Goal: Transaction & Acquisition: Purchase product/service

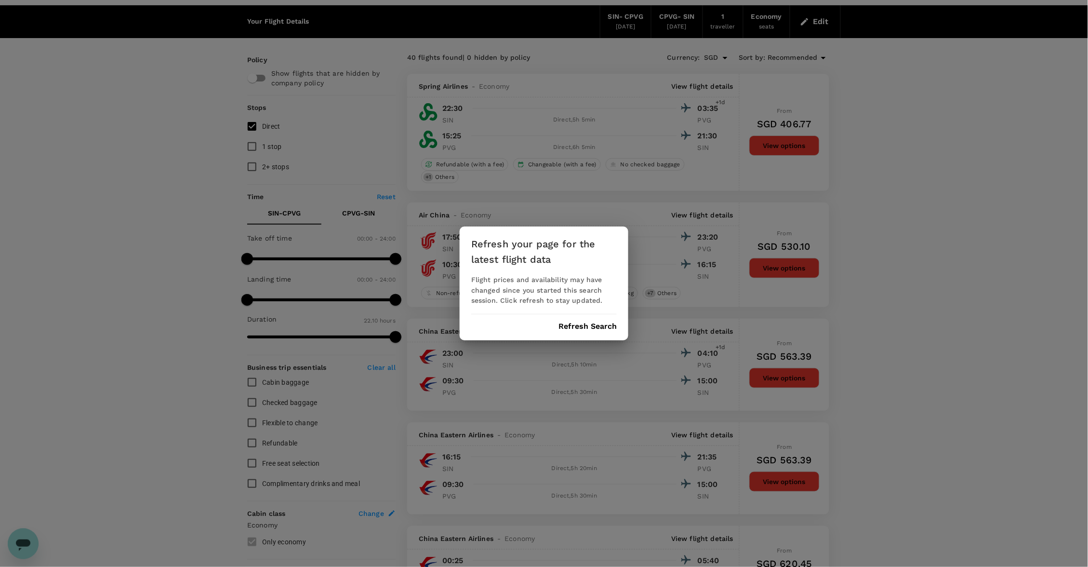
scroll to position [393, 0]
click at [599, 326] on button "Refresh Search" at bounding box center [587, 326] width 58 height 9
click at [624, 24] on div "Refresh your page for the latest flight data Flight prices and availability may…" at bounding box center [544, 283] width 1088 height 567
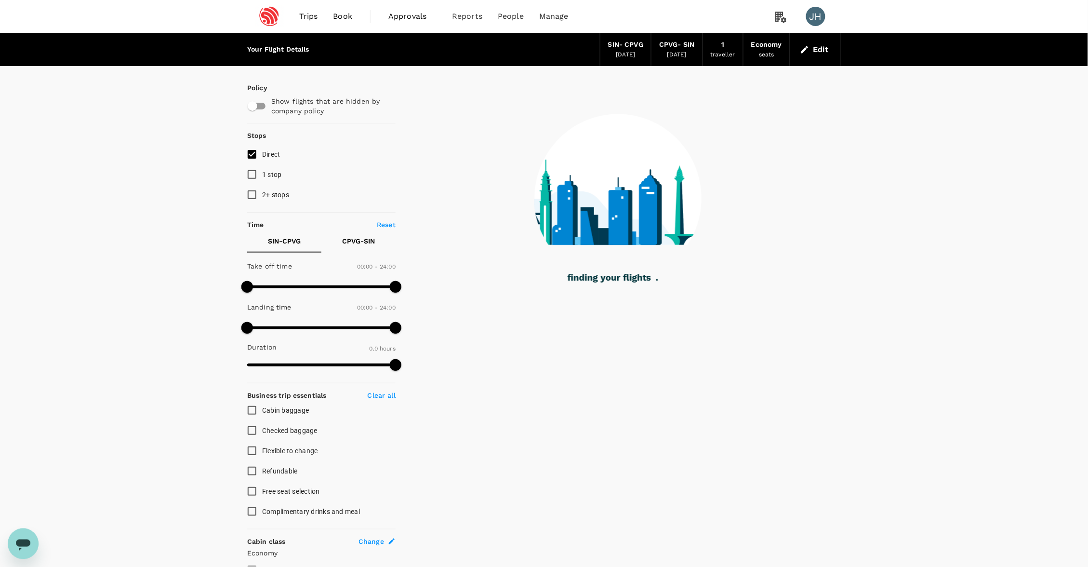
click at [711, 51] on div "traveller" at bounding box center [723, 55] width 25 height 10
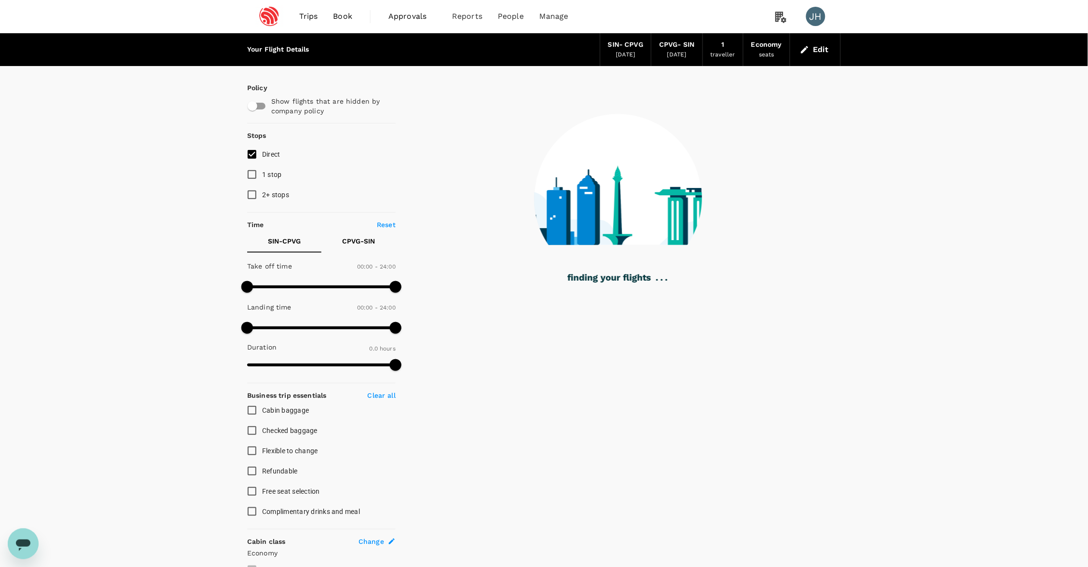
click at [820, 51] on button "Edit" at bounding box center [815, 49] width 35 height 15
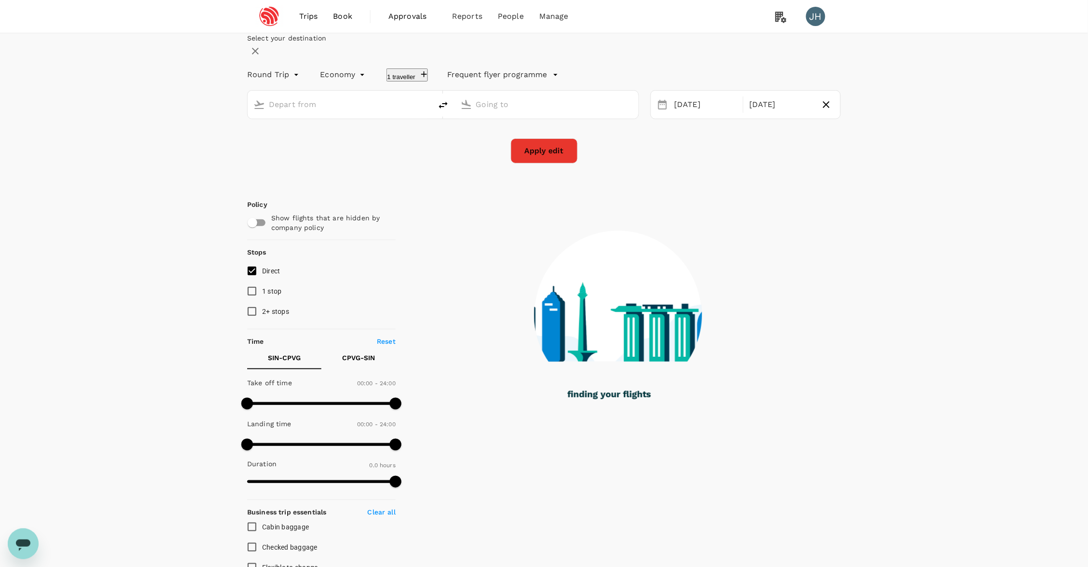
type input "Singapore Changi (SIN)"
type input "[GEOGRAPHIC_DATA], [GEOGRAPHIC_DATA] (any)"
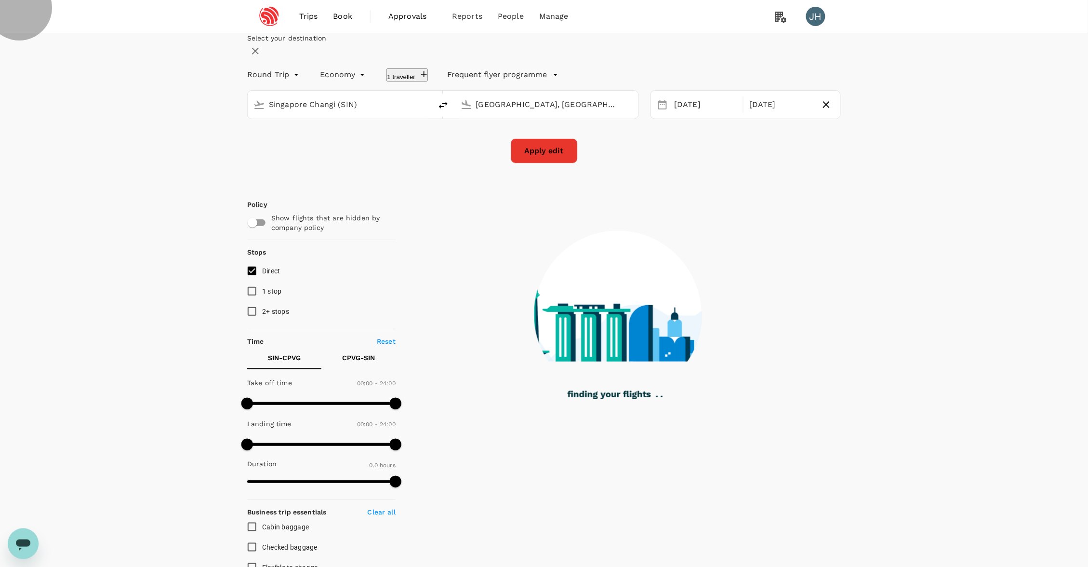
click at [428, 81] on button "1 traveller" at bounding box center [407, 74] width 42 height 13
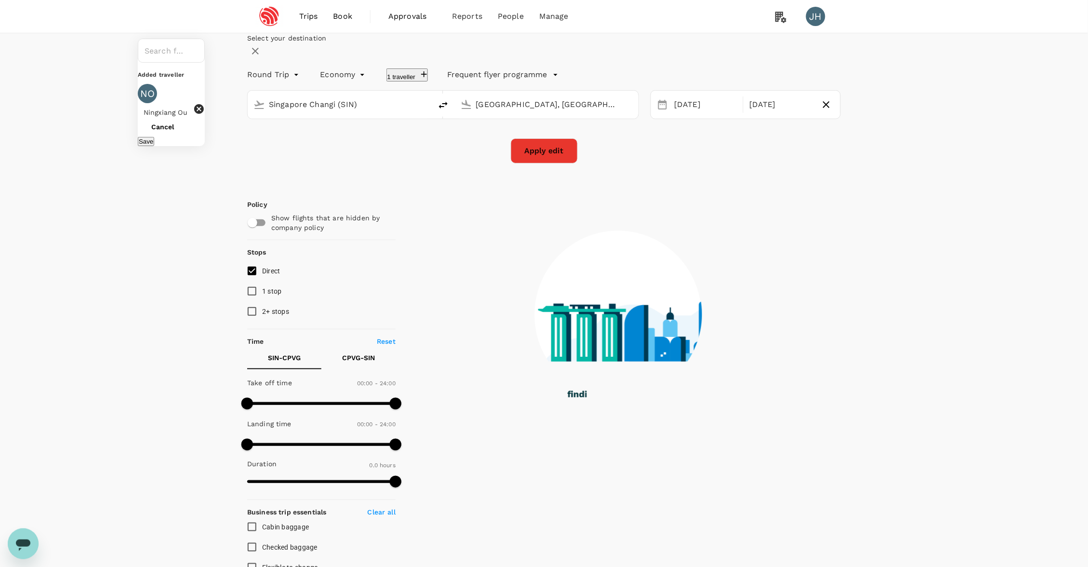
click at [154, 146] on button "Save" at bounding box center [146, 141] width 16 height 9
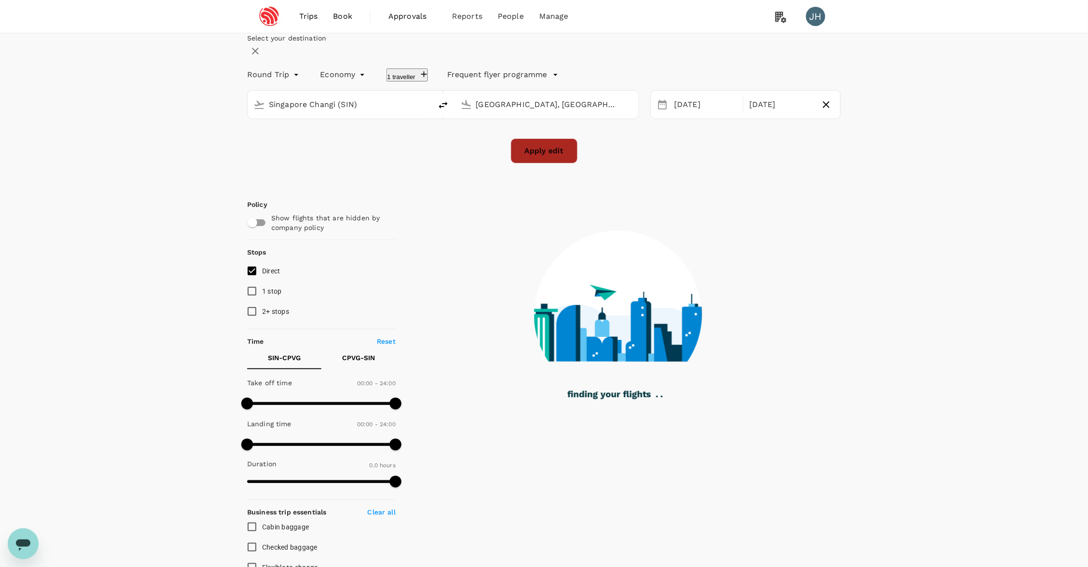
click at [547, 163] on button "Apply edit" at bounding box center [544, 150] width 67 height 25
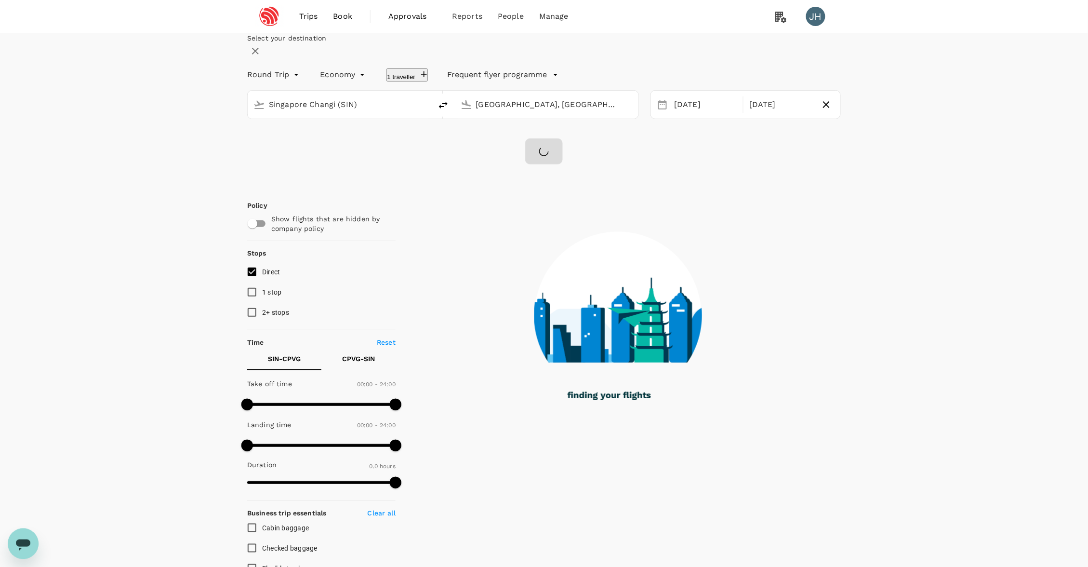
type input "1185"
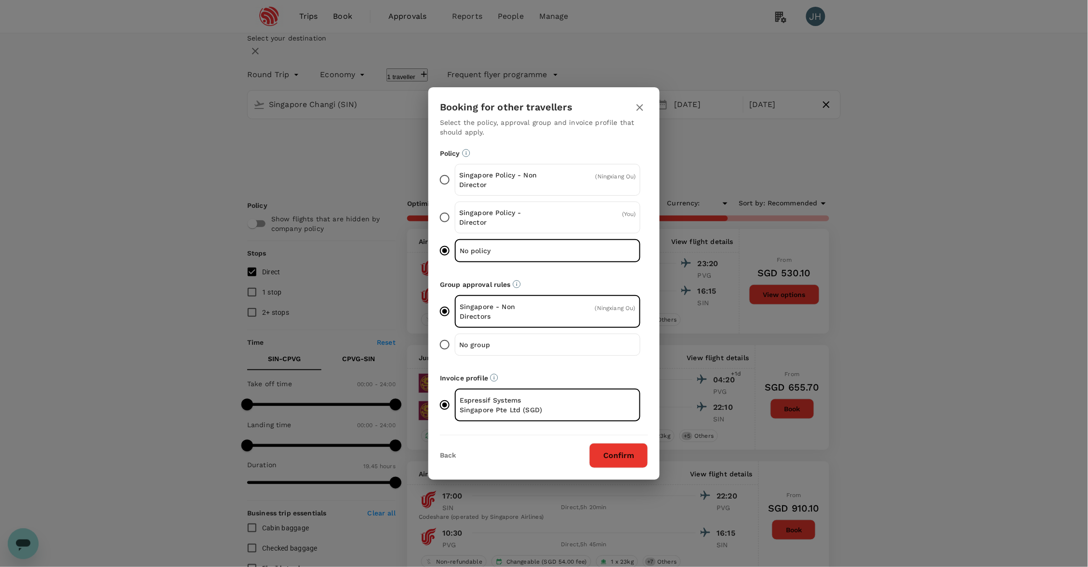
type input "SGD"
click at [616, 455] on button "Confirm" at bounding box center [618, 455] width 59 height 25
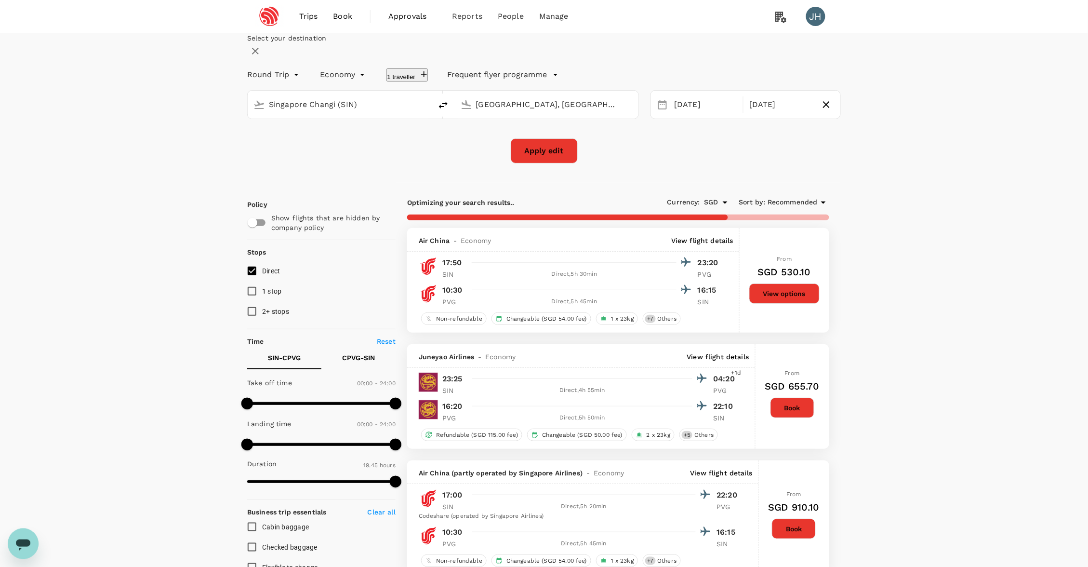
checkbox input "false"
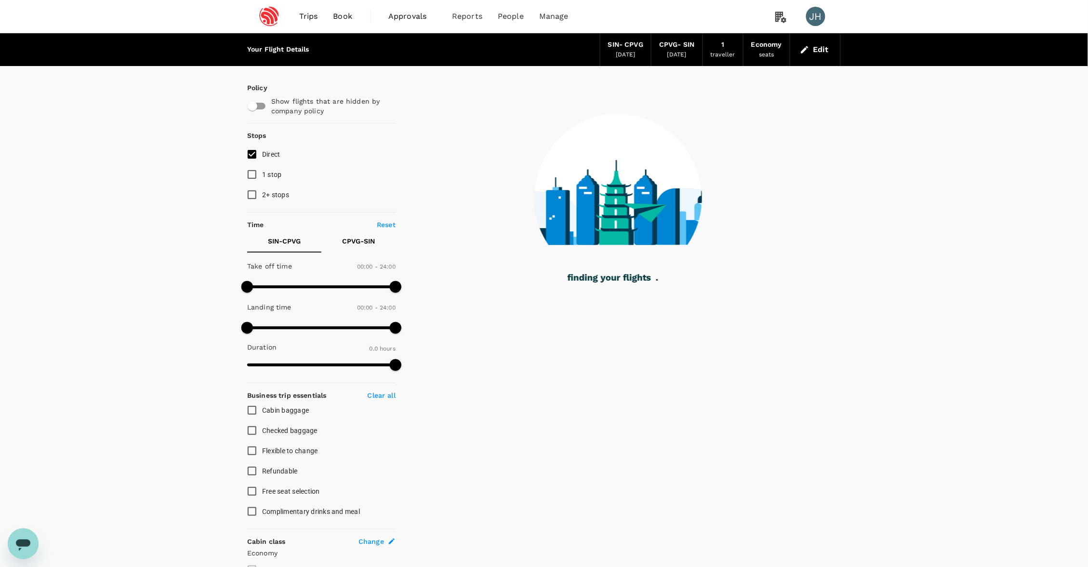
type input "1035"
checkbox input "true"
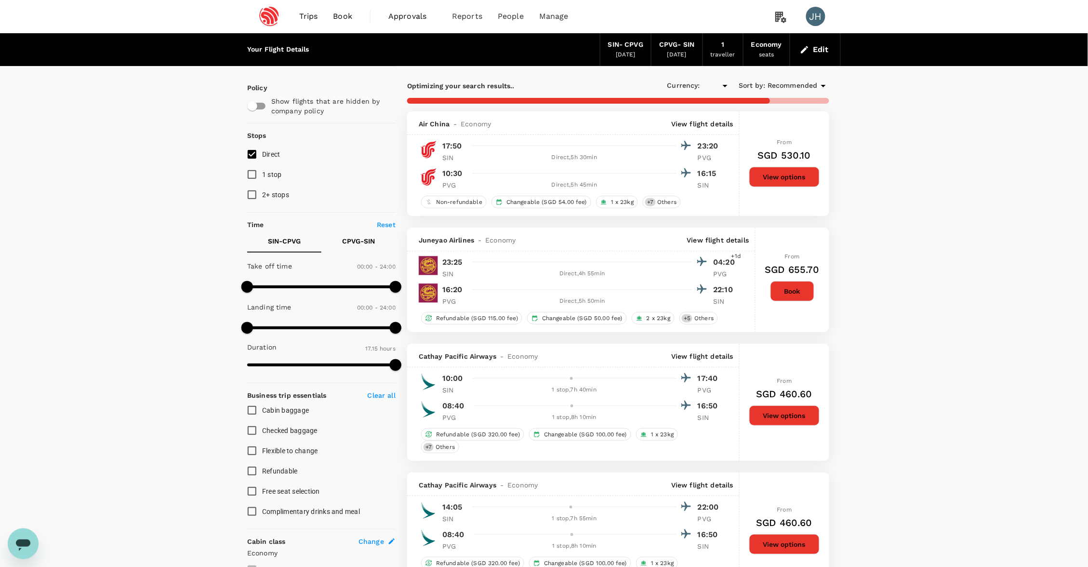
type input "SGD"
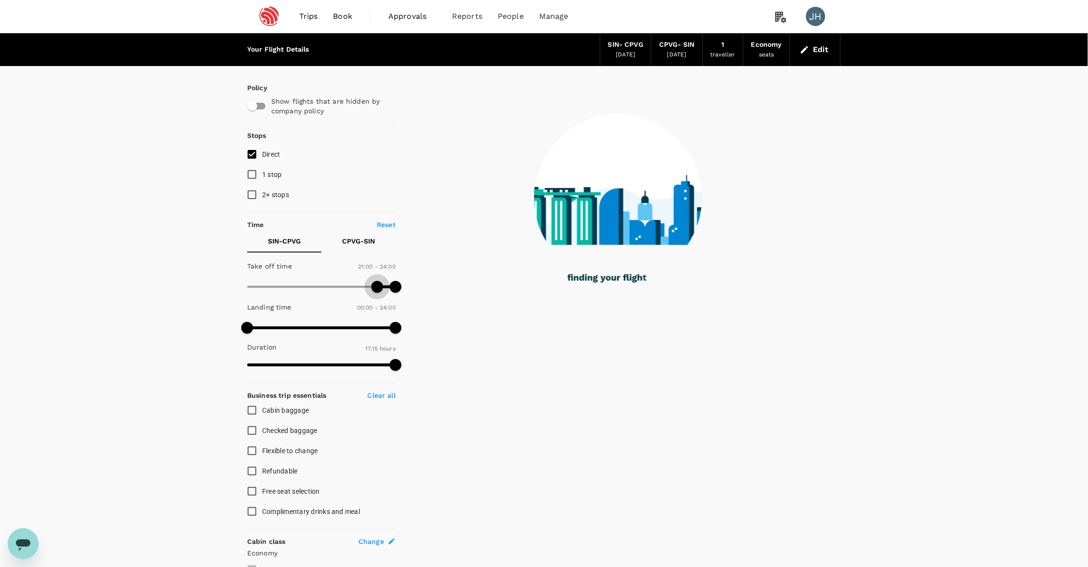
type input "1290"
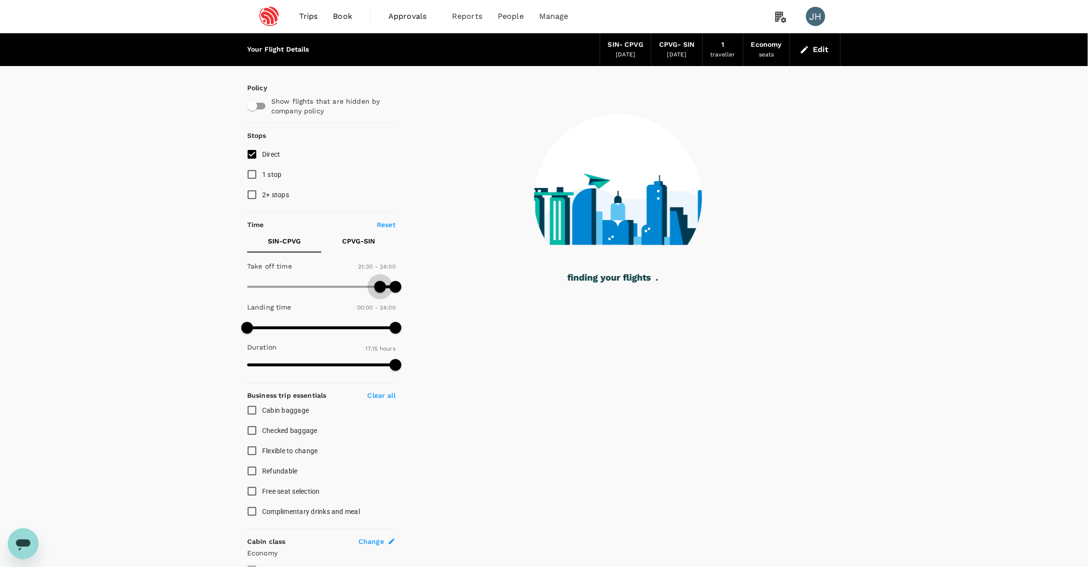
drag, startPoint x: 254, startPoint y: 288, endPoint x: 379, endPoint y: 305, distance: 126.3
click at [379, 305] on div "Take off time 21:30 - 24:00 Landing time 00:00 - 24:00 Duration 17.15 hours" at bounding box center [319, 315] width 152 height 119
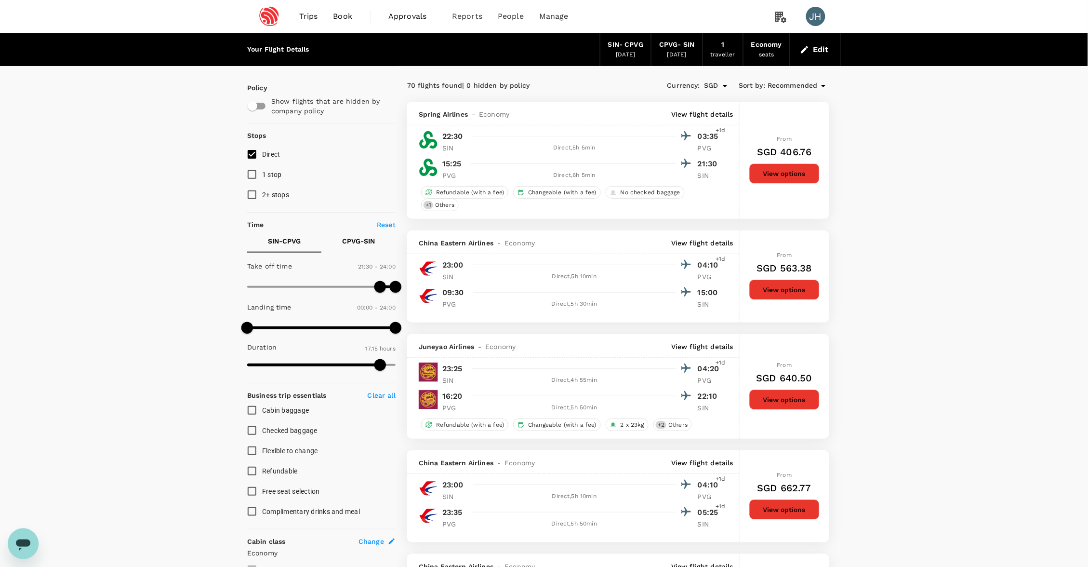
click at [819, 48] on button "Edit" at bounding box center [815, 49] width 35 height 15
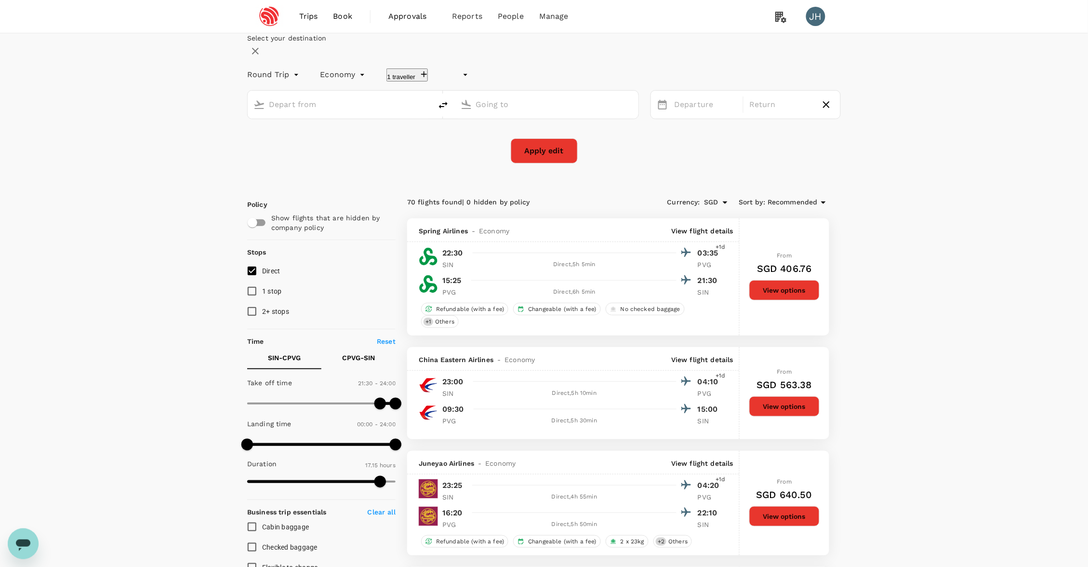
type input "undefined, undefined (any)"
type input "Singapore Changi (SIN)"
type input "[GEOGRAPHIC_DATA], [GEOGRAPHIC_DATA] (any)"
click at [680, 114] on div "[DATE]" at bounding box center [705, 104] width 71 height 19
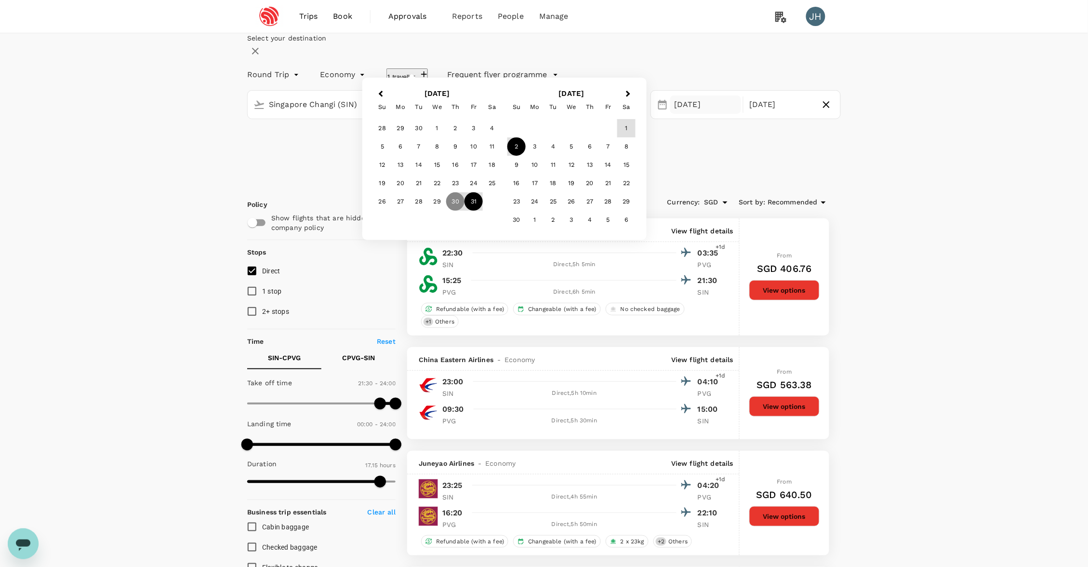
click at [483, 211] on div "31" at bounding box center [473, 201] width 18 height 18
click at [391, 156] on div "2" at bounding box center [382, 146] width 18 height 18
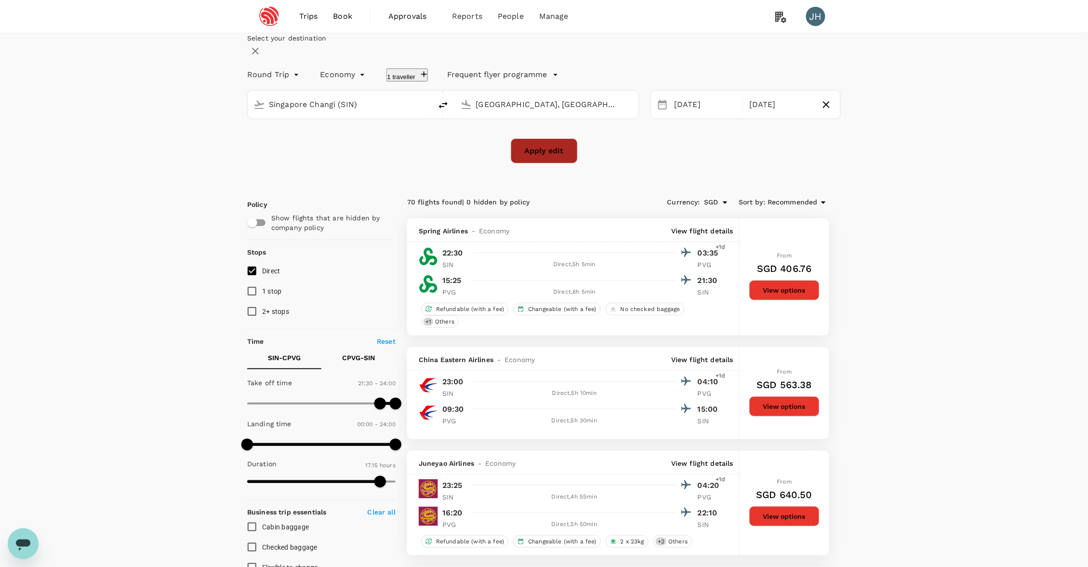
click at [556, 163] on button "Apply edit" at bounding box center [544, 150] width 67 height 25
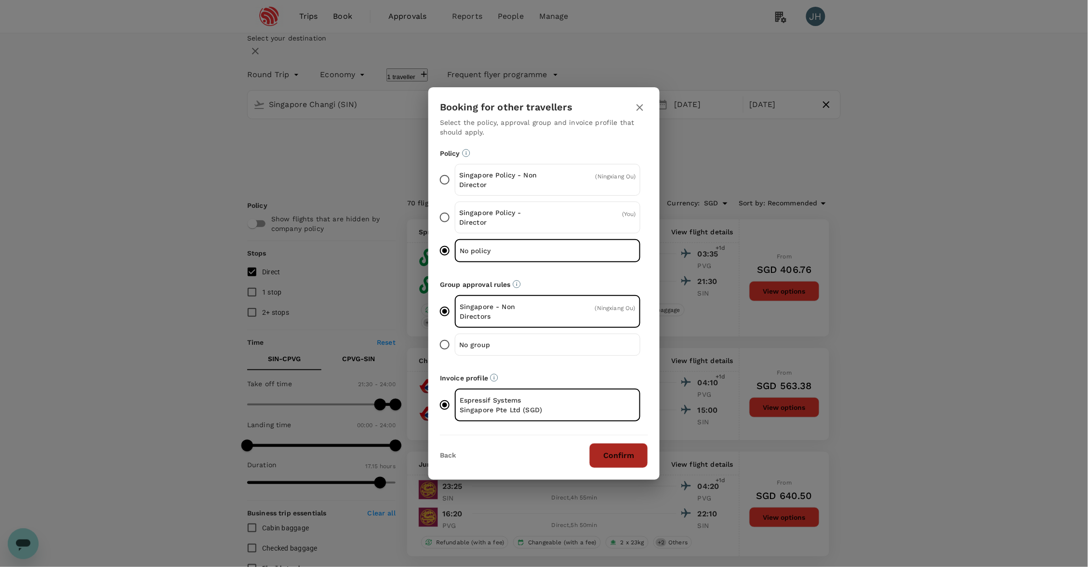
click at [625, 449] on button "Confirm" at bounding box center [618, 455] width 59 height 25
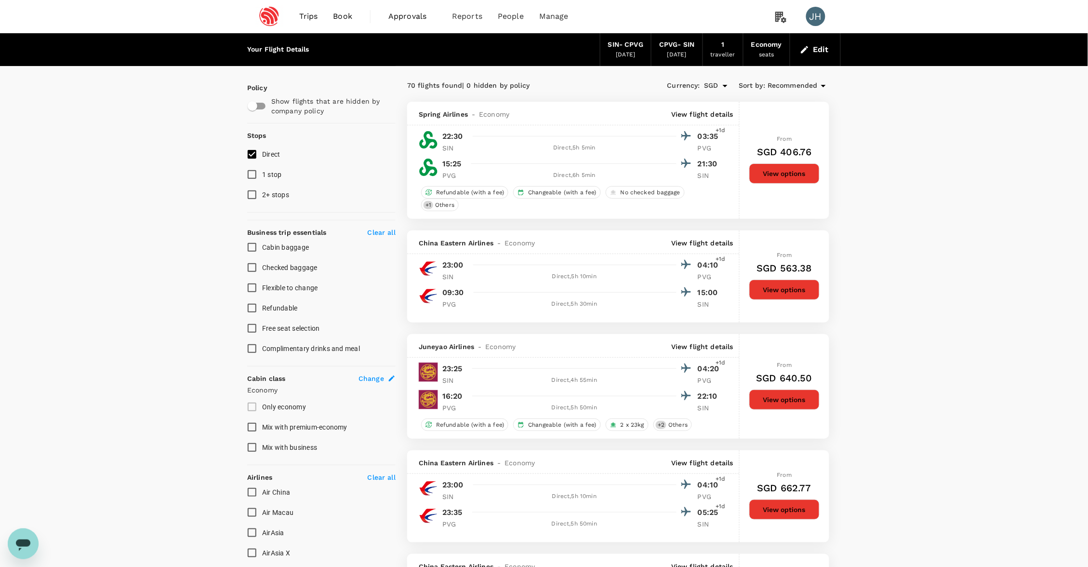
checkbox input "false"
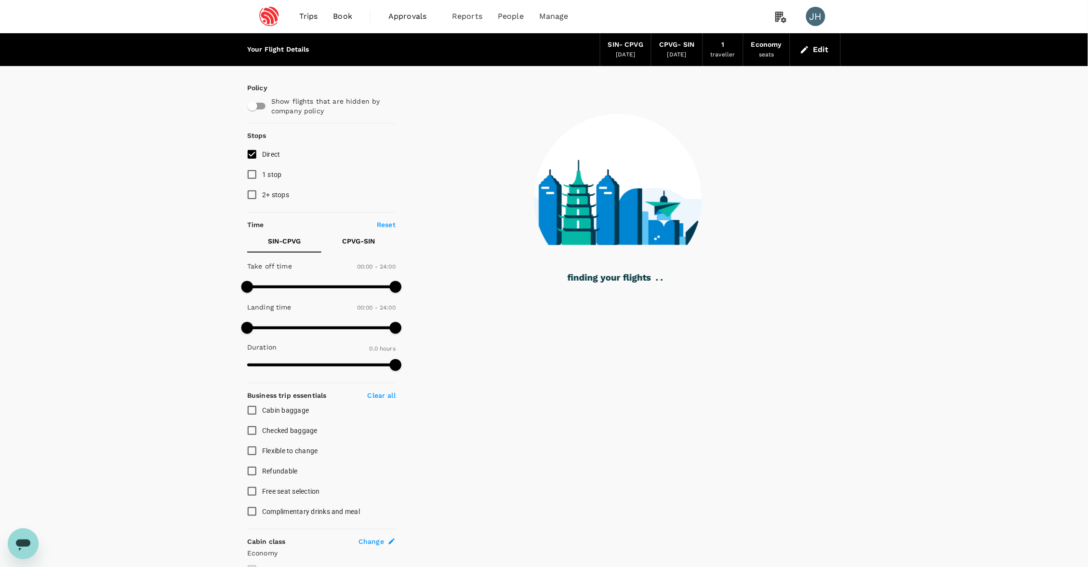
type input "1050"
checkbox input "true"
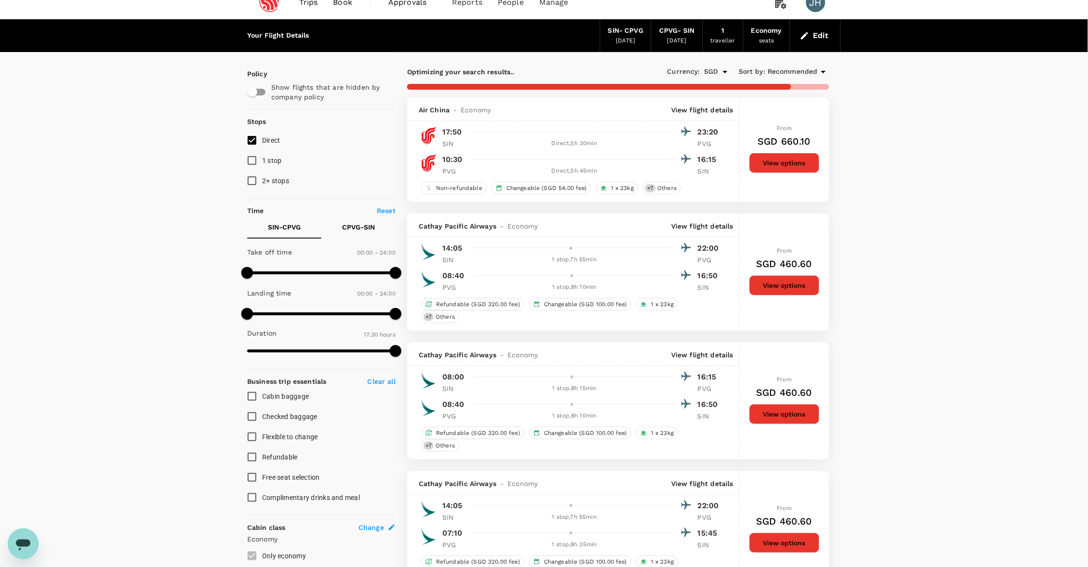
scroll to position [16, 0]
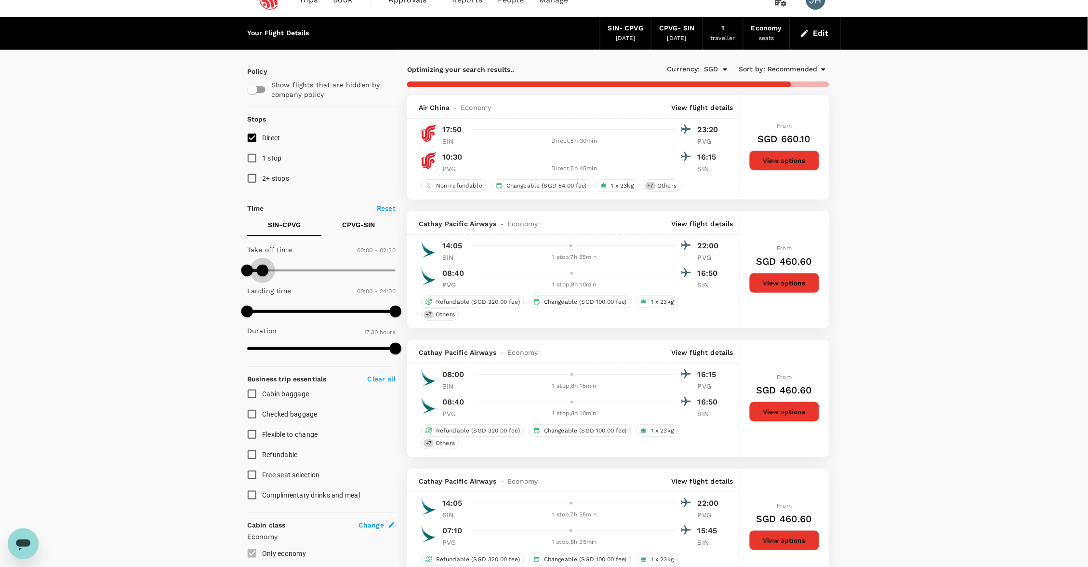
type input "180"
drag, startPoint x: 391, startPoint y: 278, endPoint x: 265, endPoint y: 279, distance: 126.7
click at [265, 276] on span at bounding box center [263, 271] width 12 height 12
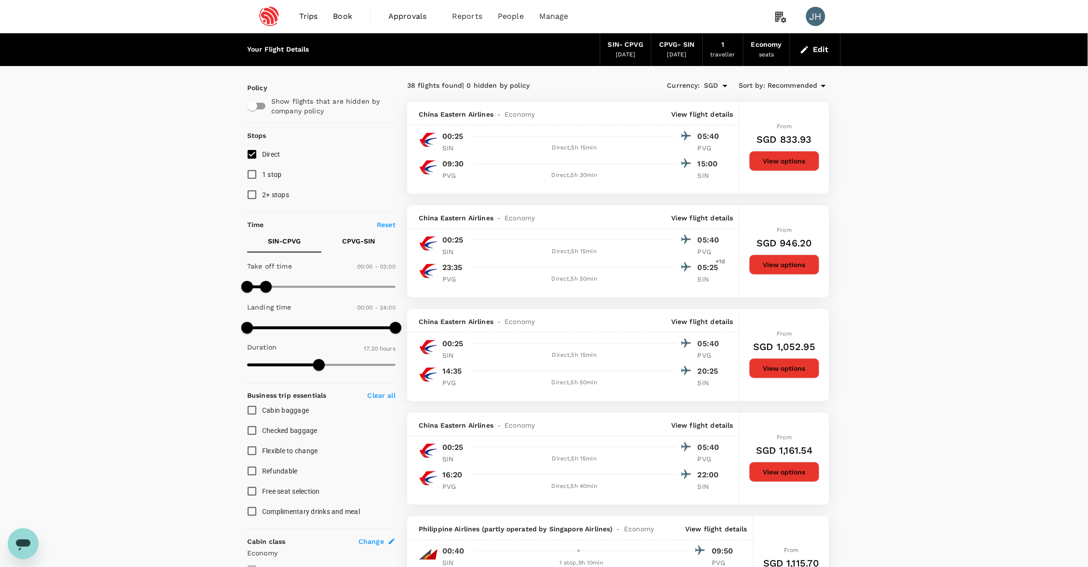
scroll to position [0, 0]
click at [813, 49] on button "Edit" at bounding box center [815, 49] width 35 height 15
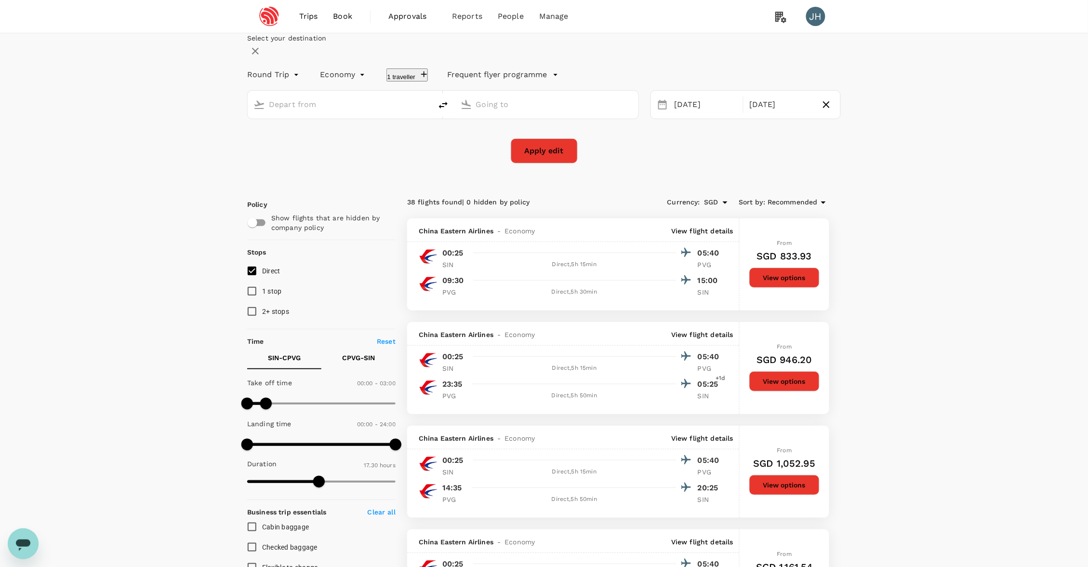
type input "Singapore Changi (SIN)"
type input "[GEOGRAPHIC_DATA], [GEOGRAPHIC_DATA] (any)"
click at [704, 114] on div "31 Oct" at bounding box center [705, 104] width 71 height 19
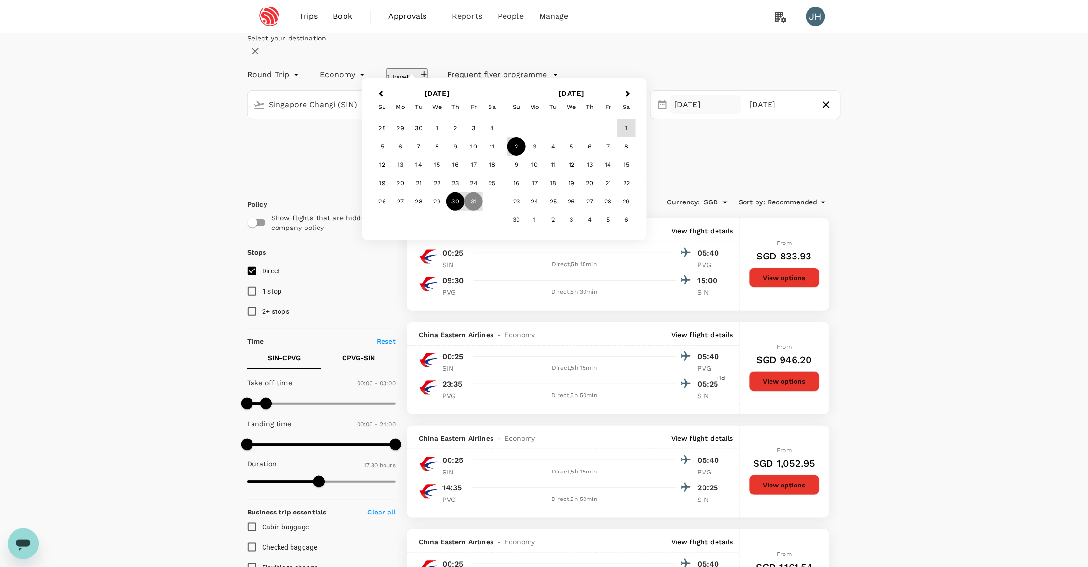
click at [464, 211] on div "30" at bounding box center [455, 201] width 18 height 18
click at [391, 156] on div "2" at bounding box center [382, 146] width 18 height 18
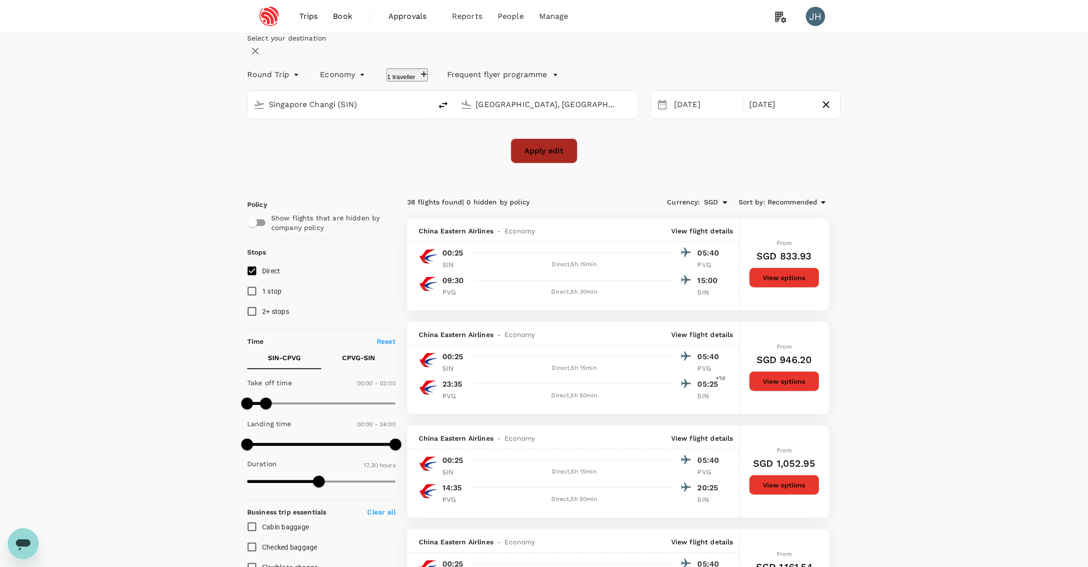
click at [539, 163] on button "Apply edit" at bounding box center [544, 150] width 67 height 25
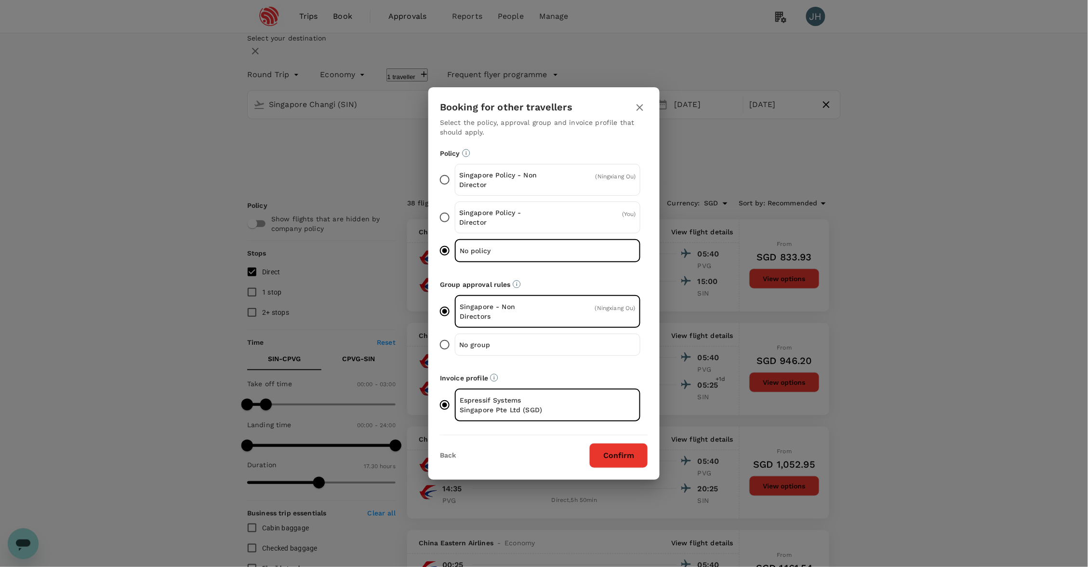
click at [619, 459] on button "Confirm" at bounding box center [618, 455] width 59 height 25
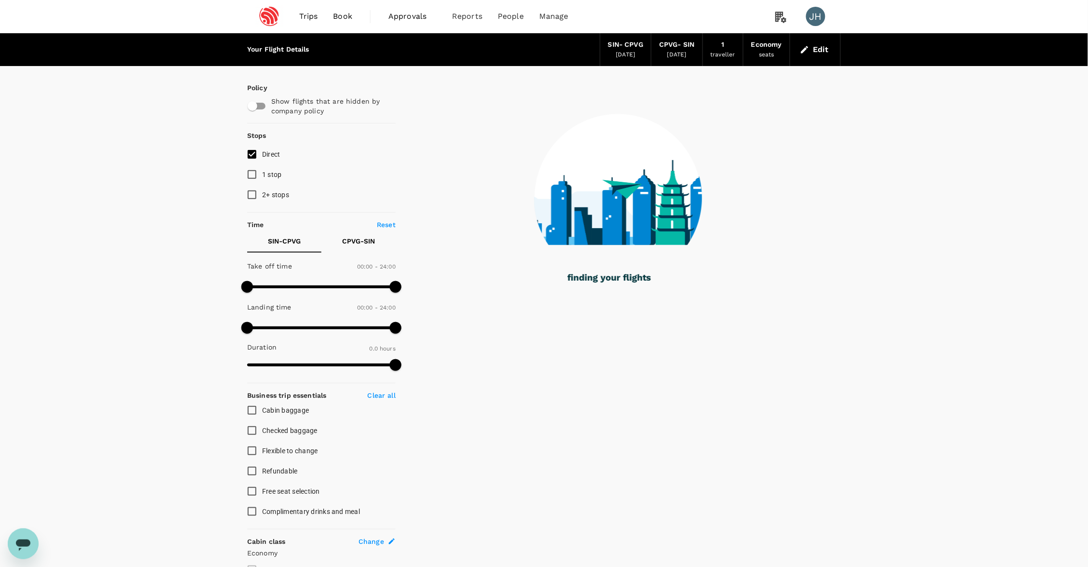
checkbox input "true"
type input "1185"
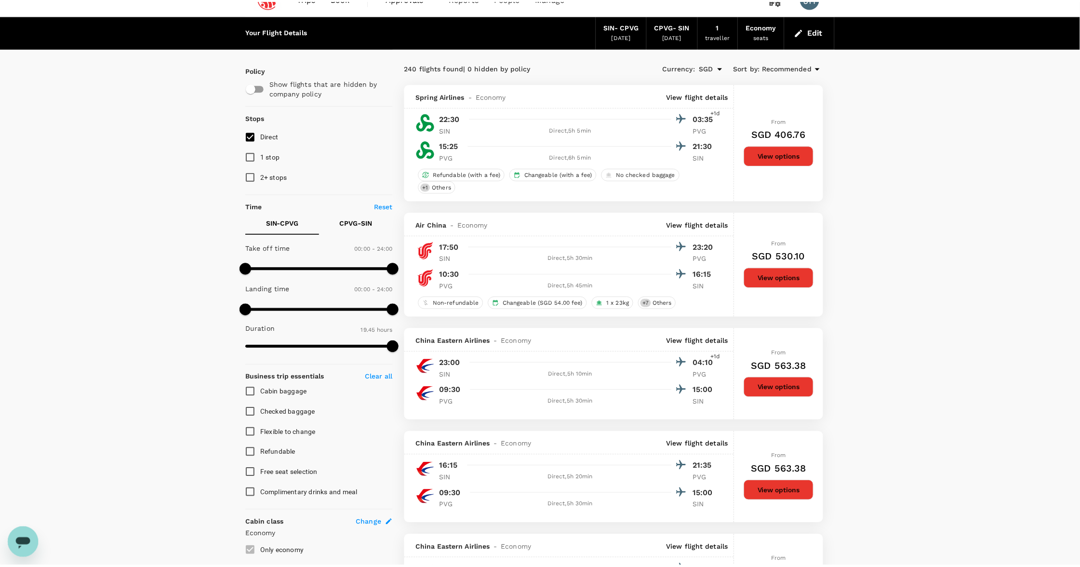
scroll to position [18, 0]
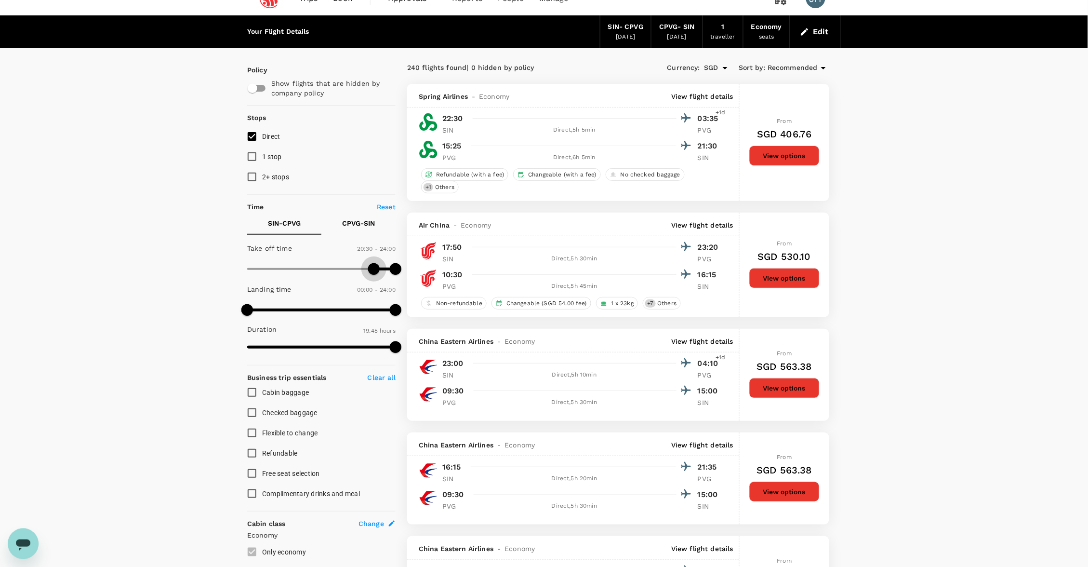
type input "1200"
drag, startPoint x: 253, startPoint y: 272, endPoint x: 371, endPoint y: 270, distance: 117.6
click at [371, 271] on span at bounding box center [371, 269] width 12 height 12
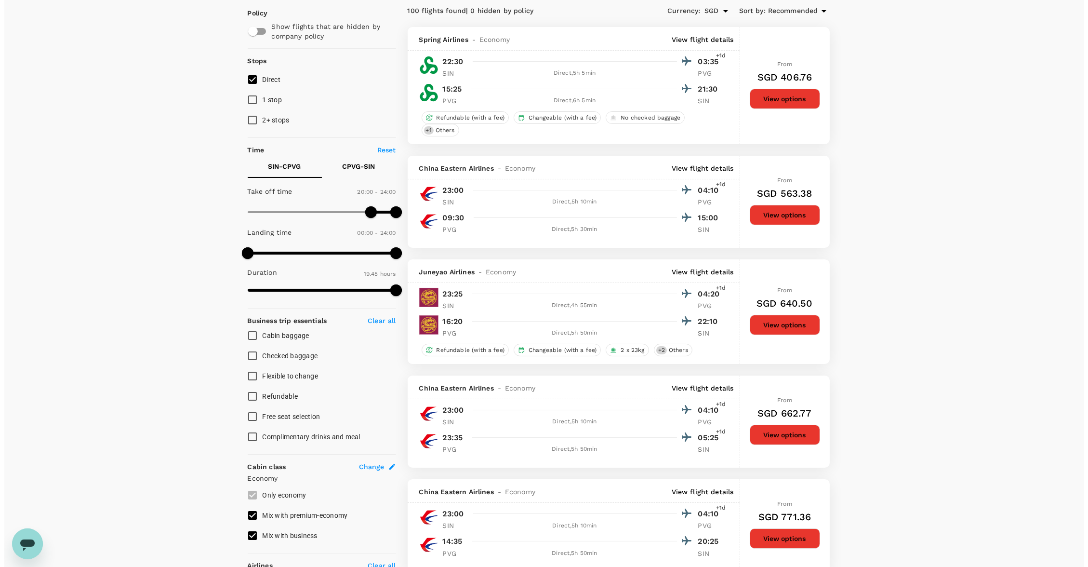
scroll to position [111, 0]
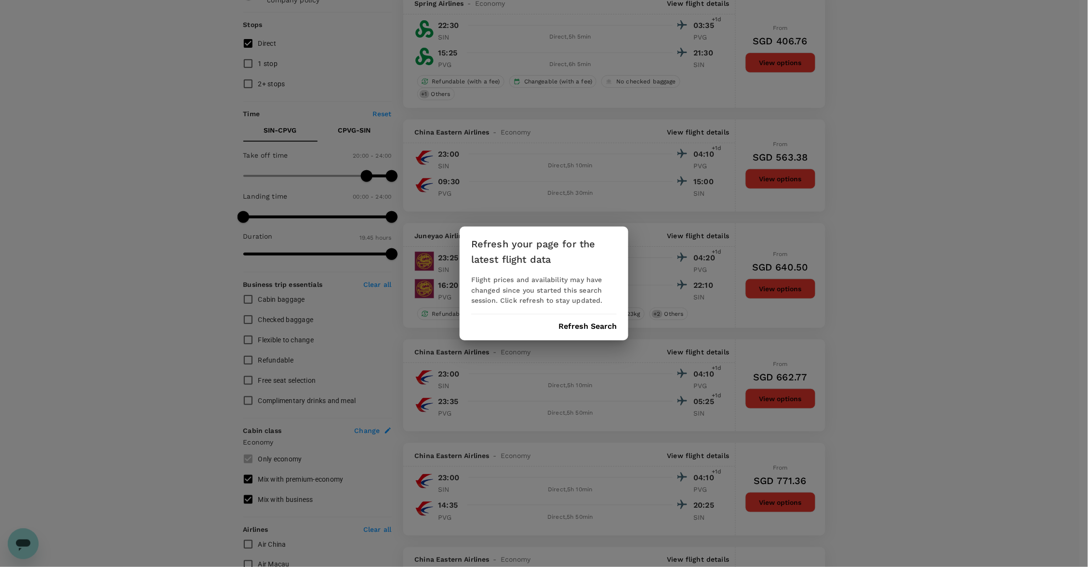
click at [586, 325] on button "Refresh Search" at bounding box center [587, 326] width 58 height 9
click at [586, 325] on div "Refresh Search" at bounding box center [544, 326] width 146 height 9
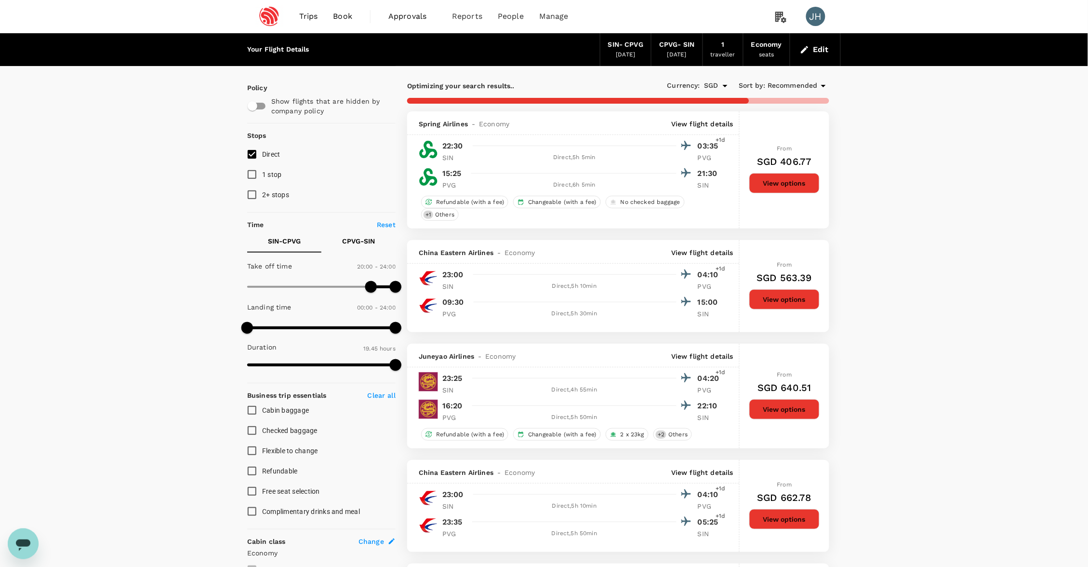
type input "1145"
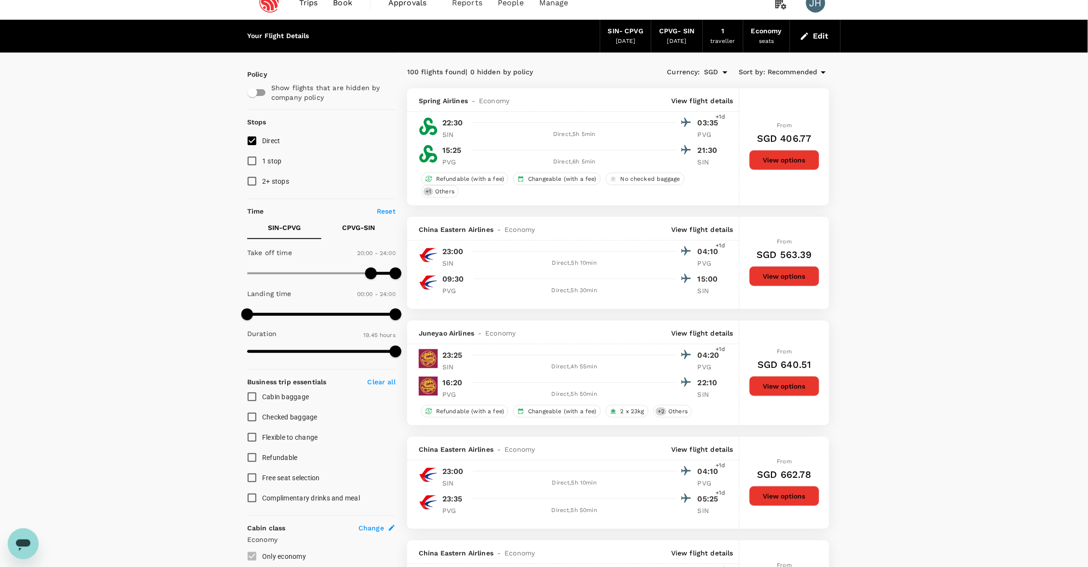
scroll to position [15, 0]
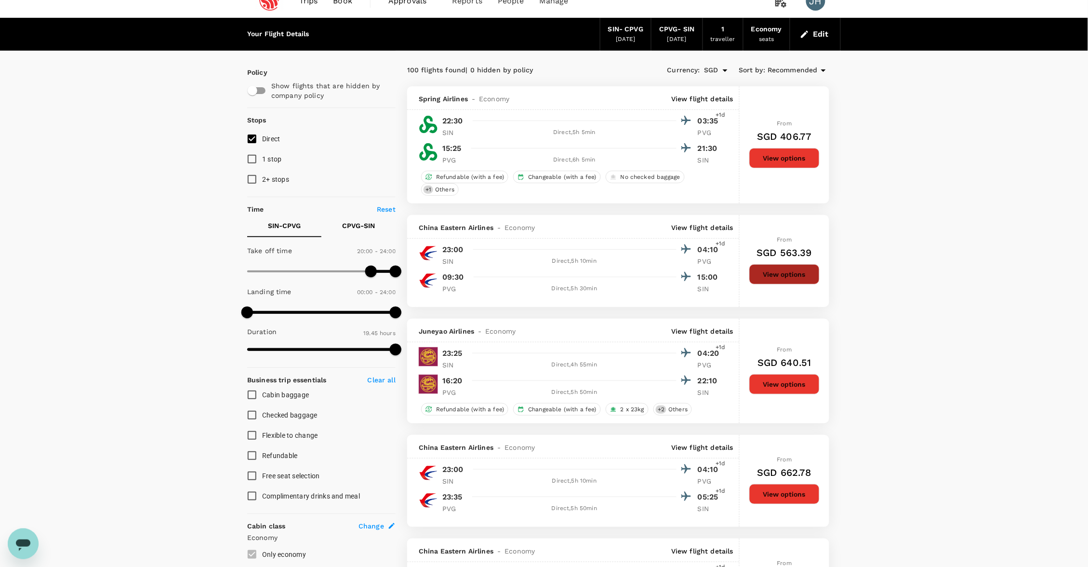
click at [765, 278] on button "View options" at bounding box center [784, 274] width 70 height 20
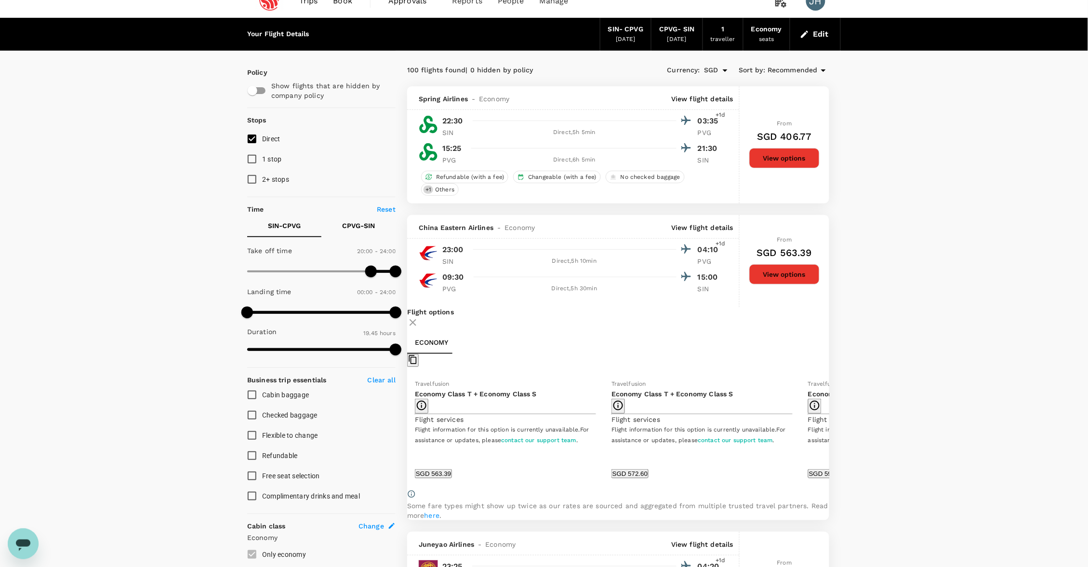
scroll to position [235, 0]
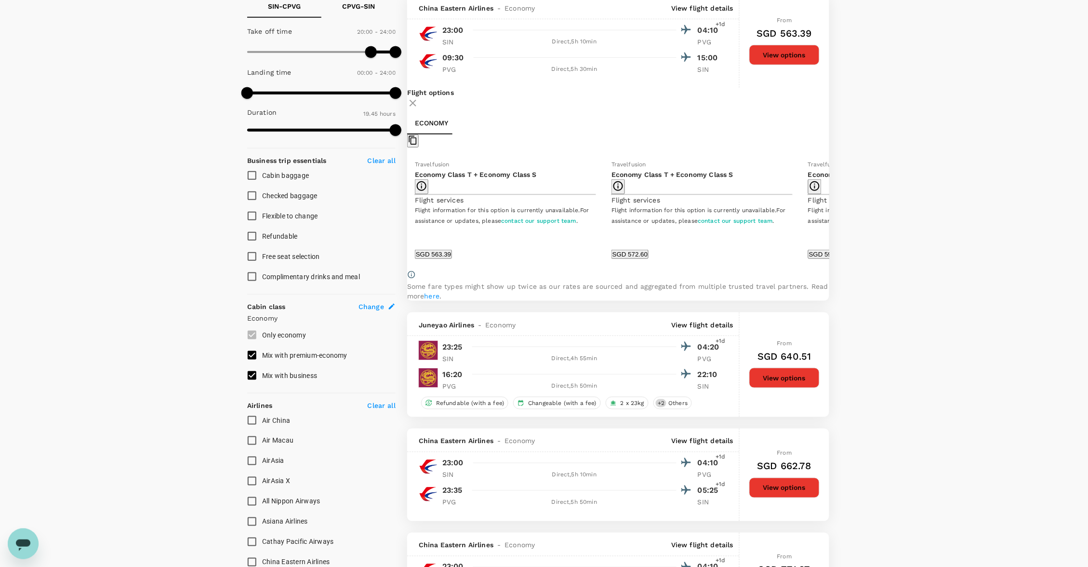
click at [452, 259] on button "SGD 563.39" at bounding box center [433, 254] width 37 height 9
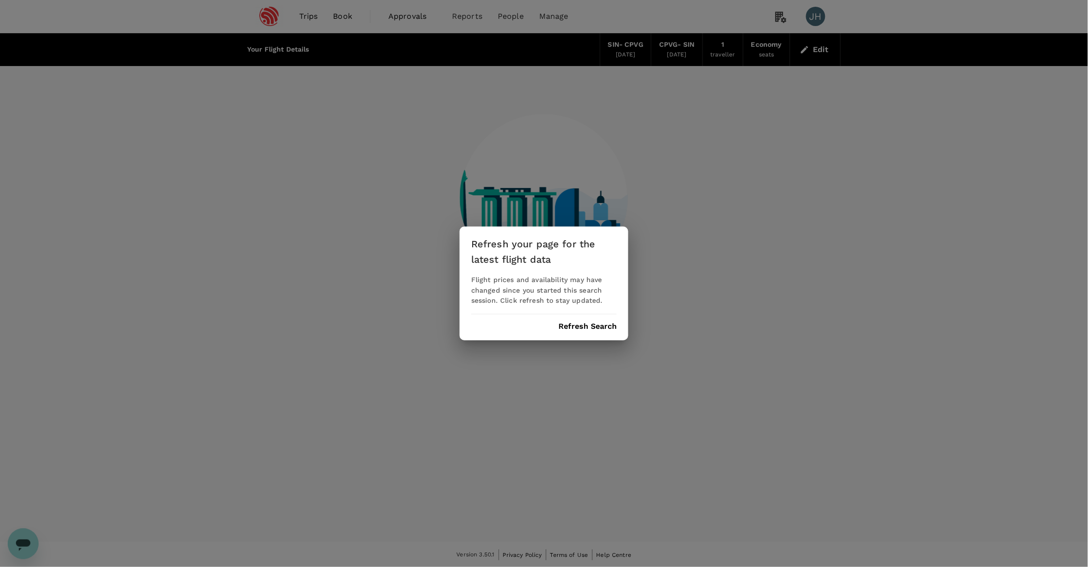
click at [583, 326] on button "Refresh Search" at bounding box center [587, 326] width 58 height 9
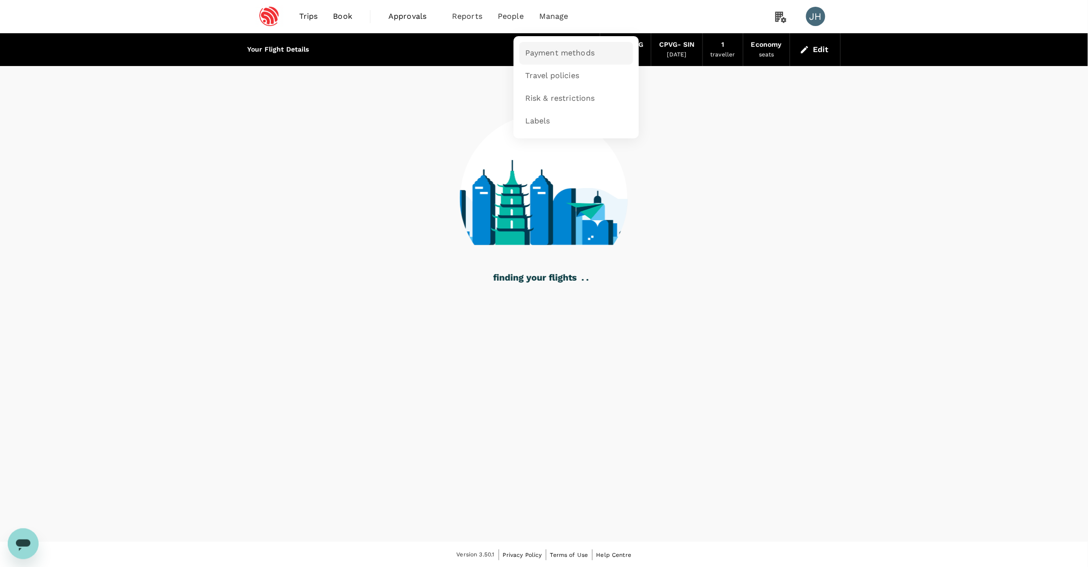
click at [558, 52] on span "Payment methods" at bounding box center [559, 53] width 69 height 11
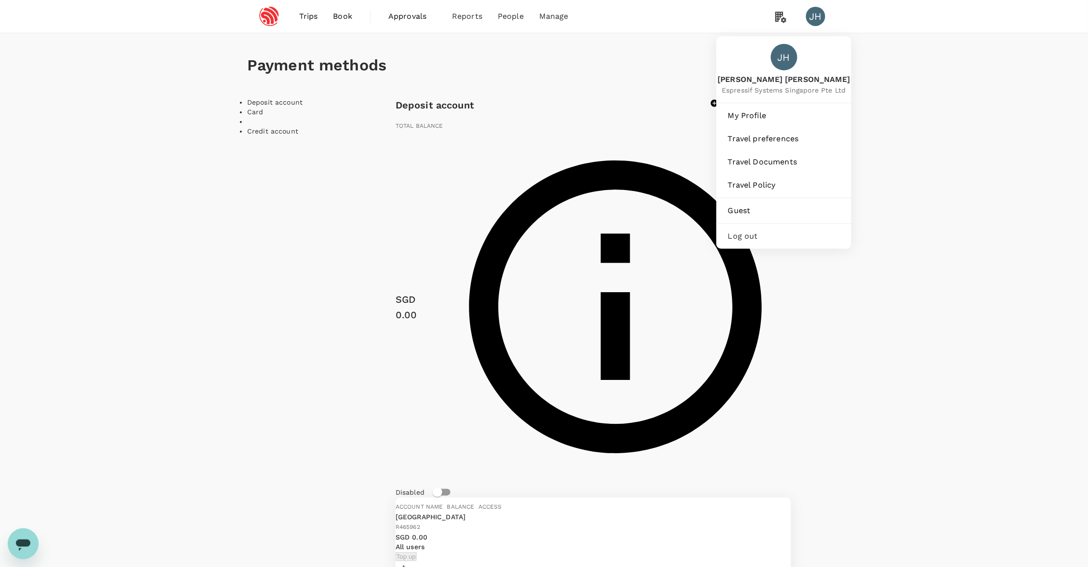
click at [814, 17] on div "JH" at bounding box center [815, 16] width 19 height 19
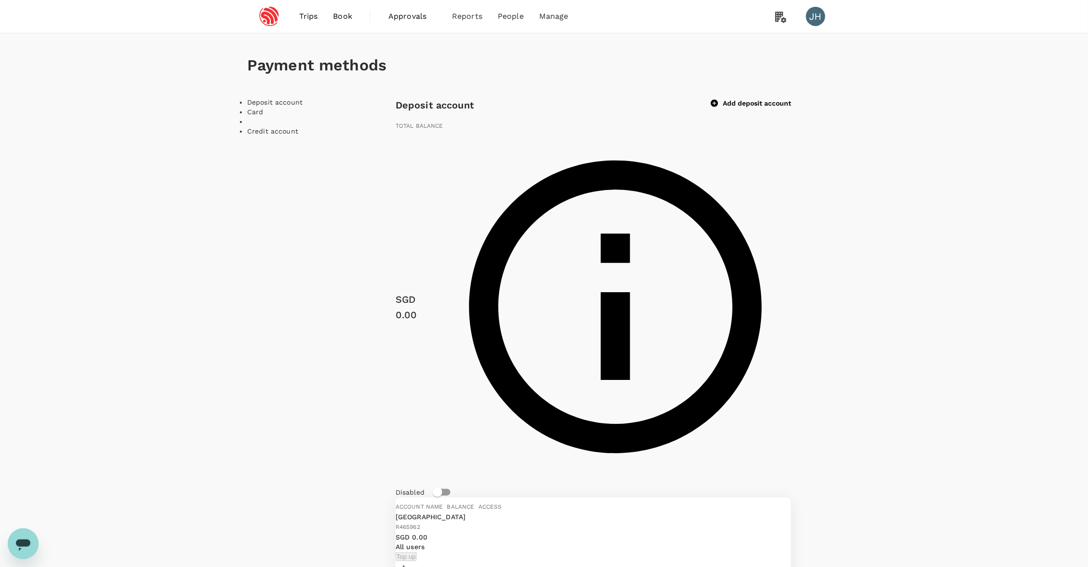
click at [814, 17] on div "JH" at bounding box center [815, 16] width 19 height 19
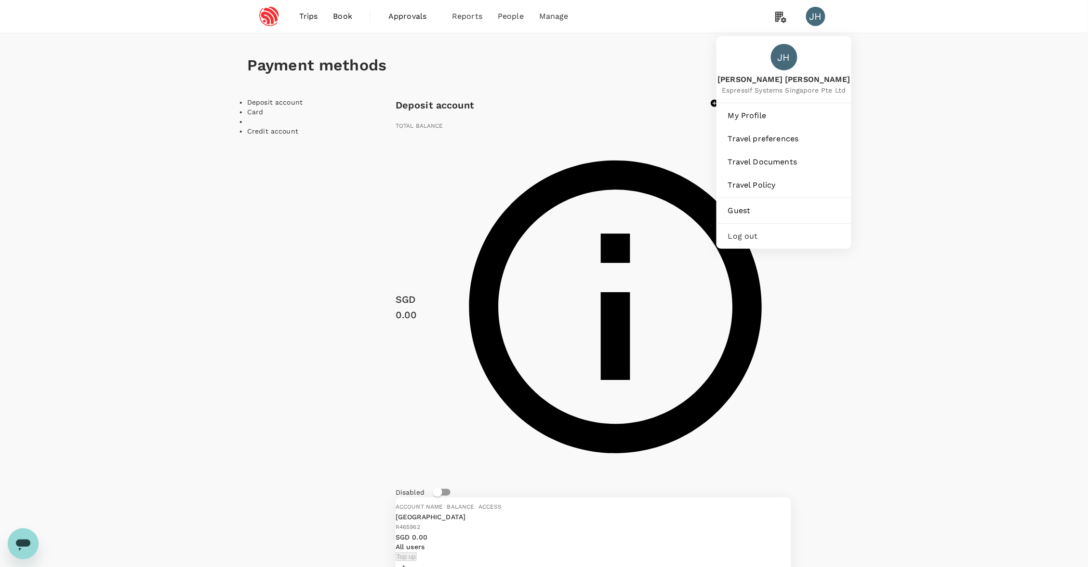
click at [814, 13] on div "JH" at bounding box center [815, 16] width 19 height 19
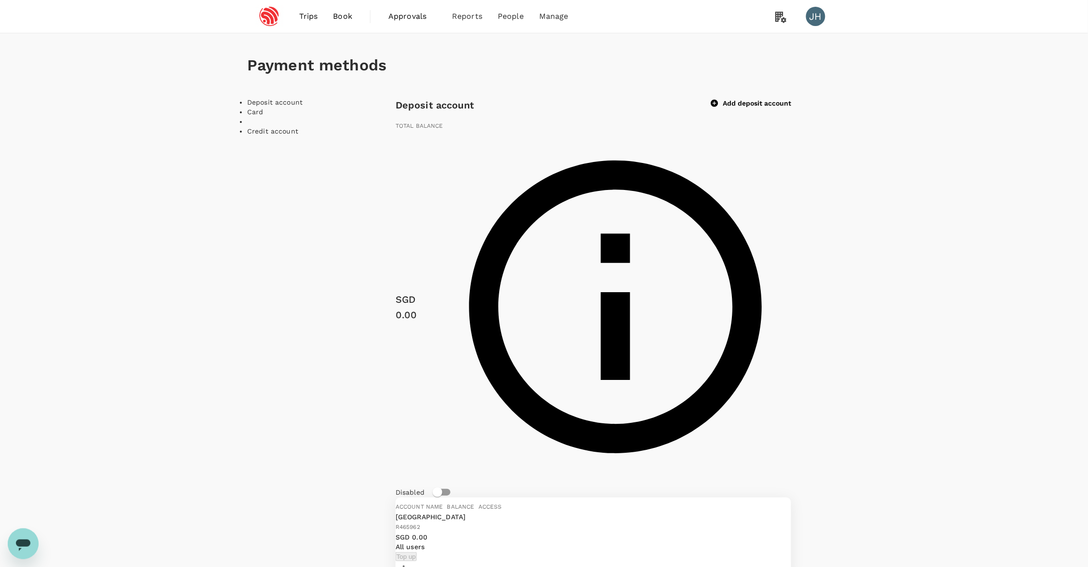
click at [814, 14] on div "JH" at bounding box center [815, 16] width 19 height 19
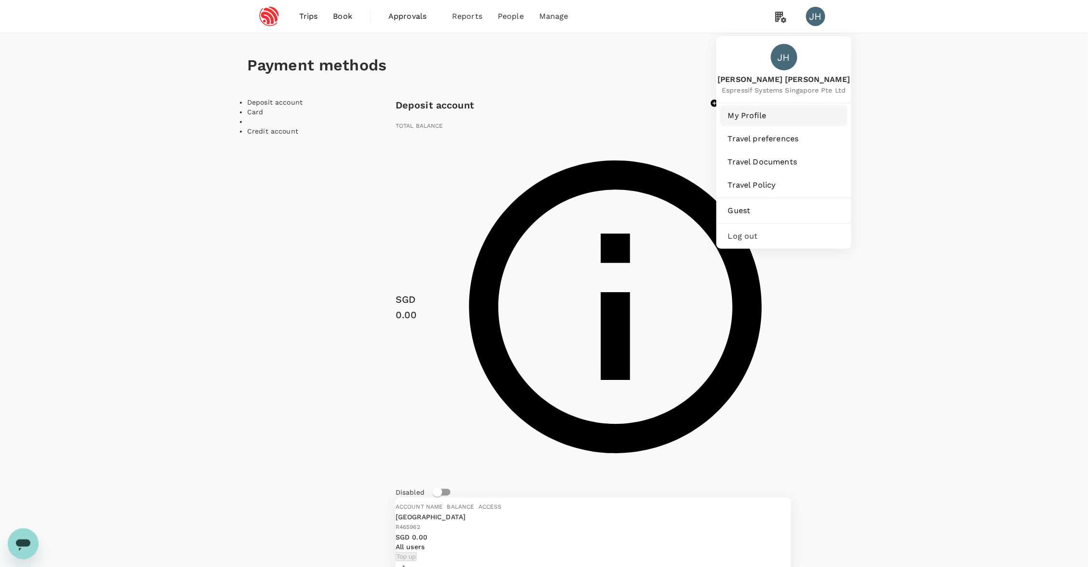
click at [747, 119] on span "My Profile" at bounding box center [784, 116] width 112 height 12
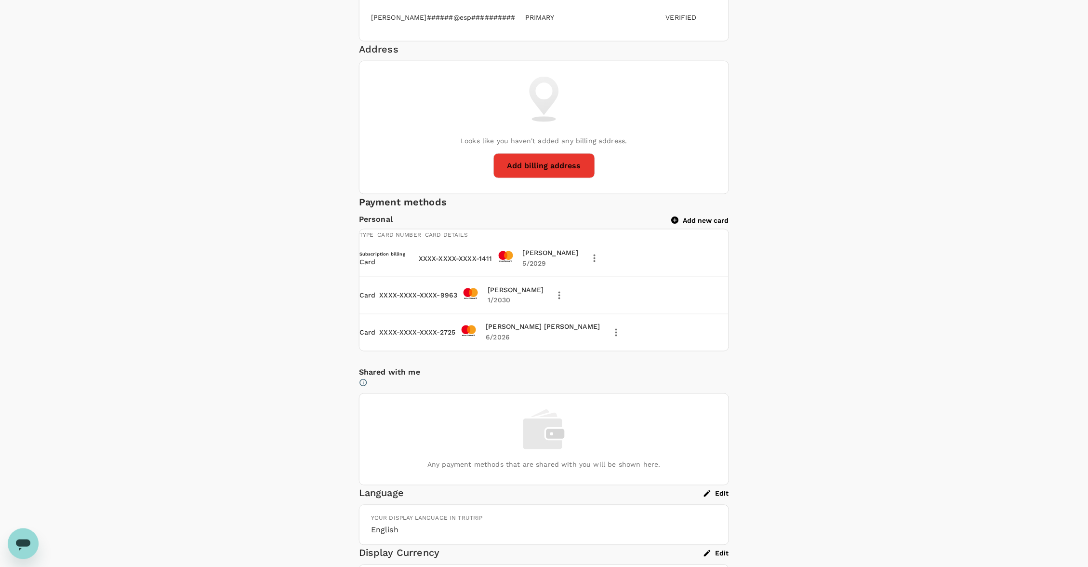
scroll to position [364, 0]
click at [712, 224] on button "Add new card" at bounding box center [700, 219] width 57 height 9
click at [329, 389] on div at bounding box center [544, 283] width 1088 height 567
click at [624, 340] on button "delete" at bounding box center [616, 331] width 16 height 16
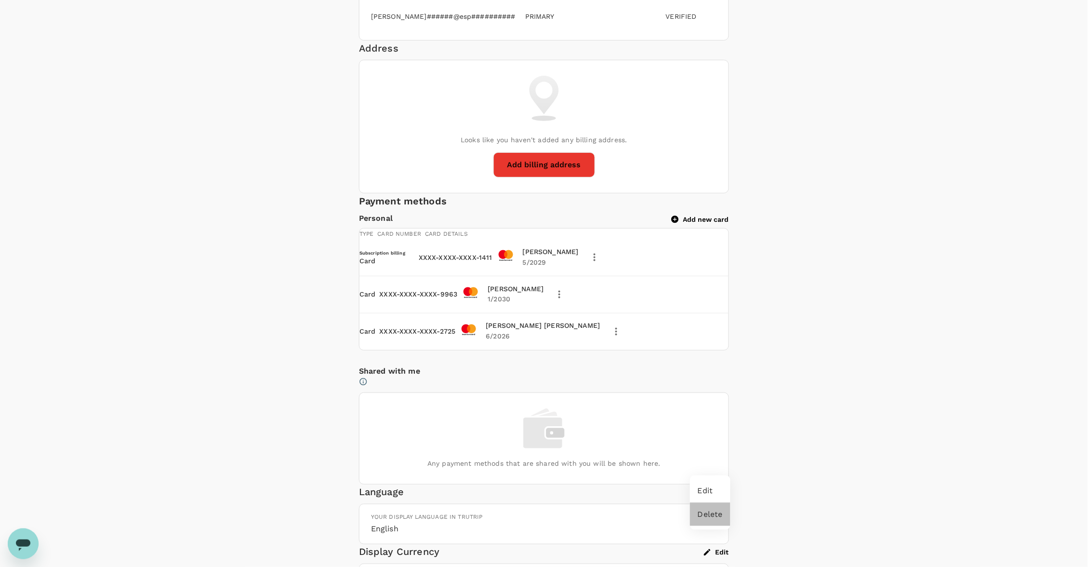
click at [716, 509] on span "Delete" at bounding box center [710, 514] width 25 height 12
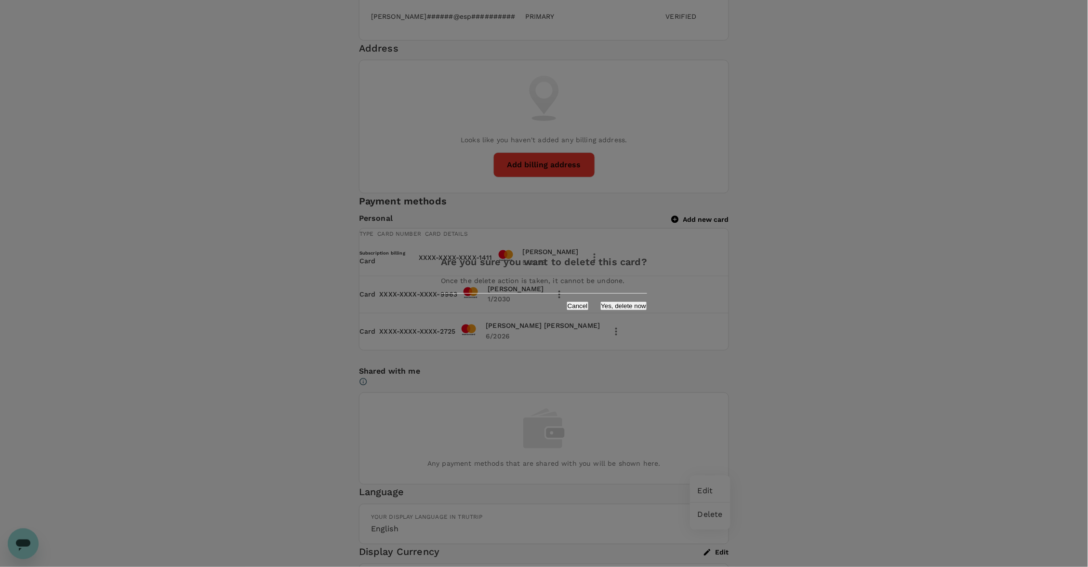
click at [618, 316] on div "Are you sure you want to delete this card? Once the delete action is taken, it …" at bounding box center [543, 283] width 229 height 77
click at [616, 310] on button "Yes, delete now" at bounding box center [623, 305] width 47 height 9
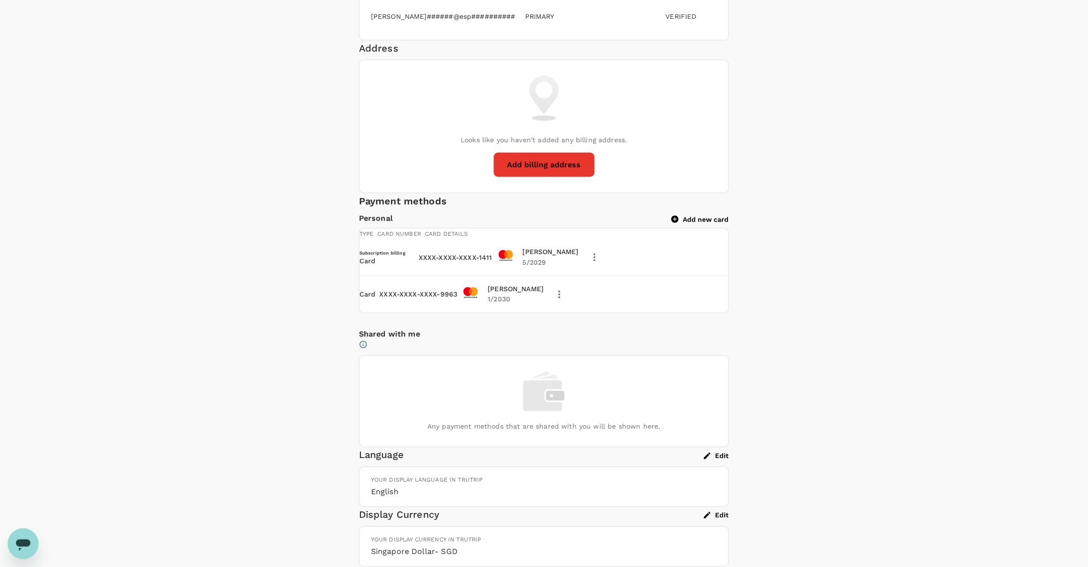
click at [712, 224] on button "Add new card" at bounding box center [700, 219] width 57 height 9
type input "Izzy"
type input "08"
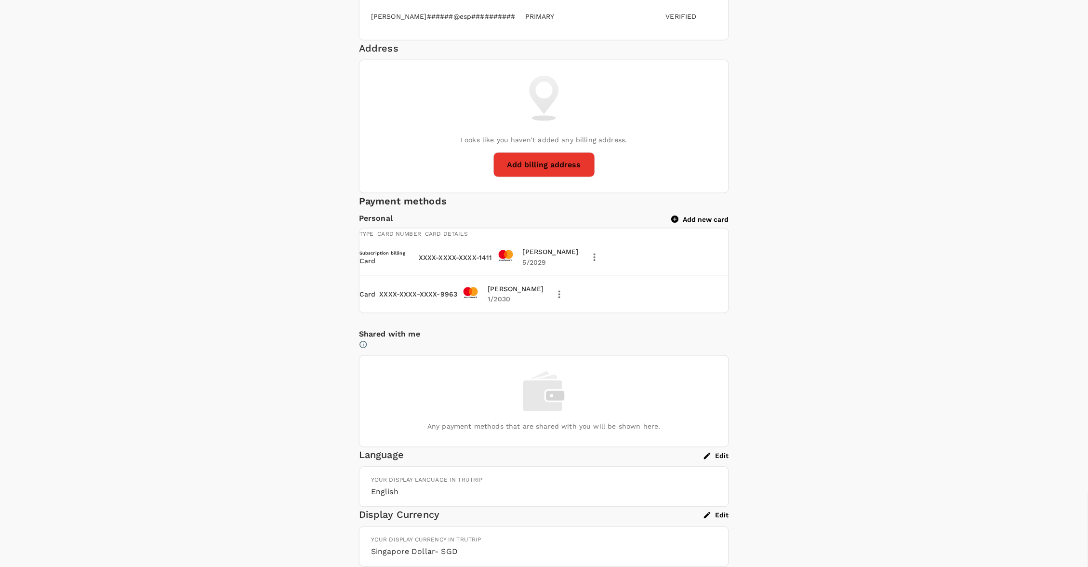
type input "2030"
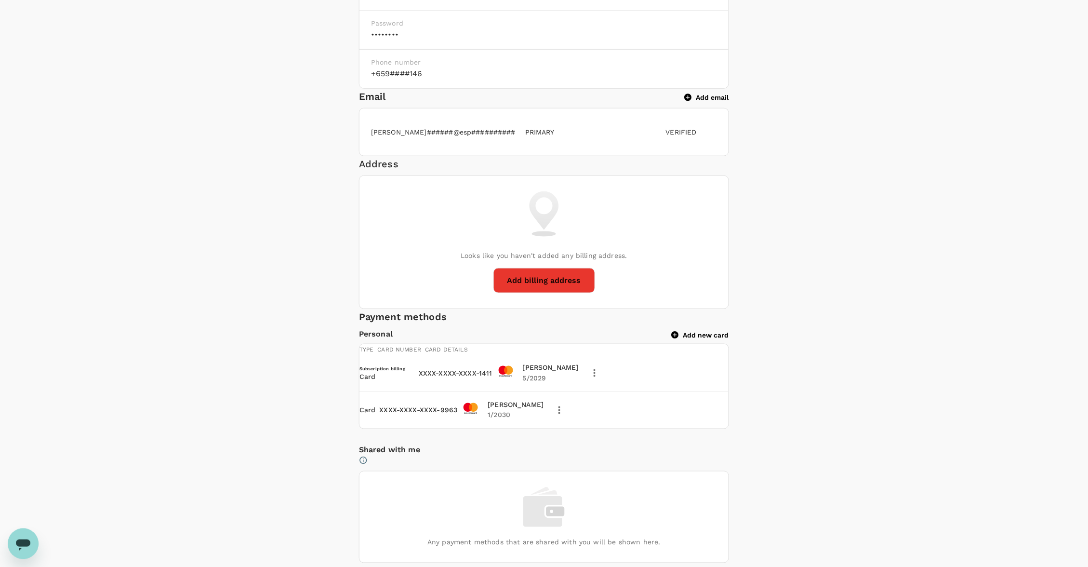
scroll to position [291, 0]
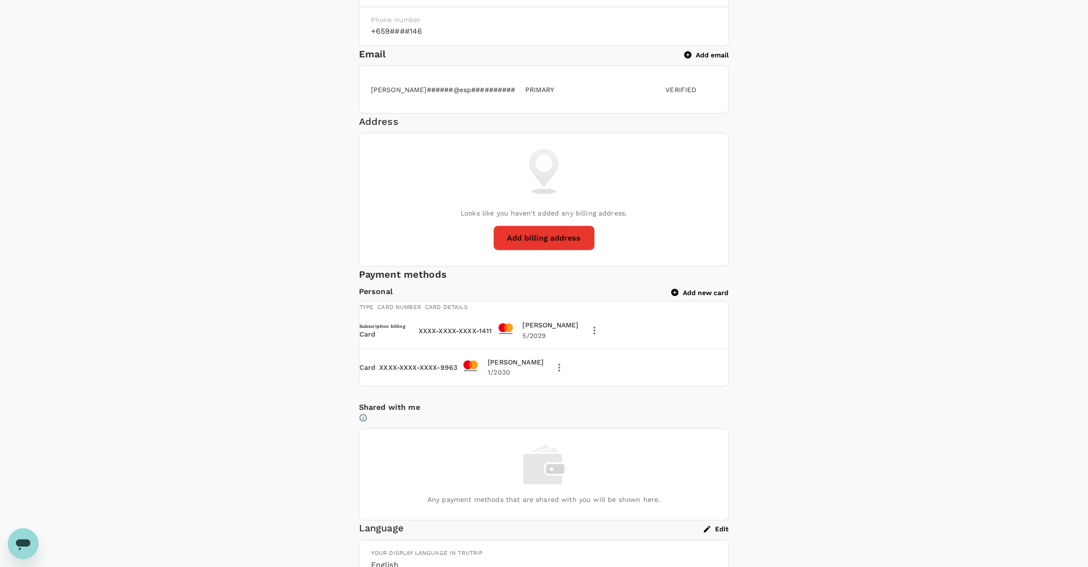
click at [708, 297] on button "Add new card" at bounding box center [700, 292] width 57 height 9
type input "Izzy"
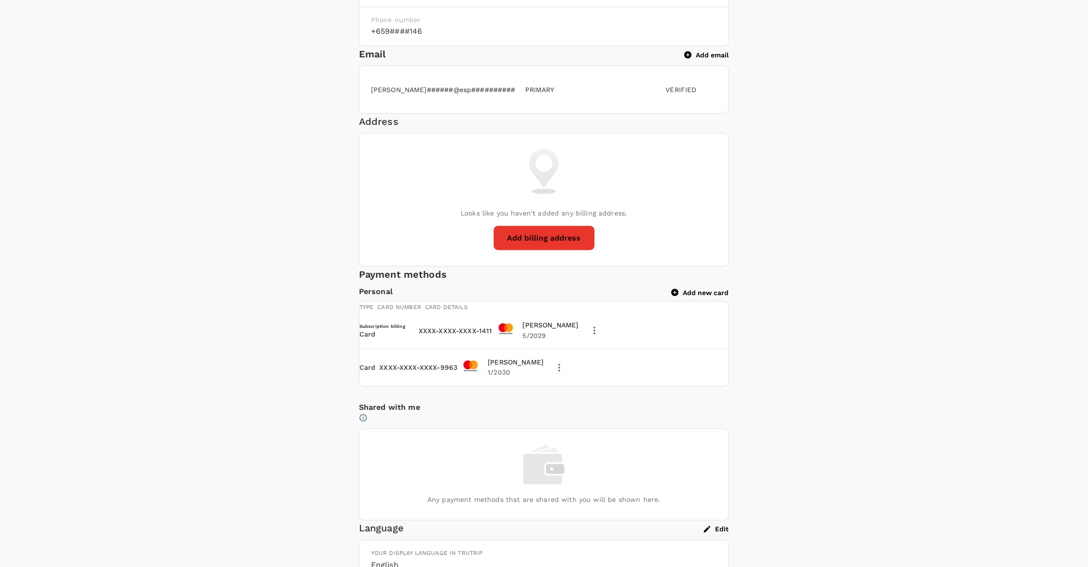
type input "08"
type input "1"
type input "2030"
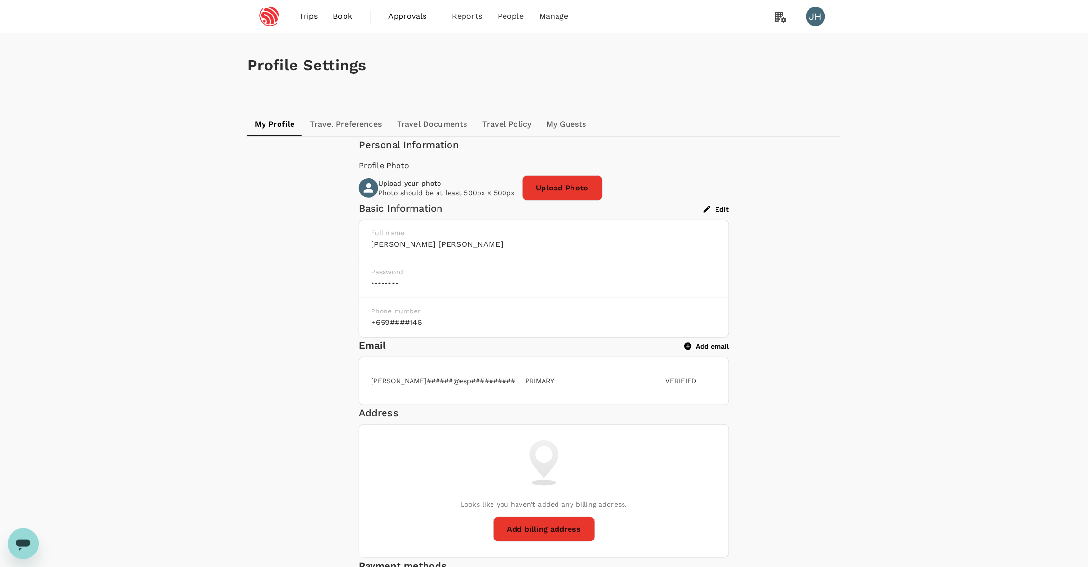
click at [342, 11] on span "Book" at bounding box center [342, 17] width 19 height 12
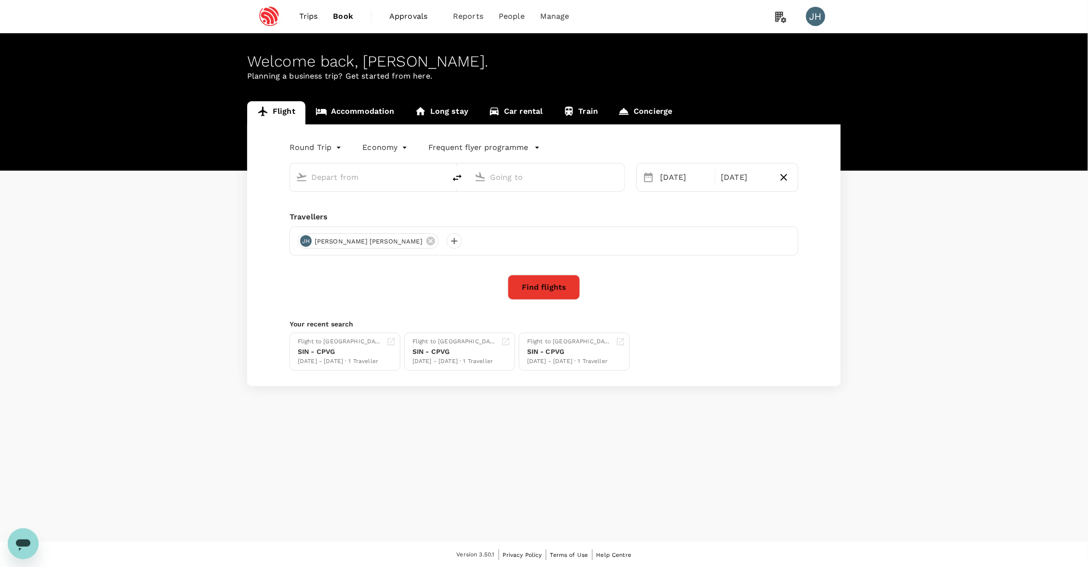
type input "Singapore Changi (SIN)"
type input "[GEOGRAPHIC_DATA], [GEOGRAPHIC_DATA] (any)"
click at [358, 178] on input "text" at bounding box center [368, 177] width 114 height 15
type input "Singapore Changi (SIN)"
type input "[GEOGRAPHIC_DATA], [GEOGRAPHIC_DATA] (any)"
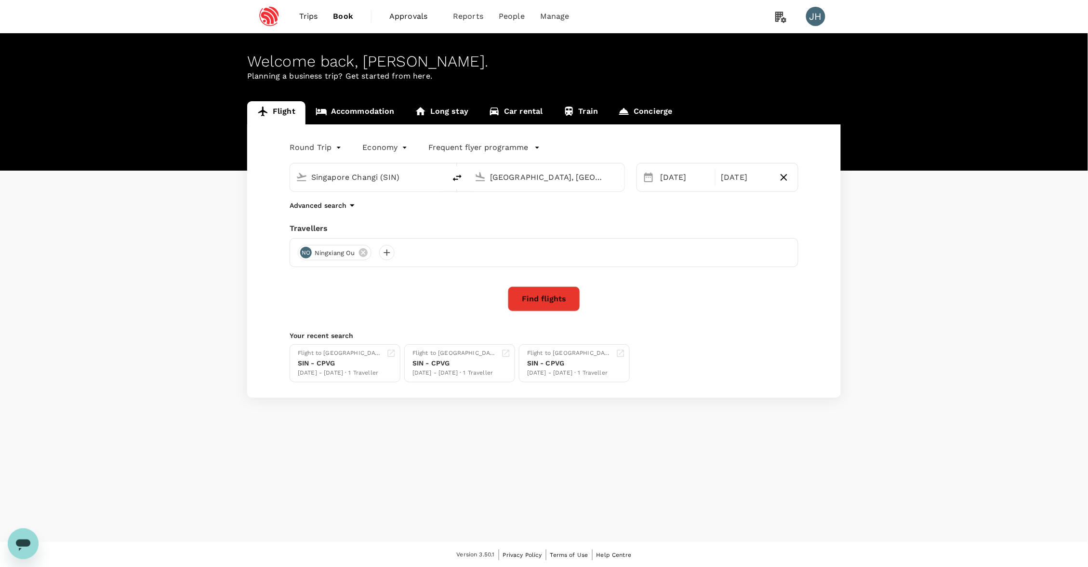
click at [552, 299] on button "Find flights" at bounding box center [544, 298] width 72 height 25
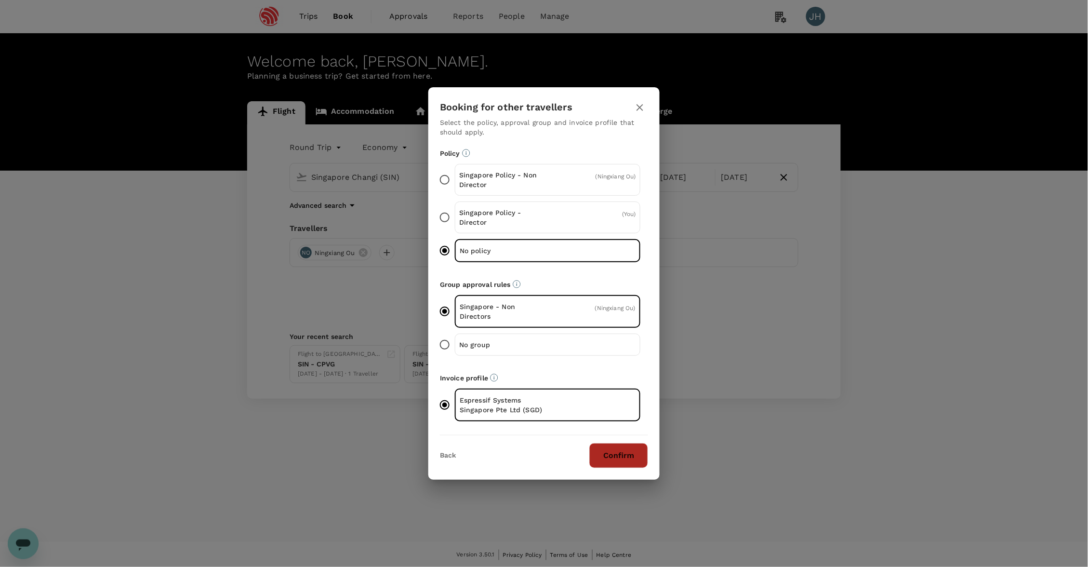
click at [622, 458] on button "Confirm" at bounding box center [618, 455] width 59 height 25
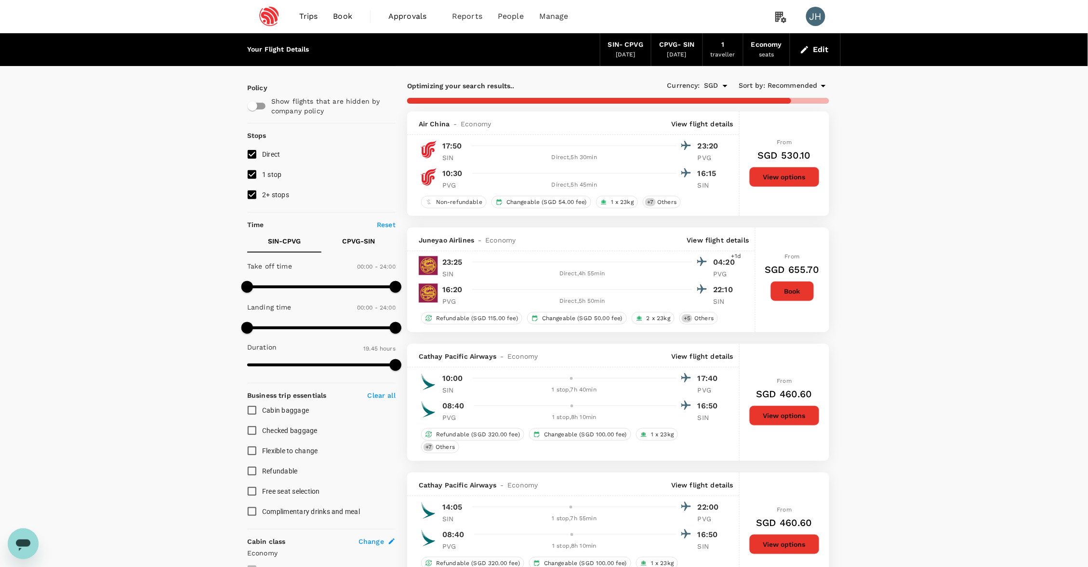
click at [361, 294] on span at bounding box center [321, 286] width 148 height 14
type input "1440"
drag, startPoint x: 360, startPoint y: 294, endPoint x: 451, endPoint y: 293, distance: 91.1
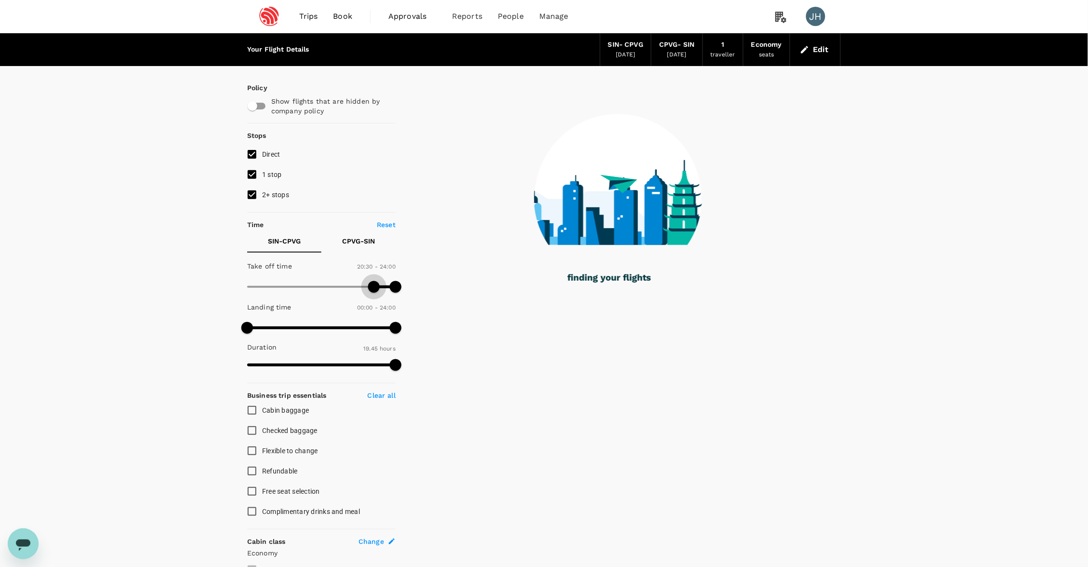
type input "1260"
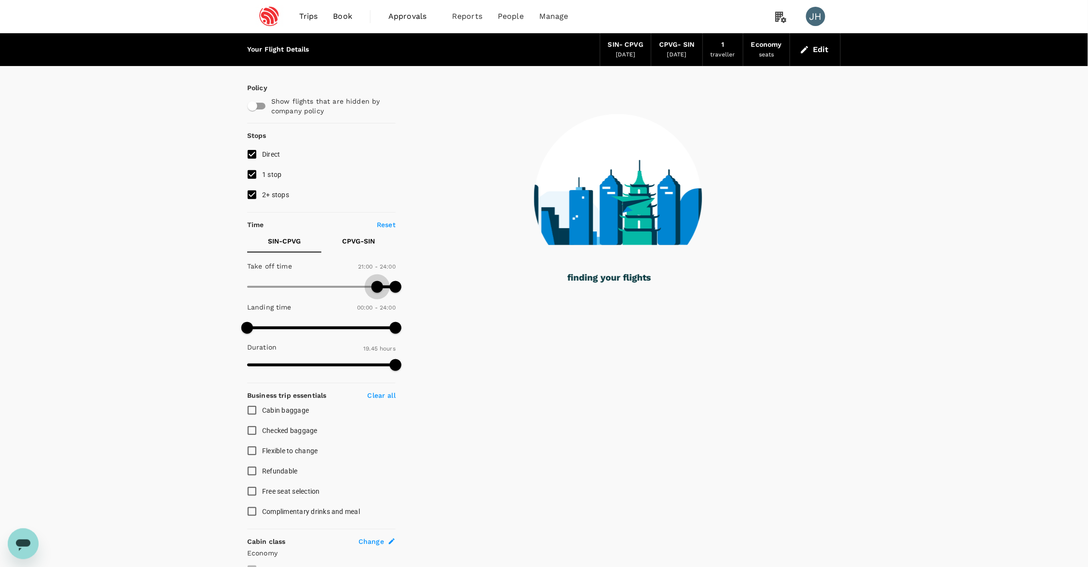
drag, startPoint x: 249, startPoint y: 290, endPoint x: 378, endPoint y: 297, distance: 129.4
click at [378, 292] on span at bounding box center [377, 287] width 12 height 12
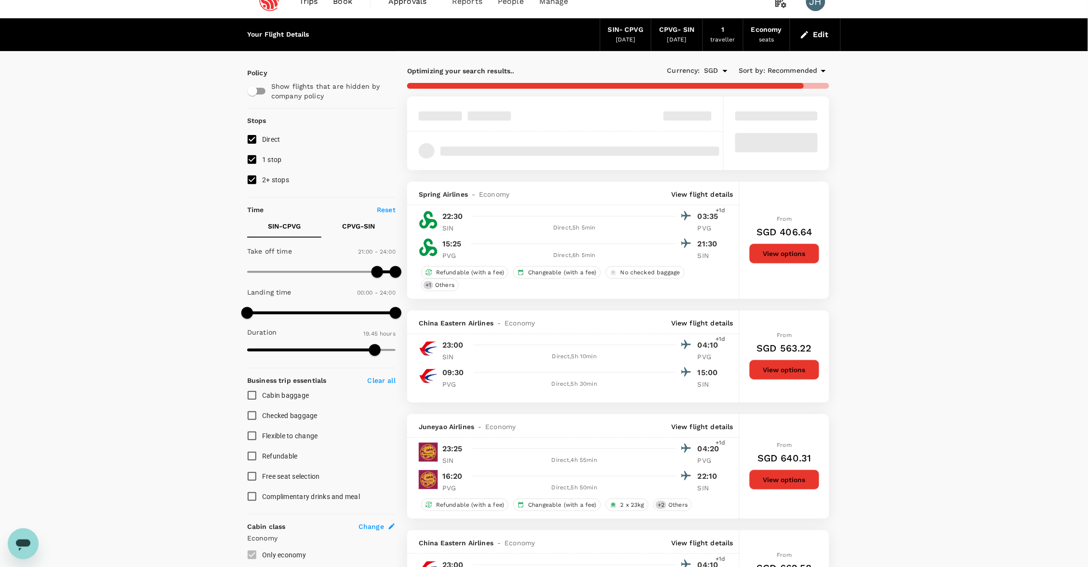
scroll to position [20, 0]
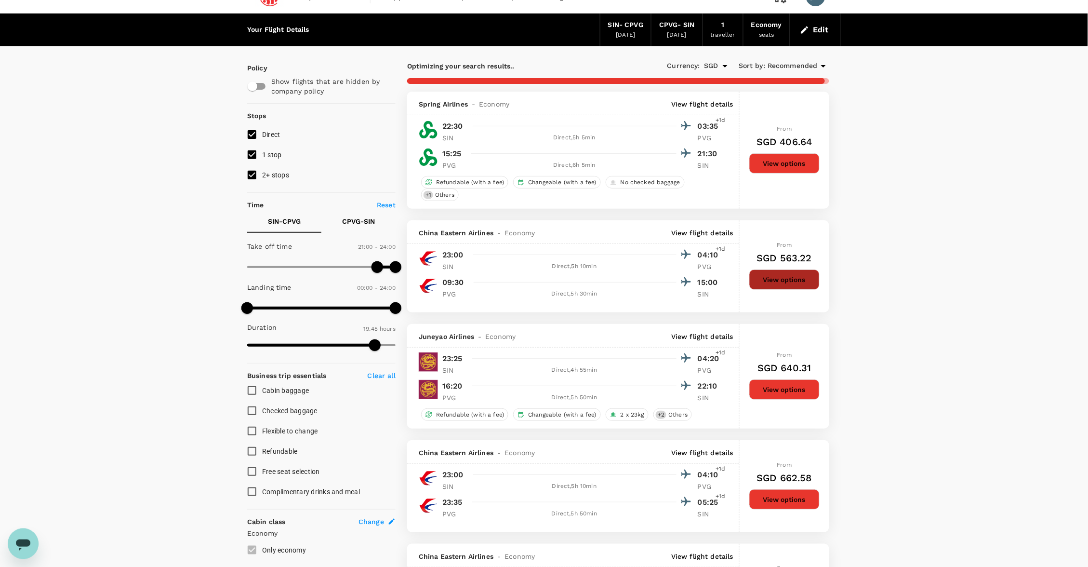
click at [782, 285] on button "View options" at bounding box center [784, 279] width 70 height 20
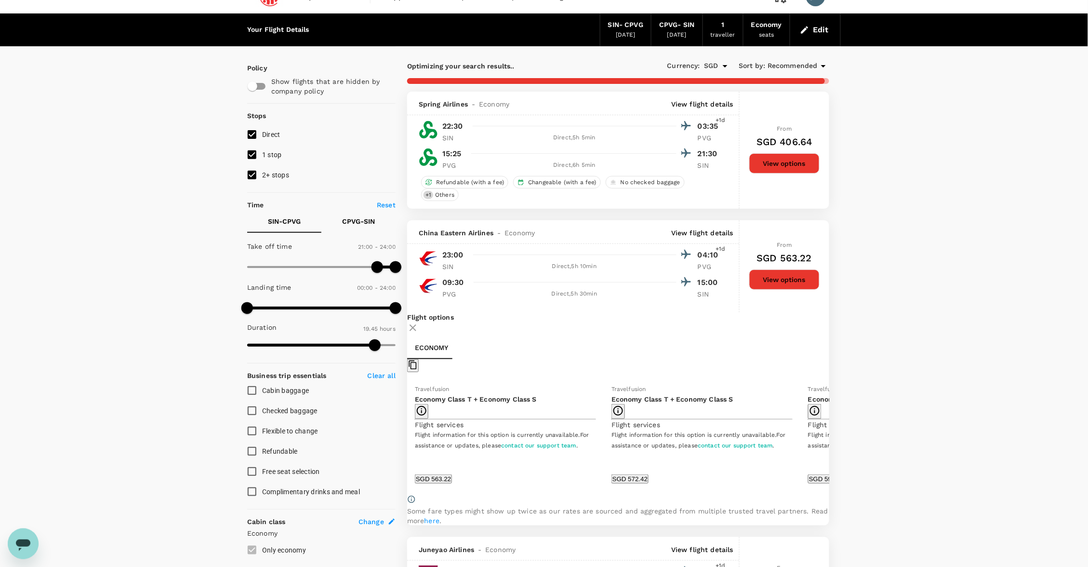
scroll to position [245, 0]
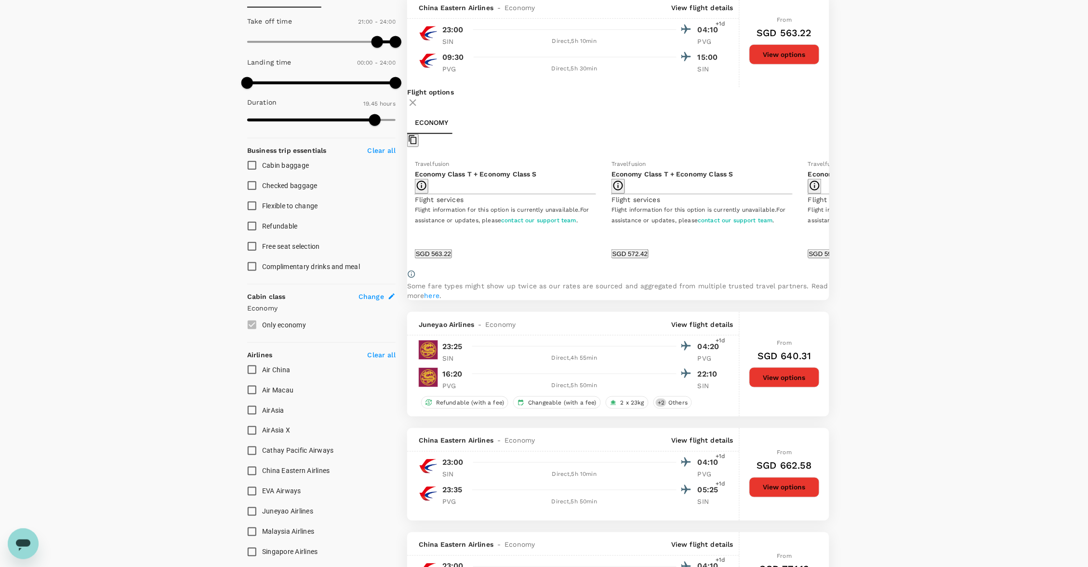
click at [452, 258] on button "SGD 563.22" at bounding box center [433, 253] width 37 height 9
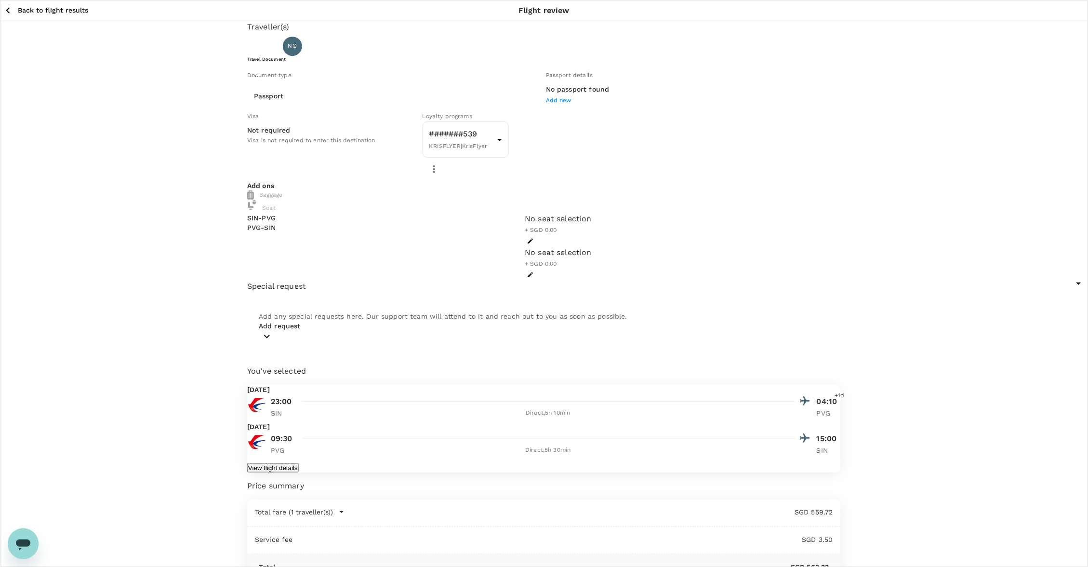
drag, startPoint x: 722, startPoint y: 354, endPoint x: 750, endPoint y: 358, distance: 28.3
click at [546, 104] on span "Add new" at bounding box center [559, 100] width 26 height 7
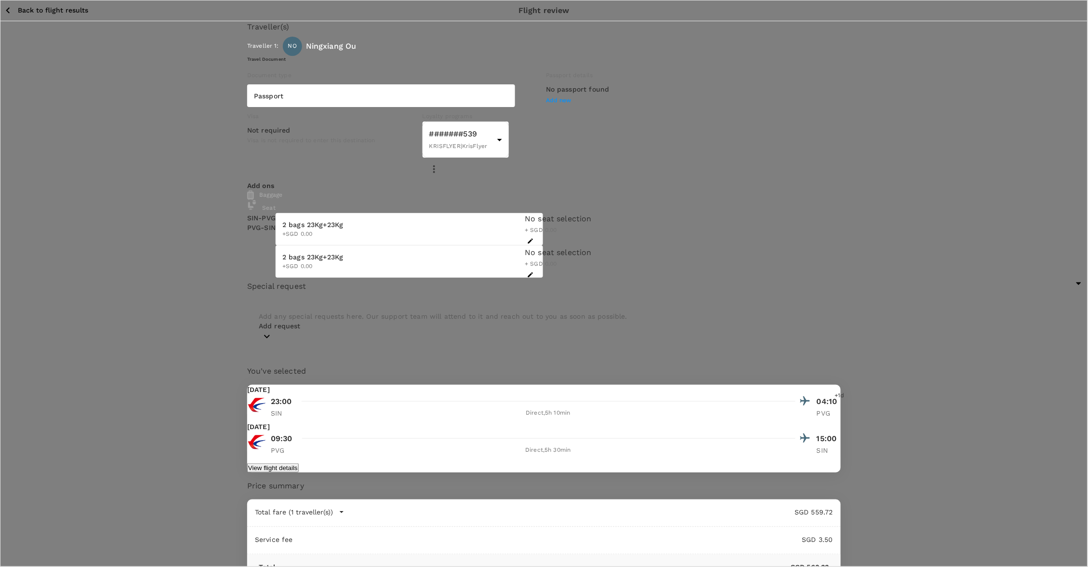
click at [657, 341] on div at bounding box center [544, 283] width 1088 height 567
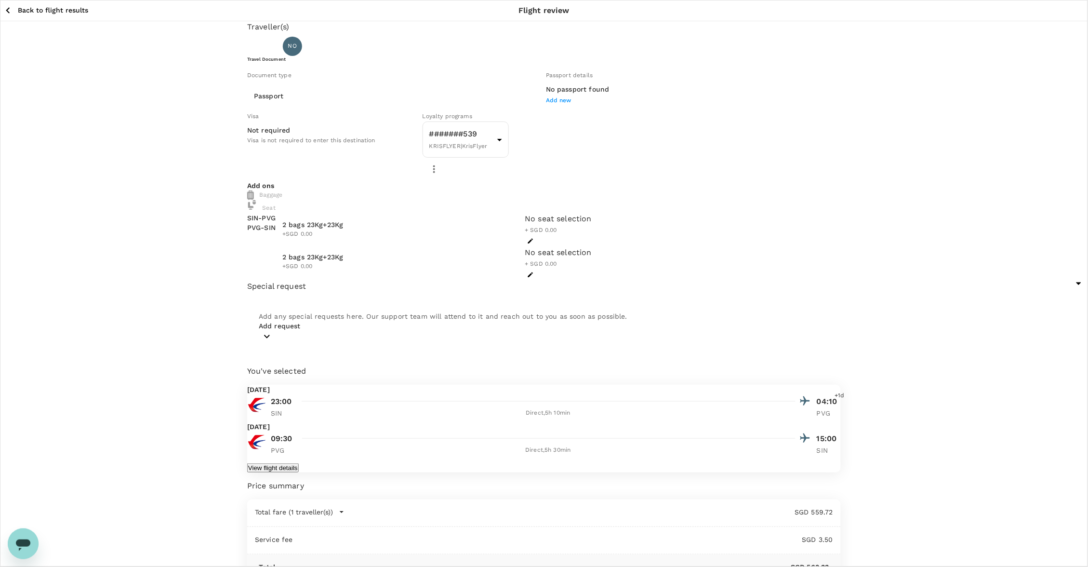
click at [9, 8] on icon "button" at bounding box center [8, 10] width 4 height 6
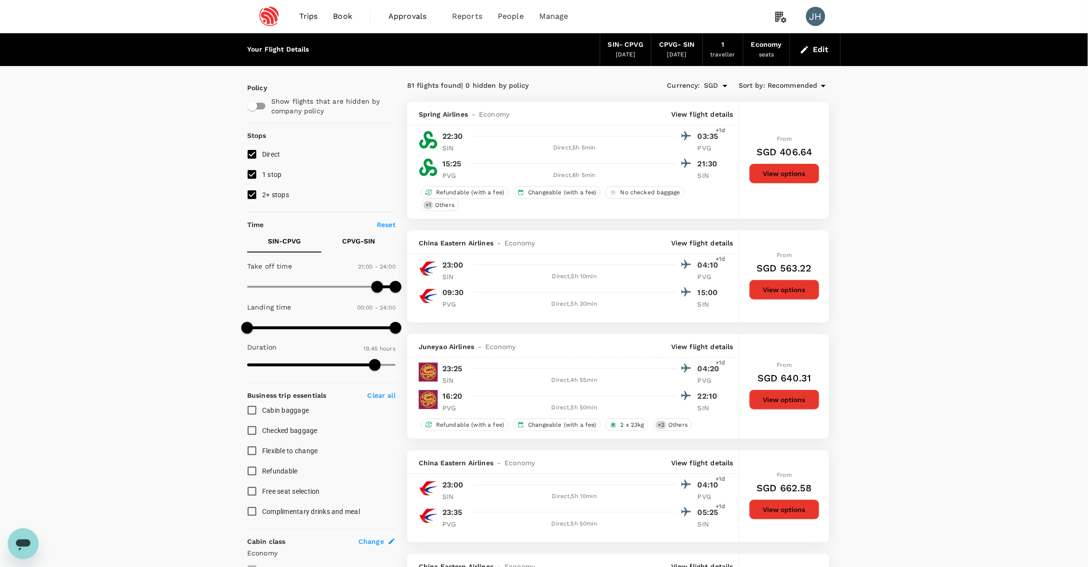
click at [609, 43] on div "SIN - CPVG" at bounding box center [625, 45] width 35 height 11
click at [821, 50] on button "Edit" at bounding box center [815, 49] width 35 height 15
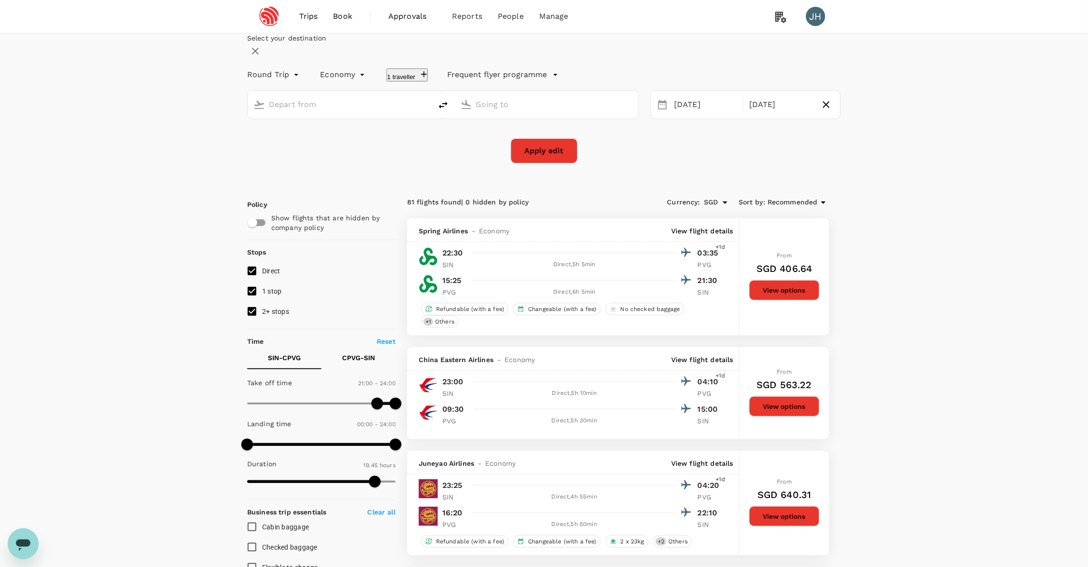
type input "Singapore Changi (SIN)"
type input "[GEOGRAPHIC_DATA], [GEOGRAPHIC_DATA] (any)"
click at [677, 114] on div "[DATE]" at bounding box center [705, 104] width 71 height 19
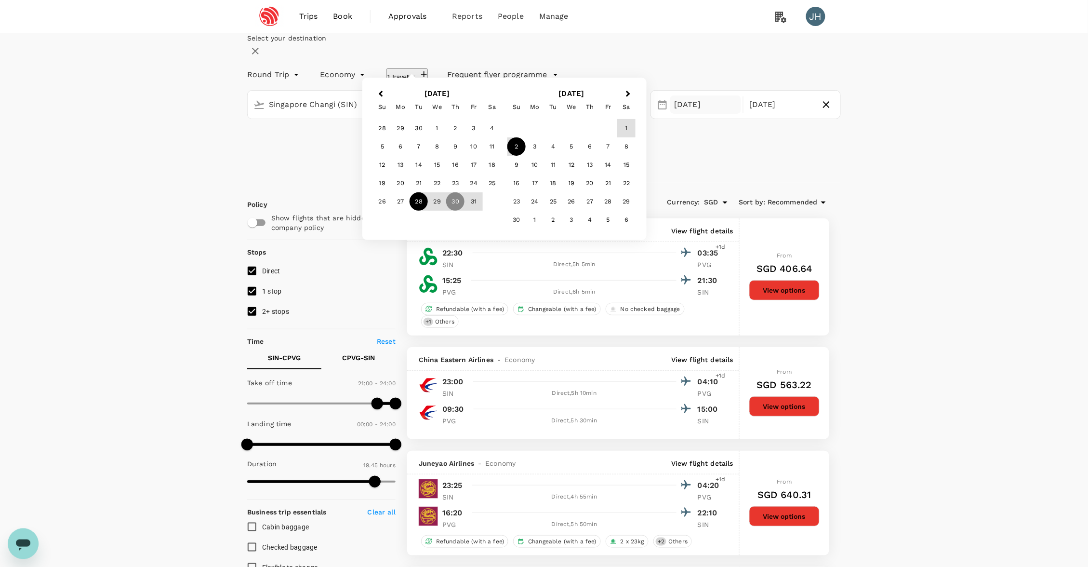
click at [428, 211] on div "28" at bounding box center [419, 201] width 18 height 18
click at [391, 156] on div "2" at bounding box center [382, 146] width 18 height 18
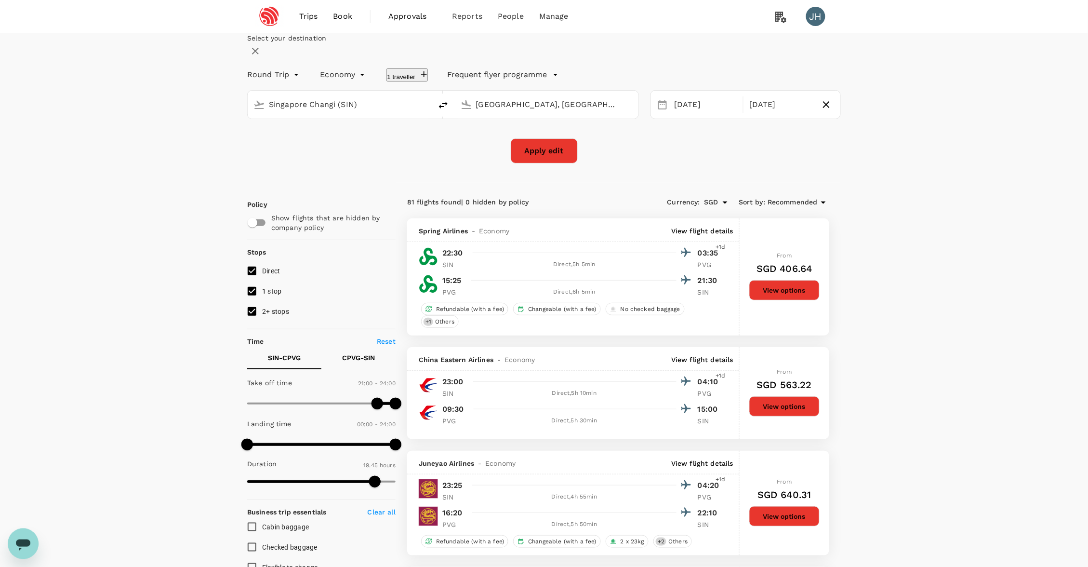
click at [554, 163] on button "Apply edit" at bounding box center [544, 150] width 67 height 25
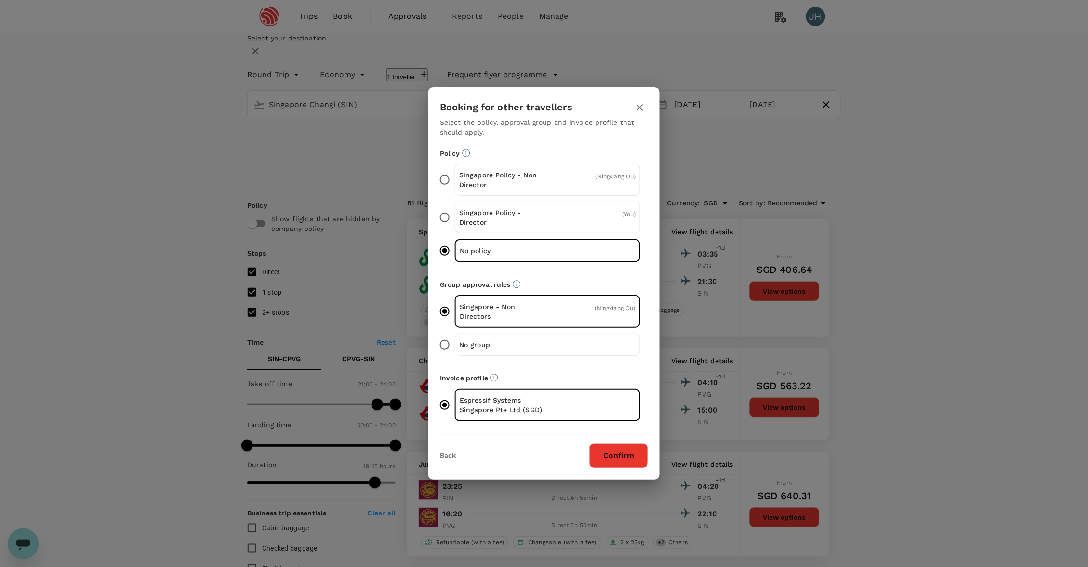
click at [621, 459] on button "Confirm" at bounding box center [618, 455] width 59 height 25
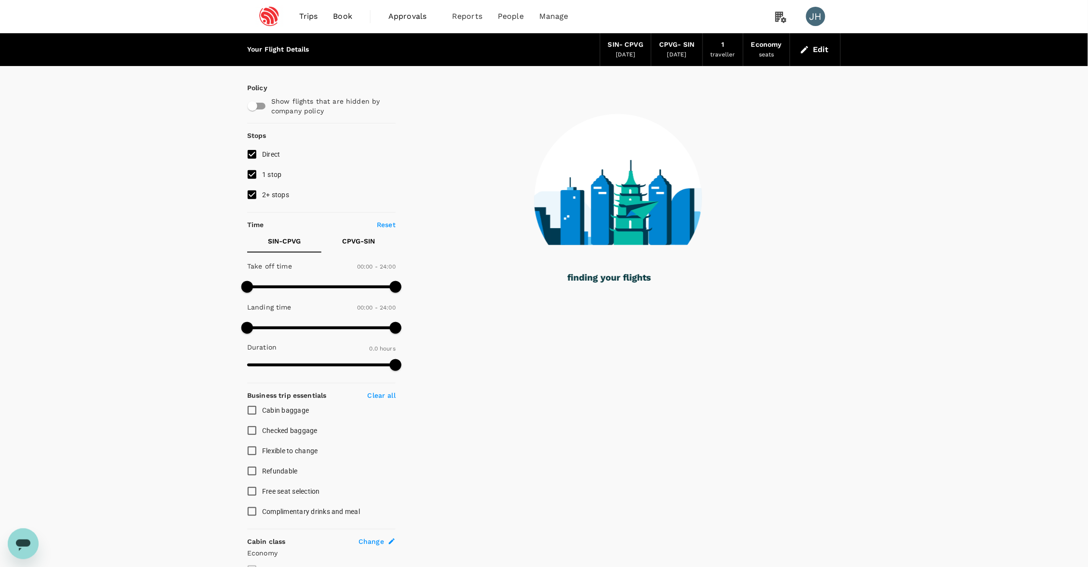
checkbox input "true"
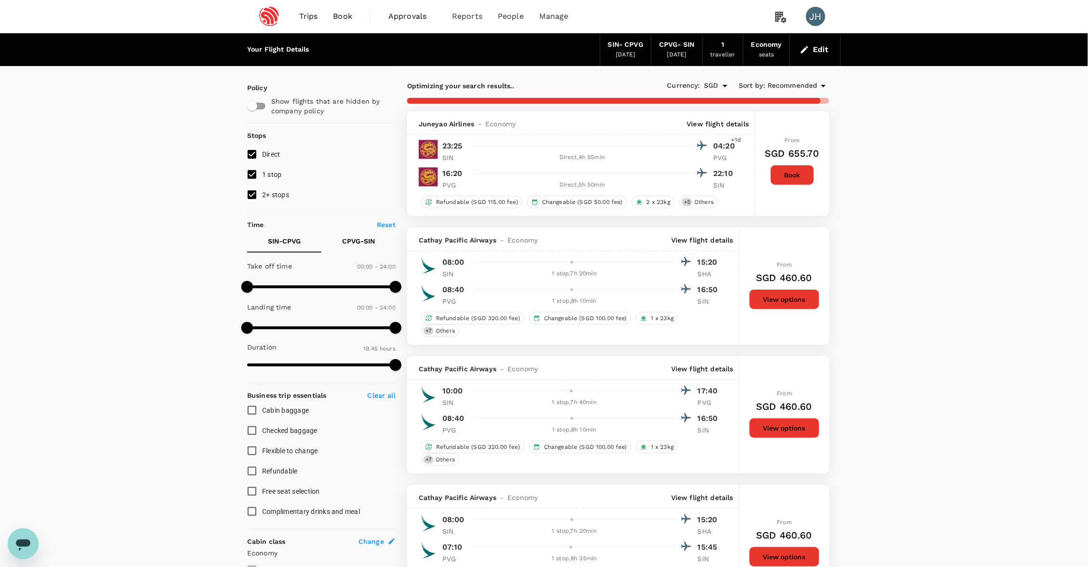
type input "1975"
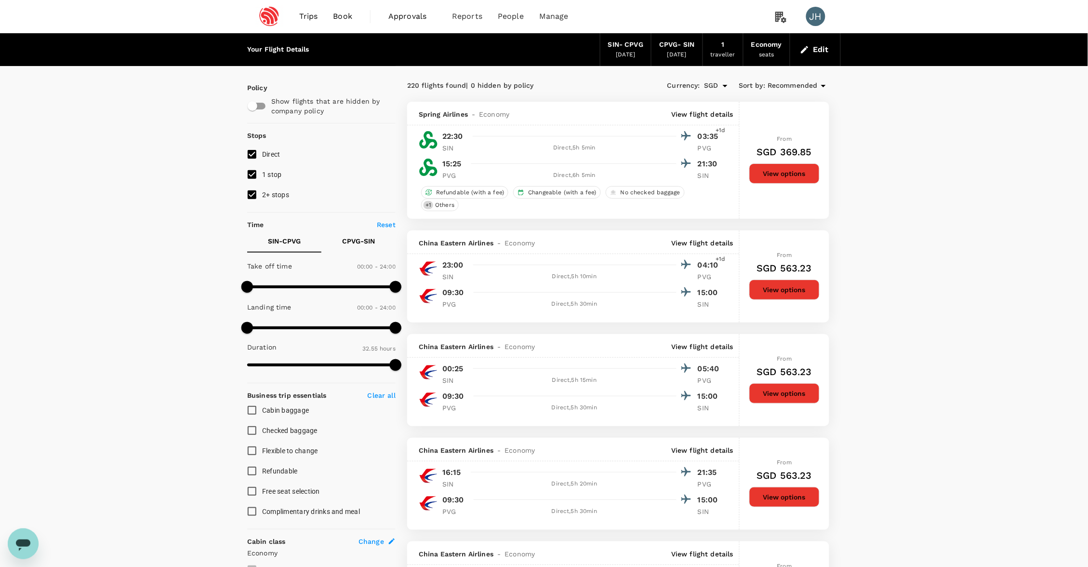
click at [344, 17] on span "Book" at bounding box center [342, 17] width 19 height 12
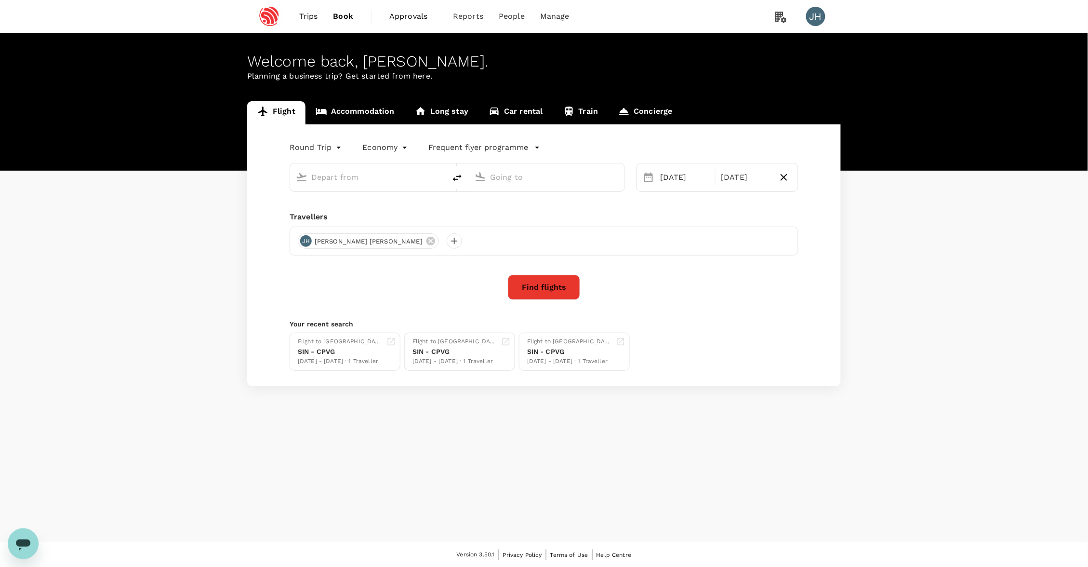
click at [356, 178] on input "text" at bounding box center [368, 177] width 114 height 15
type input "Singapore Changi (SIN)"
type input "[GEOGRAPHIC_DATA], [GEOGRAPHIC_DATA] (any)"
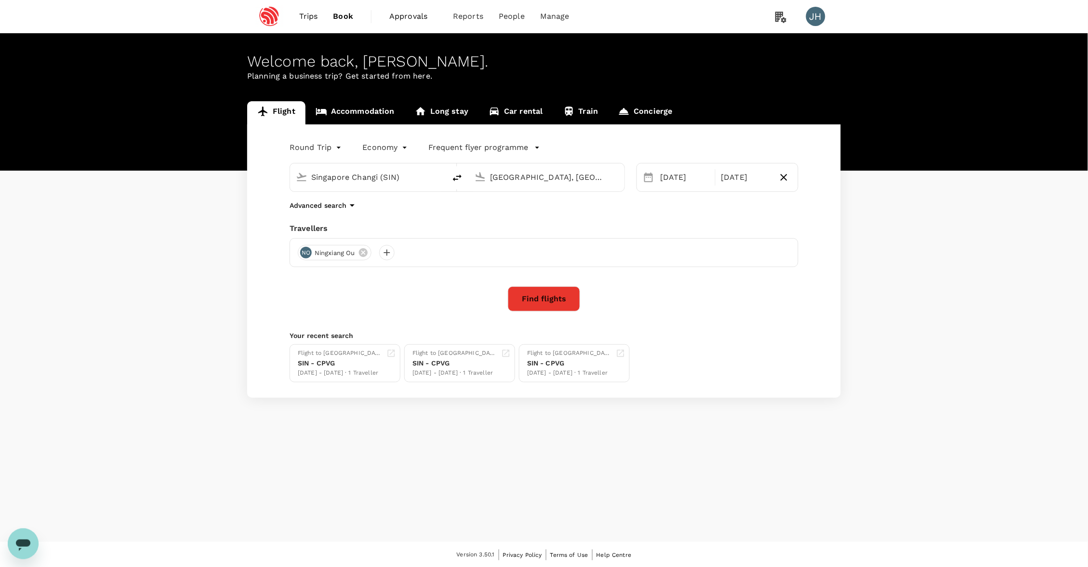
type input "Singapore Changi (SIN)s"
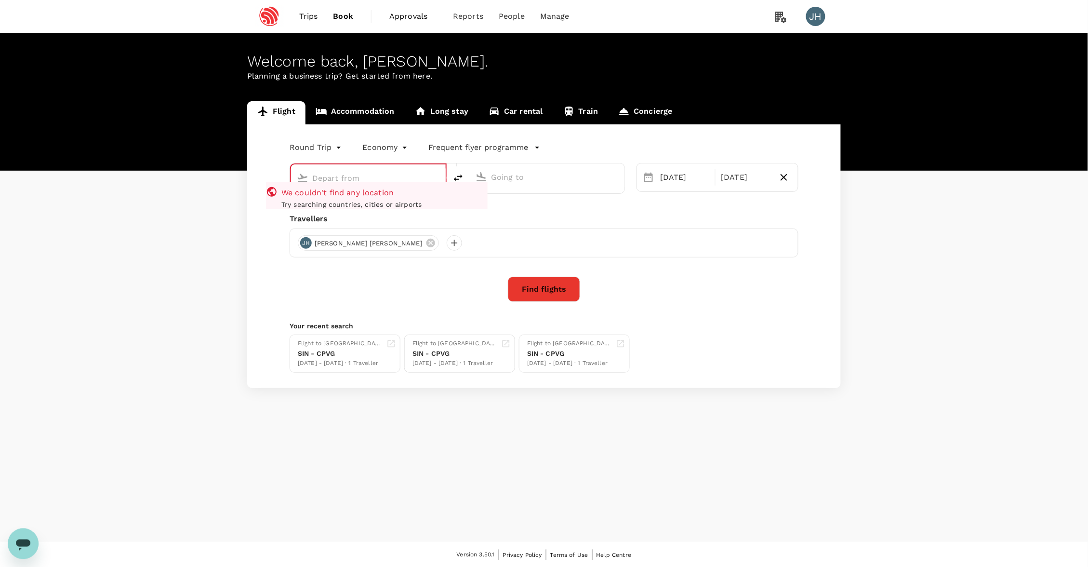
type input "Singapore Changi (SIN)"
type input "[GEOGRAPHIC_DATA], [GEOGRAPHIC_DATA] (any)"
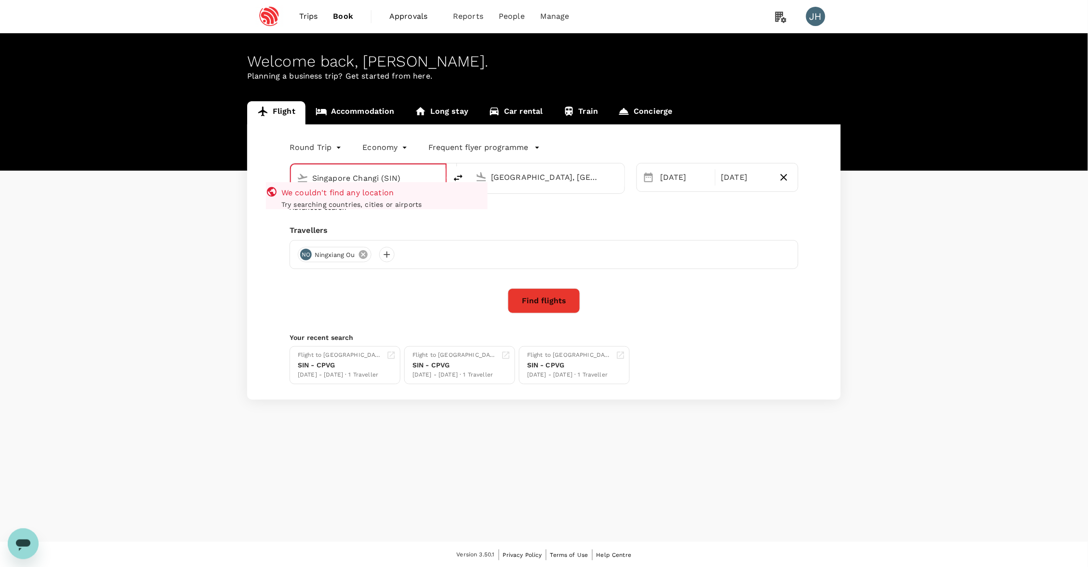
click at [367, 256] on icon at bounding box center [363, 254] width 9 height 9
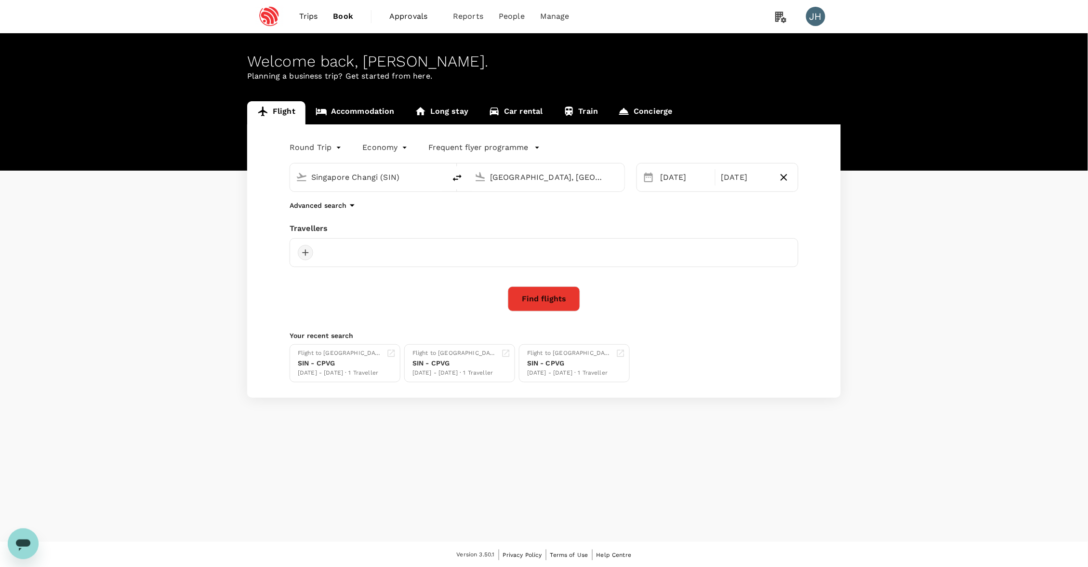
click at [300, 255] on div at bounding box center [305, 252] width 15 height 15
click at [324, 280] on input "text" at bounding box center [294, 282] width 137 height 15
type input "le"
click at [235, 358] on input "checkbox" at bounding box center [231, 368] width 20 height 20
checkbox input "true"
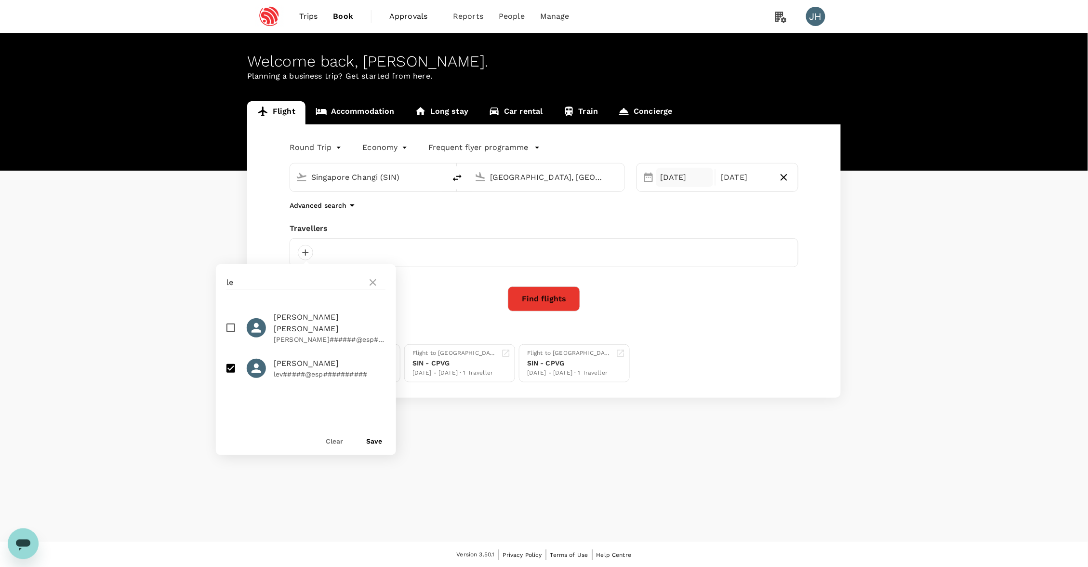
click at [694, 185] on div "28 Oct" at bounding box center [684, 177] width 57 height 19
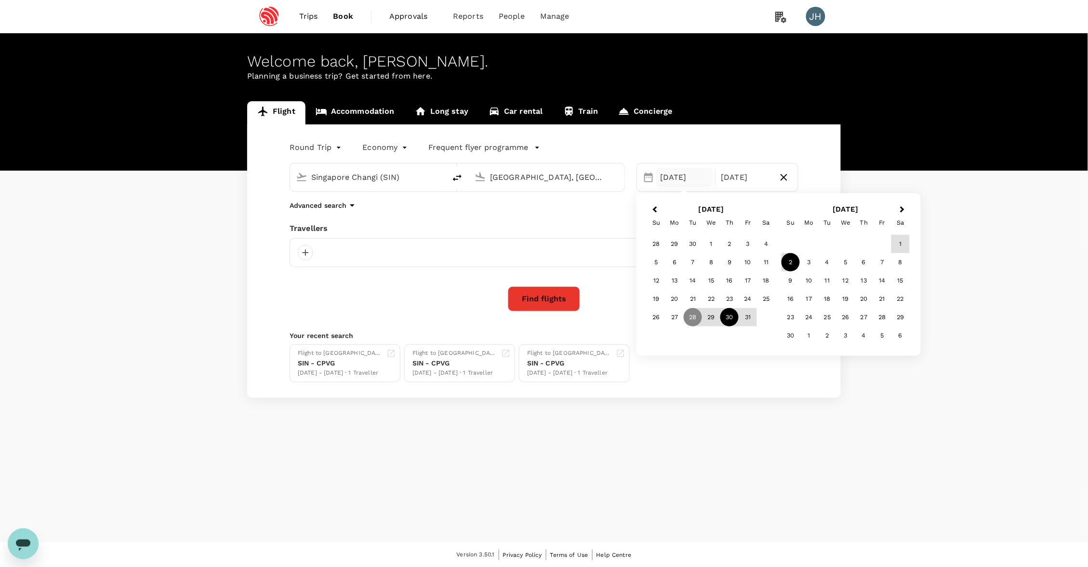
click at [727, 310] on div "30" at bounding box center [729, 317] width 18 height 18
click at [770, 239] on div "1" at bounding box center [766, 244] width 18 height 18
click at [309, 255] on div at bounding box center [305, 252] width 15 height 15
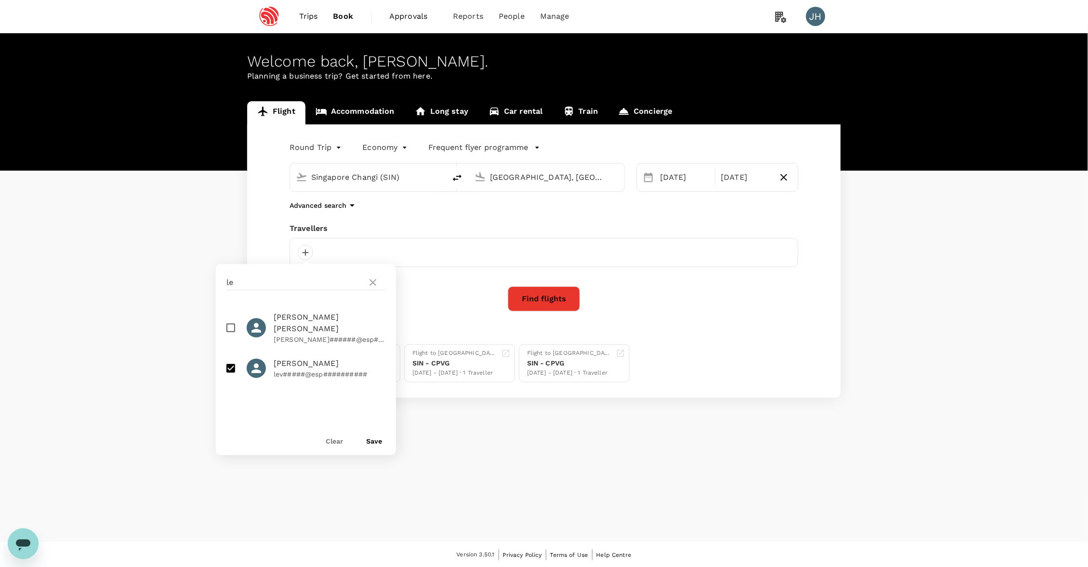
click at [374, 439] on button "Save" at bounding box center [374, 441] width 16 height 8
click at [548, 296] on button "Find flights" at bounding box center [544, 298] width 72 height 25
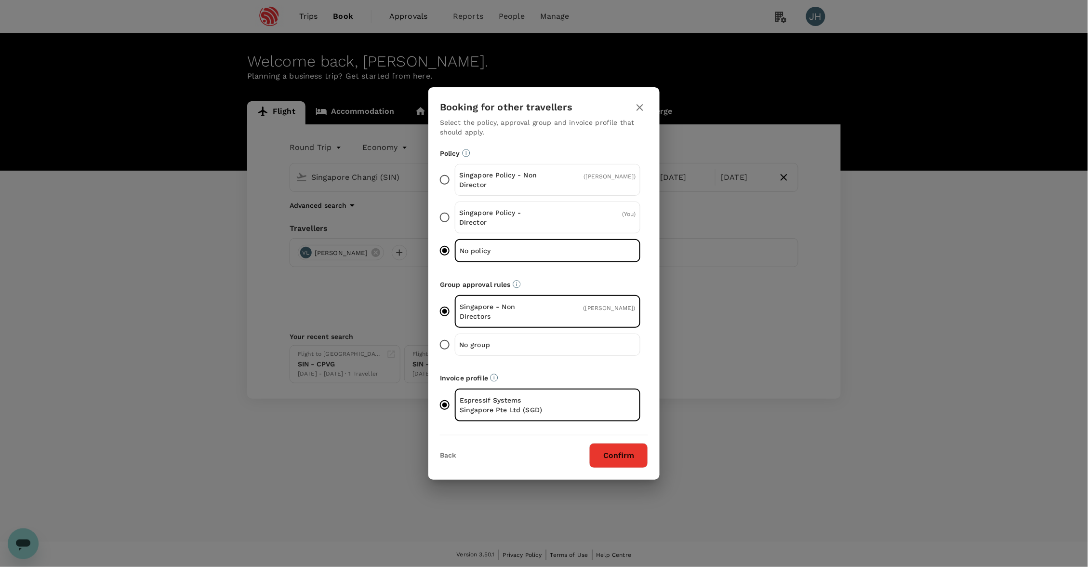
click at [620, 457] on button "Confirm" at bounding box center [618, 455] width 59 height 25
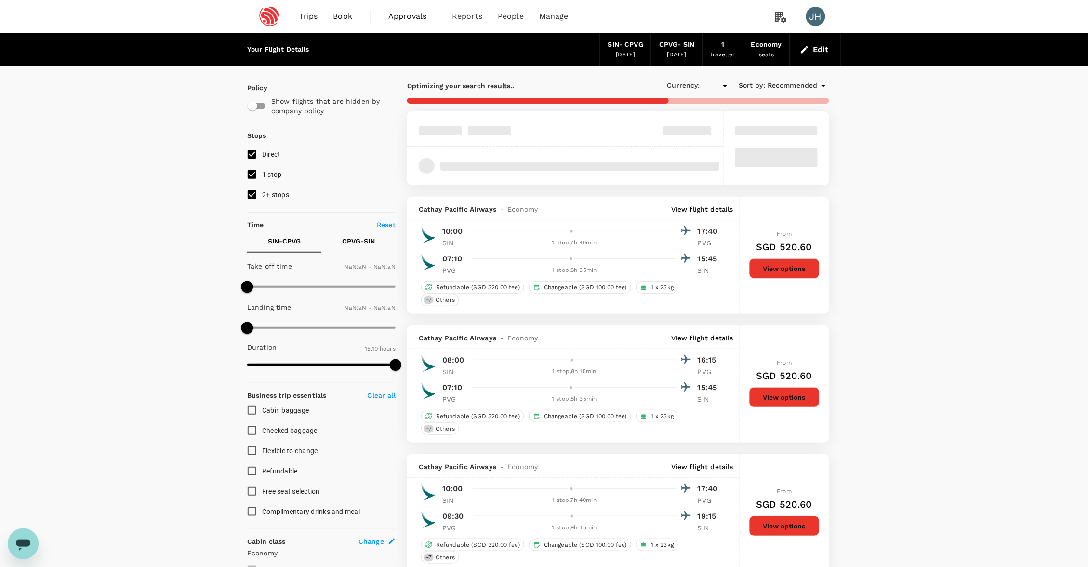
type input "SGD"
type input "1440"
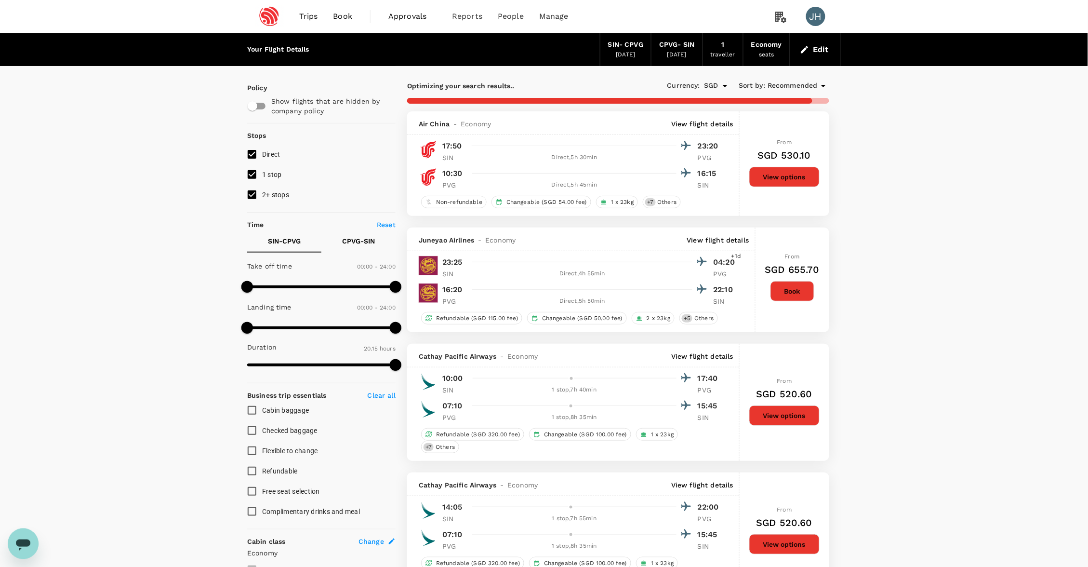
type input "1330"
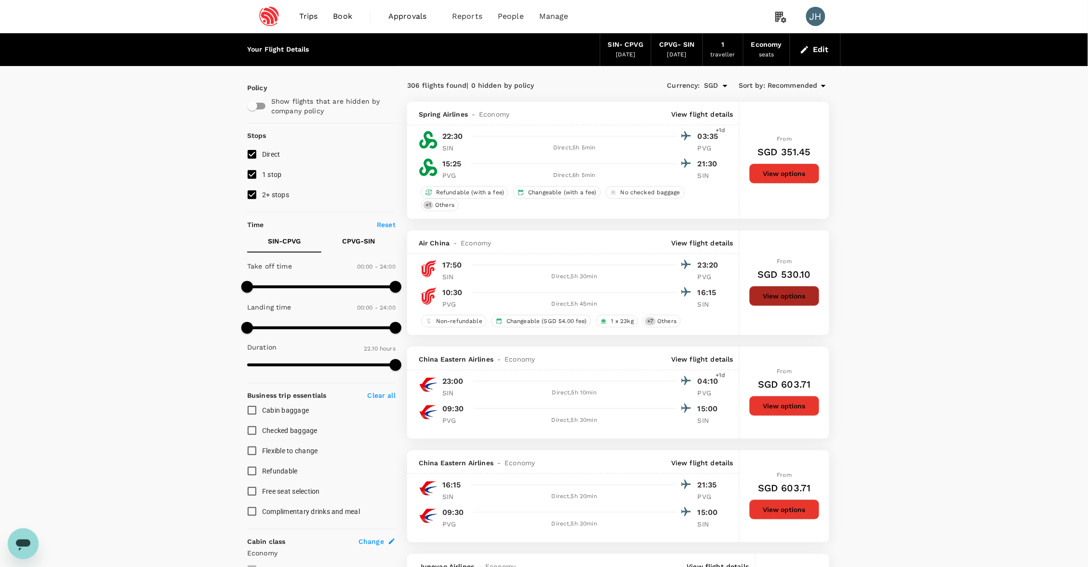
click at [764, 302] on button "View options" at bounding box center [784, 296] width 70 height 20
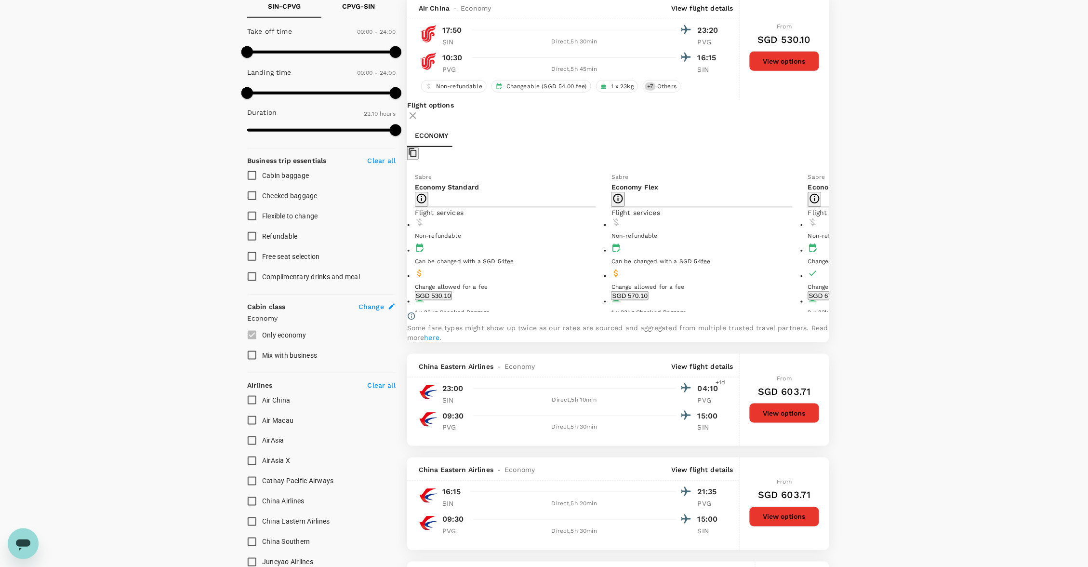
scroll to position [235, 0]
click at [452, 300] on button "SGD 530.10" at bounding box center [433, 295] width 37 height 9
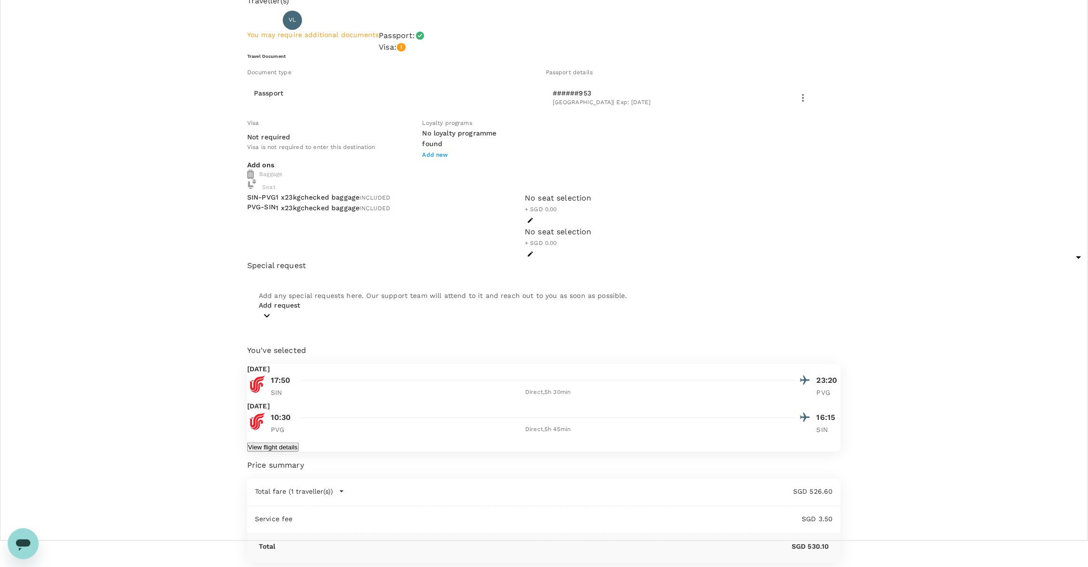
scroll to position [25, 0]
click at [299, 444] on button "View flight details" at bounding box center [273, 448] width 52 height 9
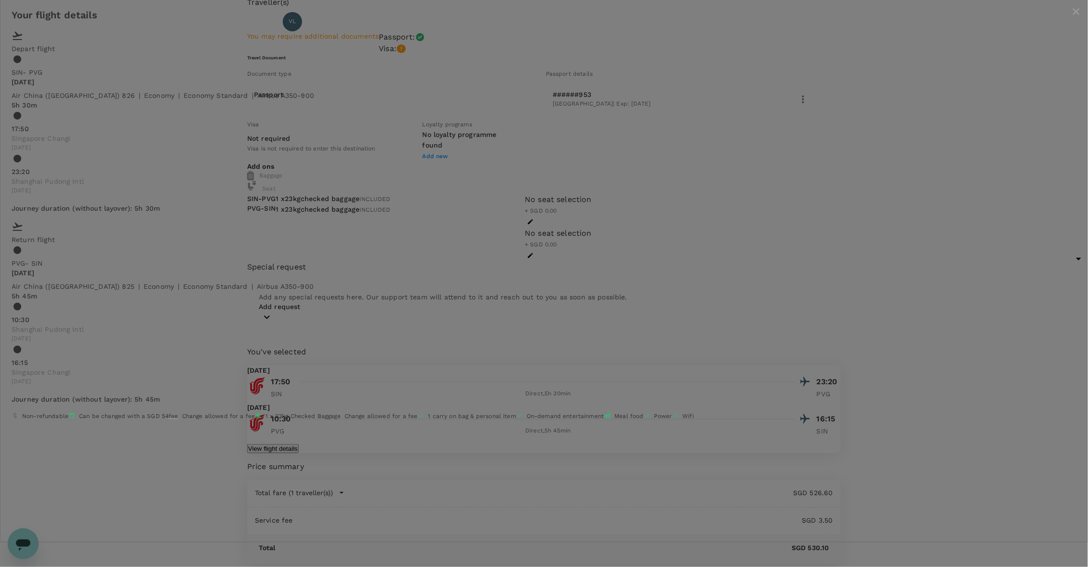
click at [859, 431] on div "Your flight details Depart flight SIN - PVG Thu, 30 Oct Air China (CA) 826 | ec…" at bounding box center [544, 215] width 1088 height 431
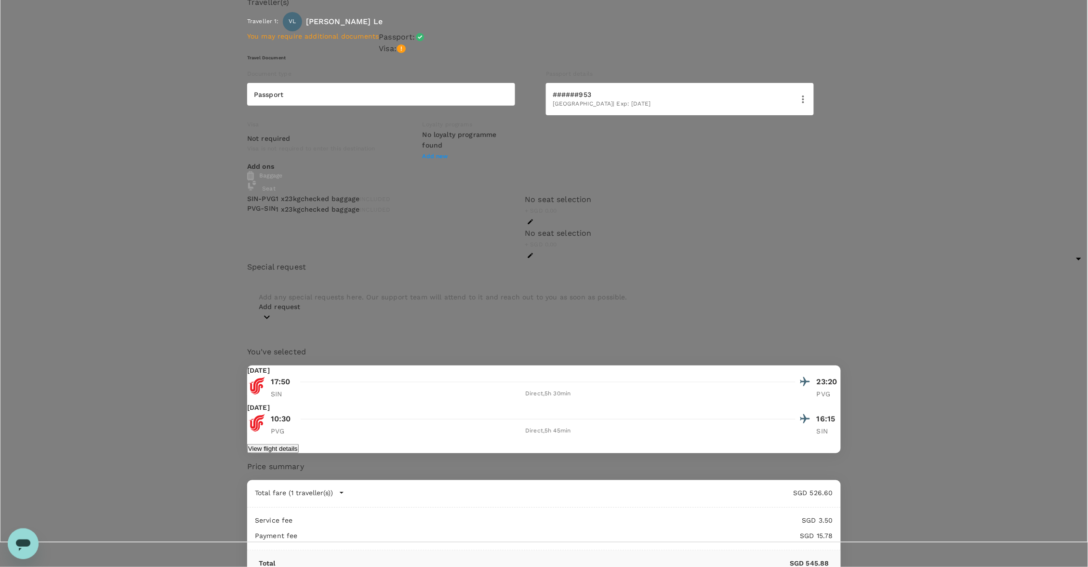
click at [776, 103] on body "Back to flight results Flight review Traveller(s) Traveller 1 : VL Van Loi Le Y…" at bounding box center [544, 471] width 1088 height 993
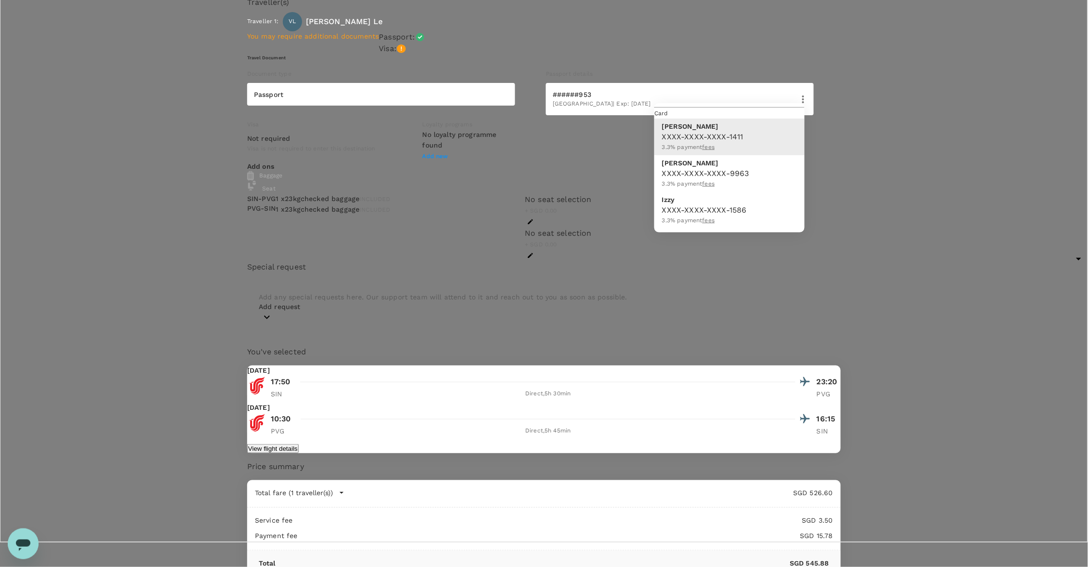
click at [715, 223] on span "3.3 % payment fees" at bounding box center [688, 221] width 53 height 10
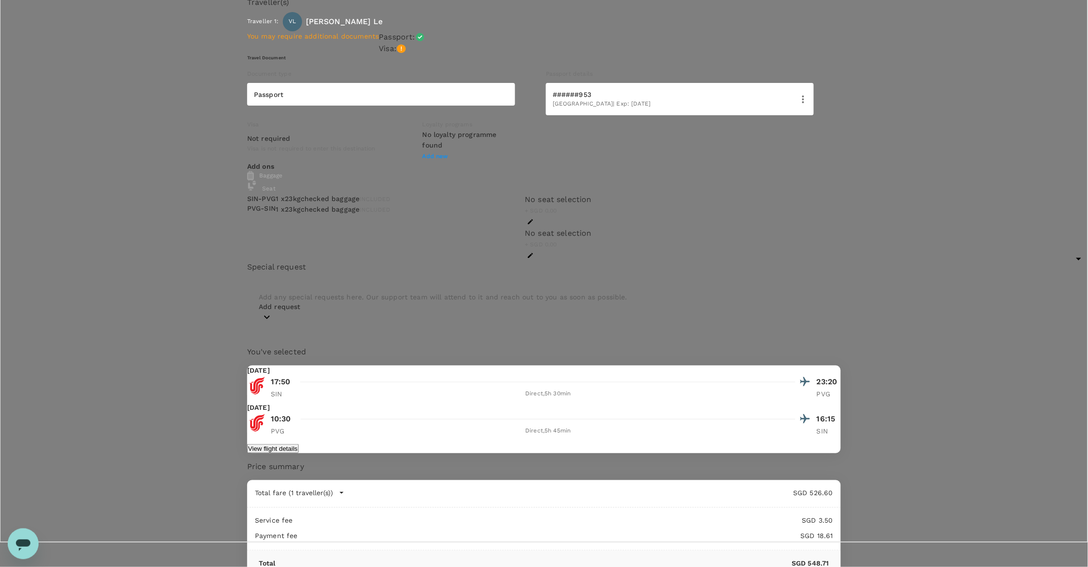
click at [757, 115] on body "Back to flight results Flight review Traveller(s) Traveller 1 : VL Van Loi Le Y…" at bounding box center [544, 471] width 1088 height 993
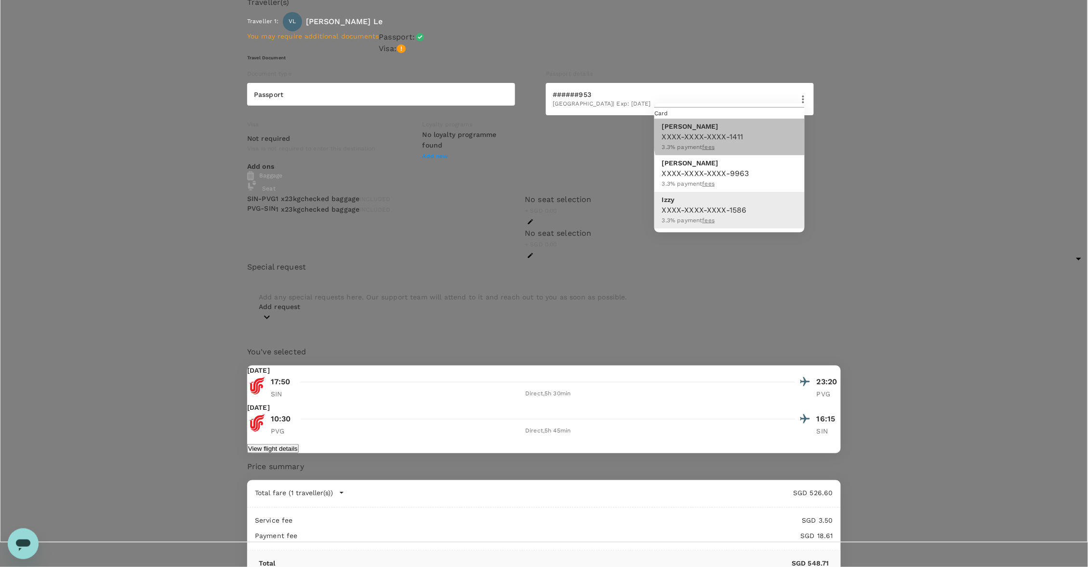
click at [743, 152] on div "XXXX-XXXX-XXXX-1411 3.3 % payment fees" at bounding box center [702, 141] width 81 height 21
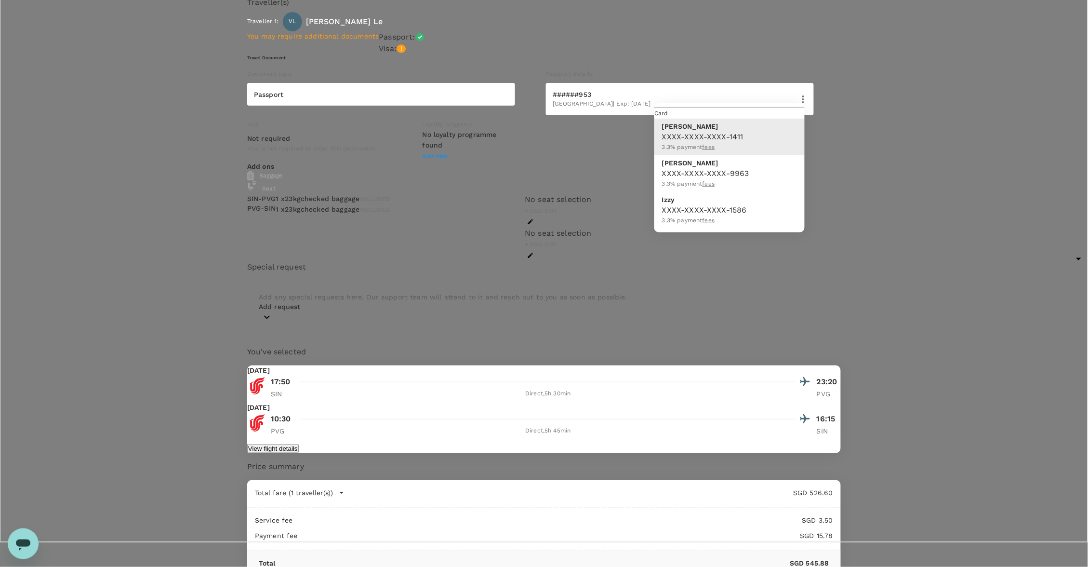
click at [757, 110] on body "Back to flight results Flight review Traveller(s) Traveller 1 : VL Van Loi Le Y…" at bounding box center [544, 471] width 1088 height 993
click at [741, 204] on p "Izzy" at bounding box center [704, 200] width 85 height 10
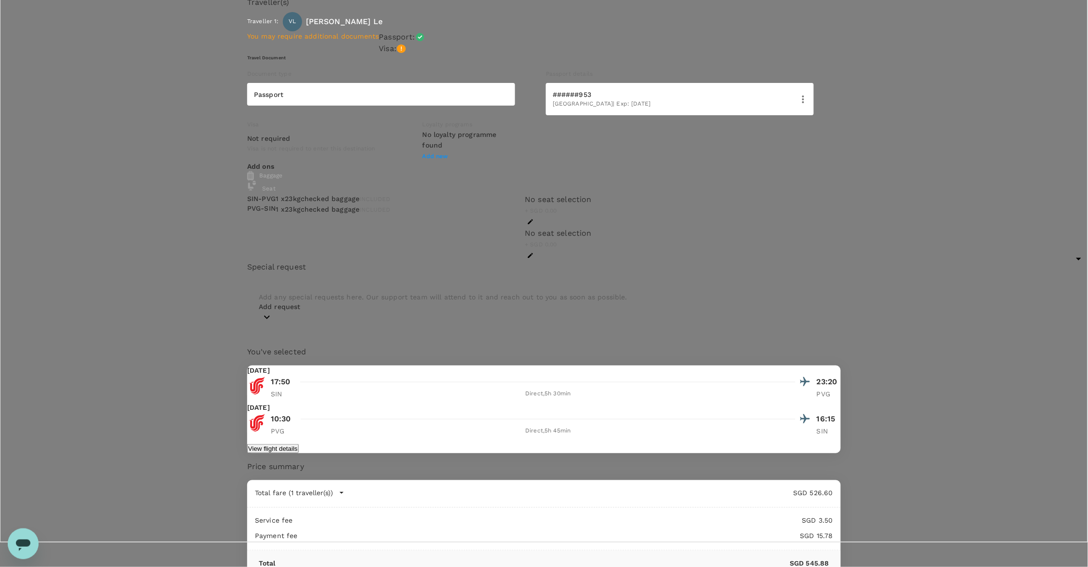
type input "9fbb7ccb-bc02-4d1c-b450-f37691d801e2"
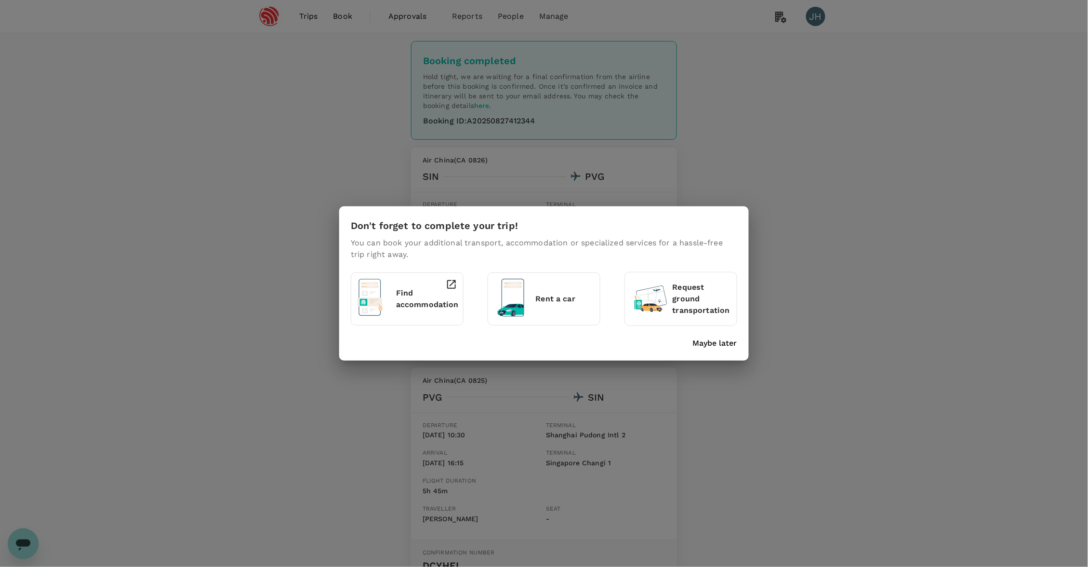
click at [724, 343] on p "Maybe later" at bounding box center [715, 343] width 44 height 12
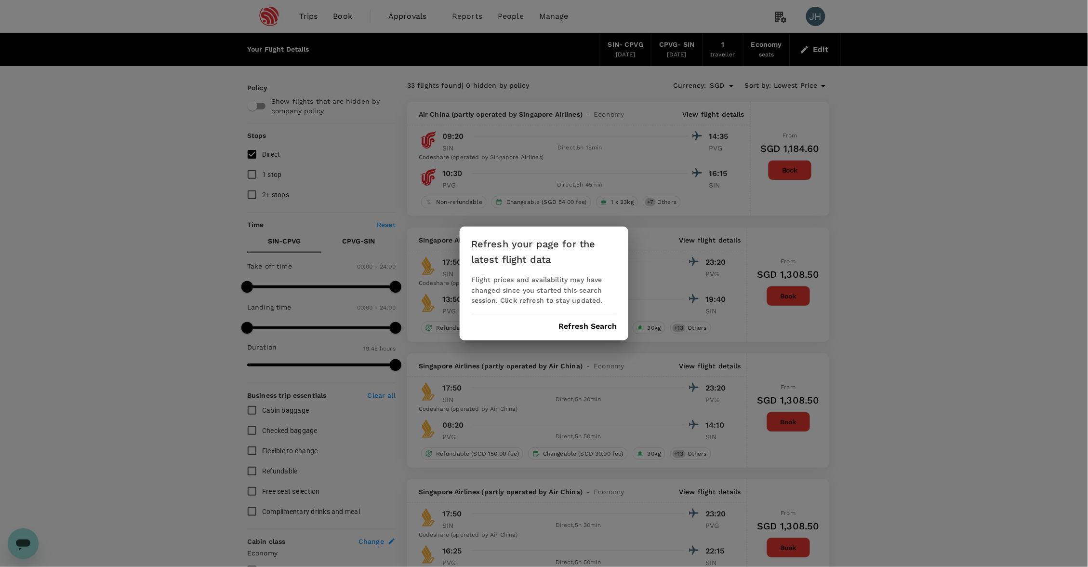
click at [579, 323] on button "Refresh Search" at bounding box center [587, 326] width 58 height 9
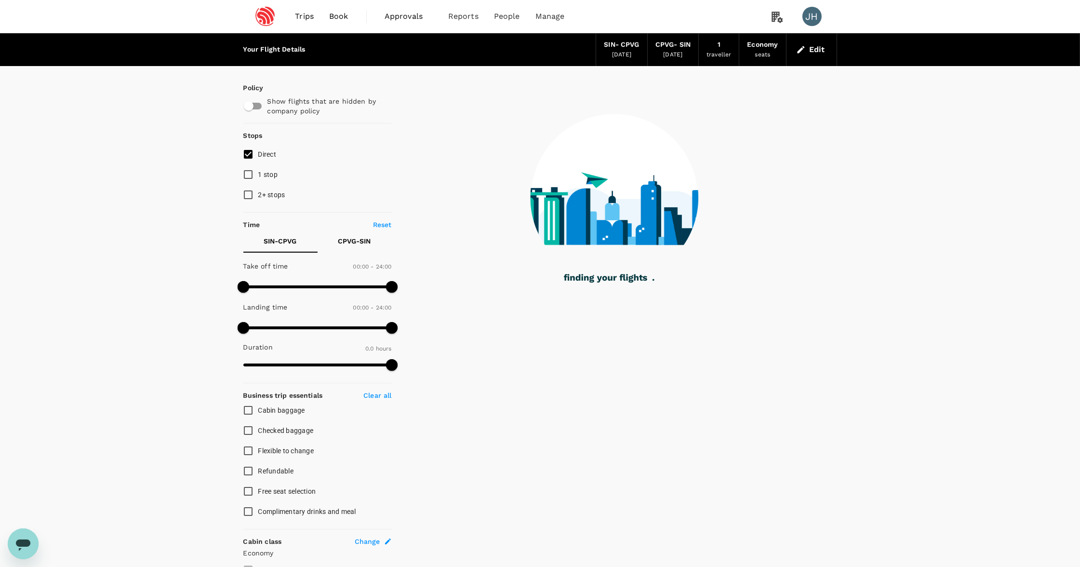
click at [821, 47] on button "Edit" at bounding box center [811, 49] width 35 height 15
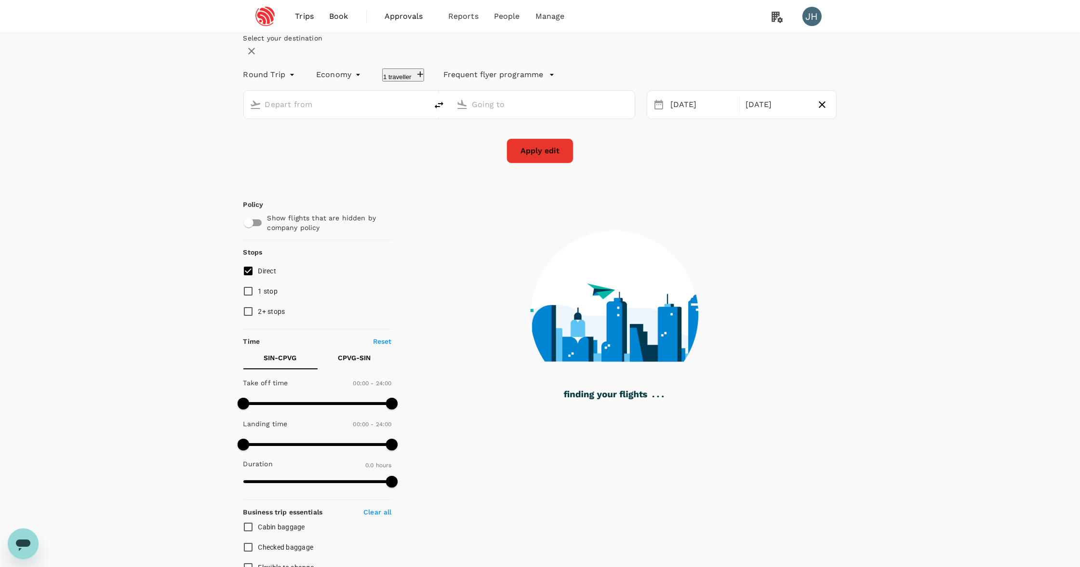
type input "Singapore Changi (SIN)"
type input "[GEOGRAPHIC_DATA], [GEOGRAPHIC_DATA] (any)"
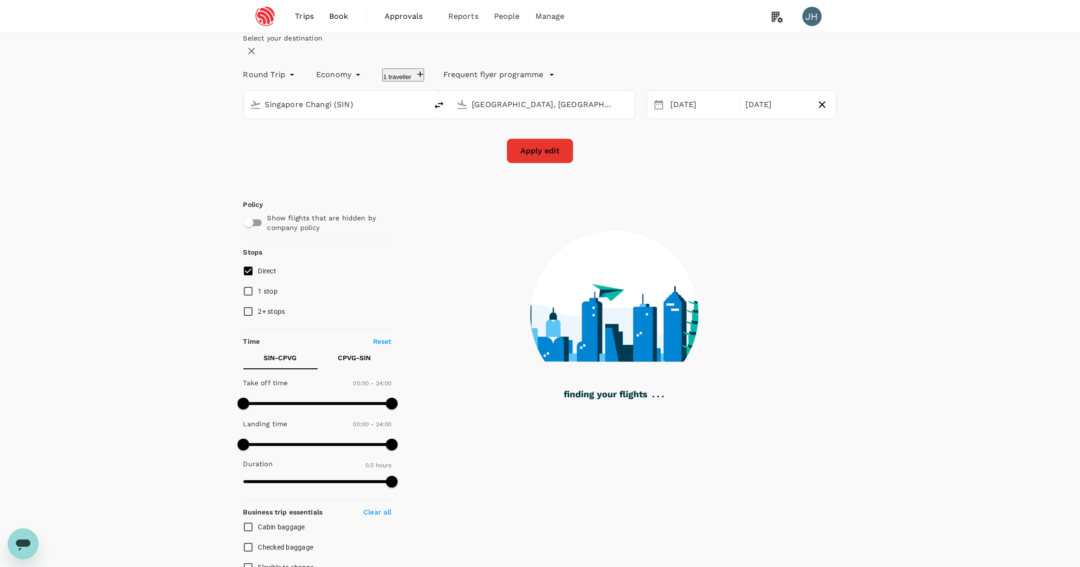
click at [525, 14] on li "People" at bounding box center [506, 16] width 41 height 33
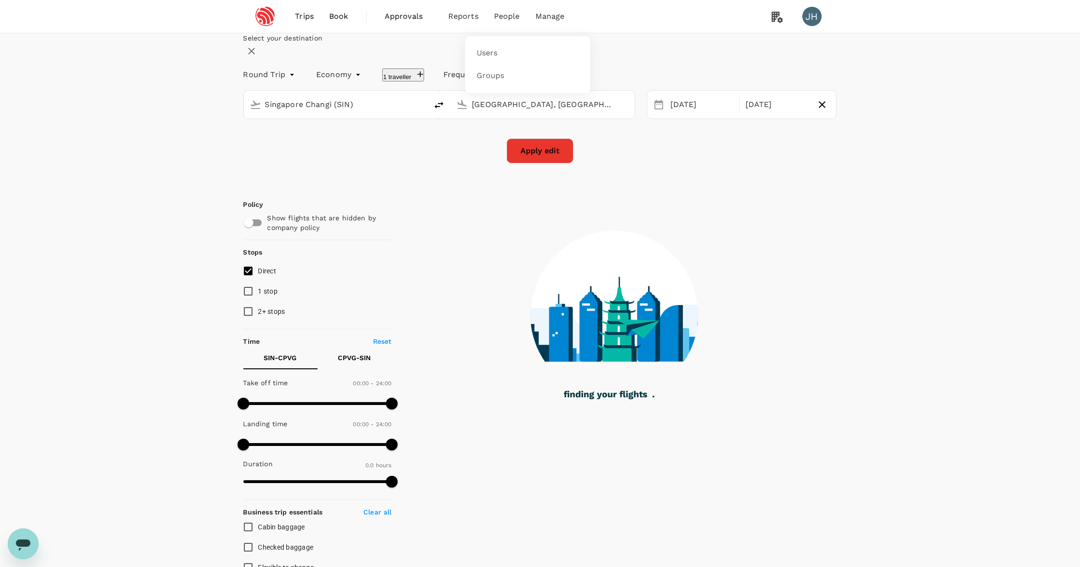
click at [500, 17] on span "People" at bounding box center [507, 17] width 26 height 12
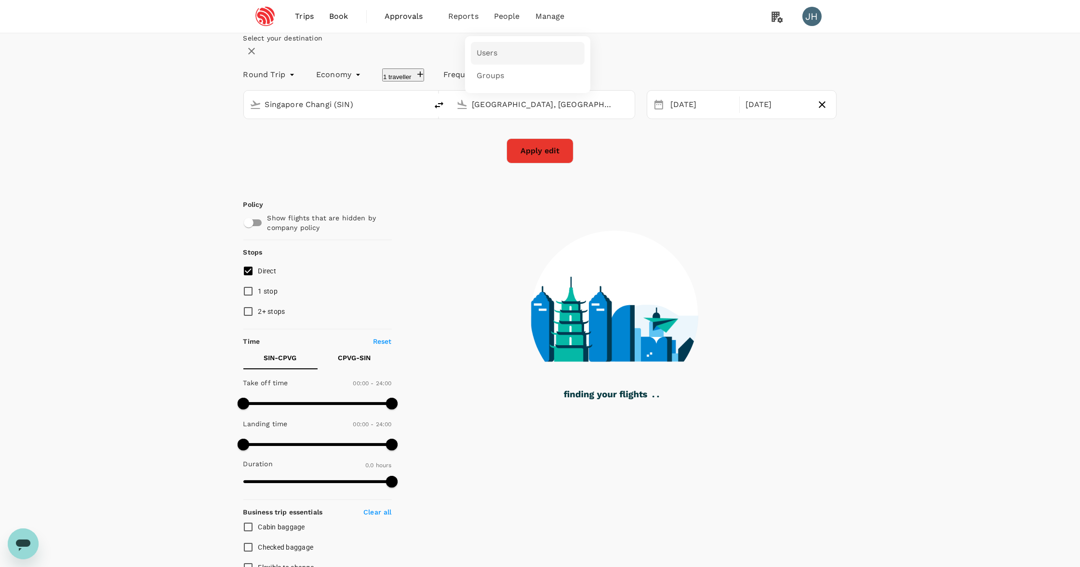
click at [499, 53] on link "Users" at bounding box center [528, 53] width 114 height 23
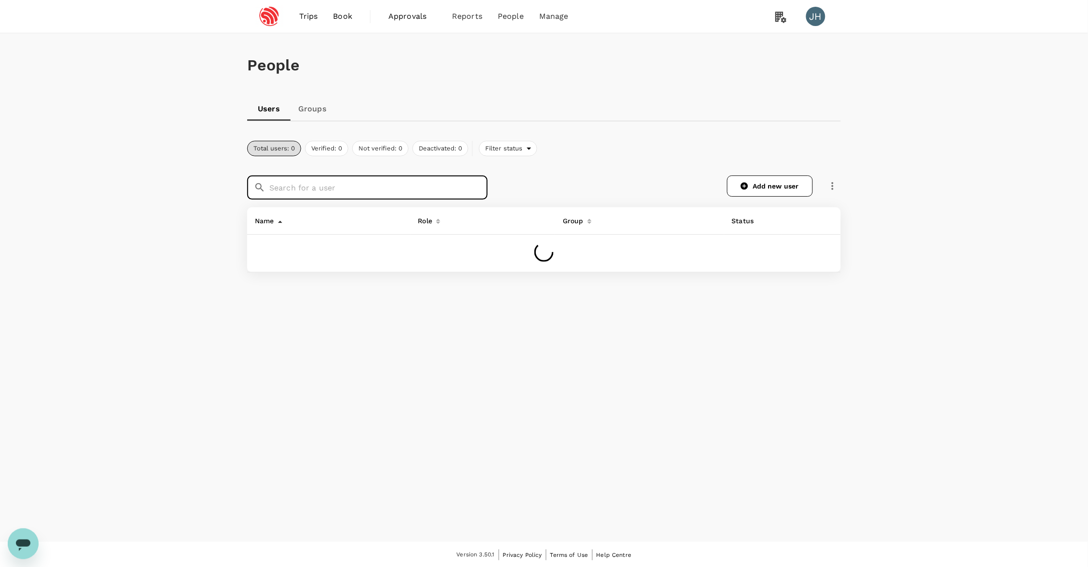
click at [378, 193] on input "text" at bounding box center [378, 187] width 218 height 24
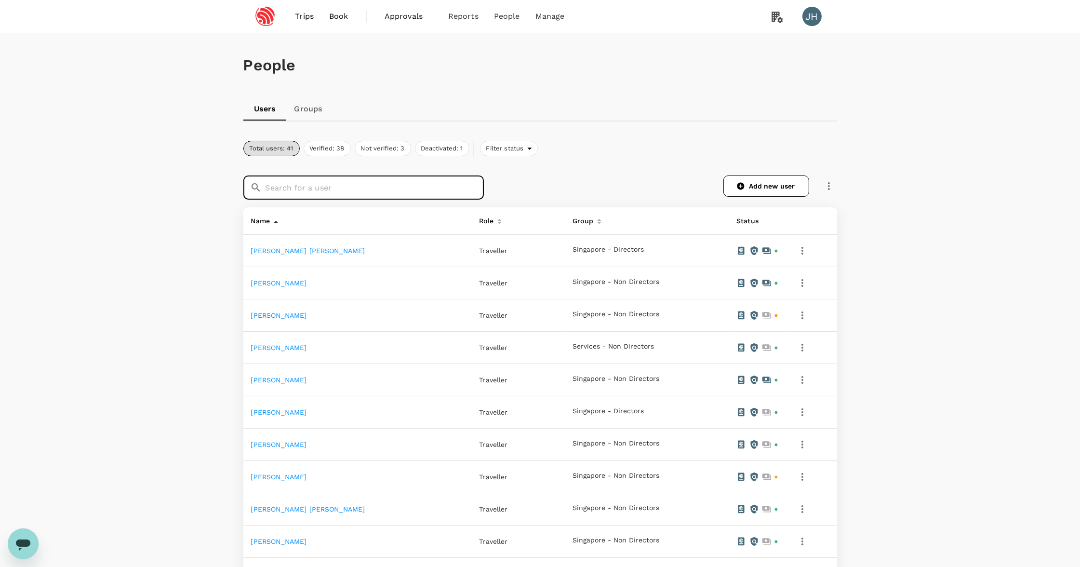
type input "0"
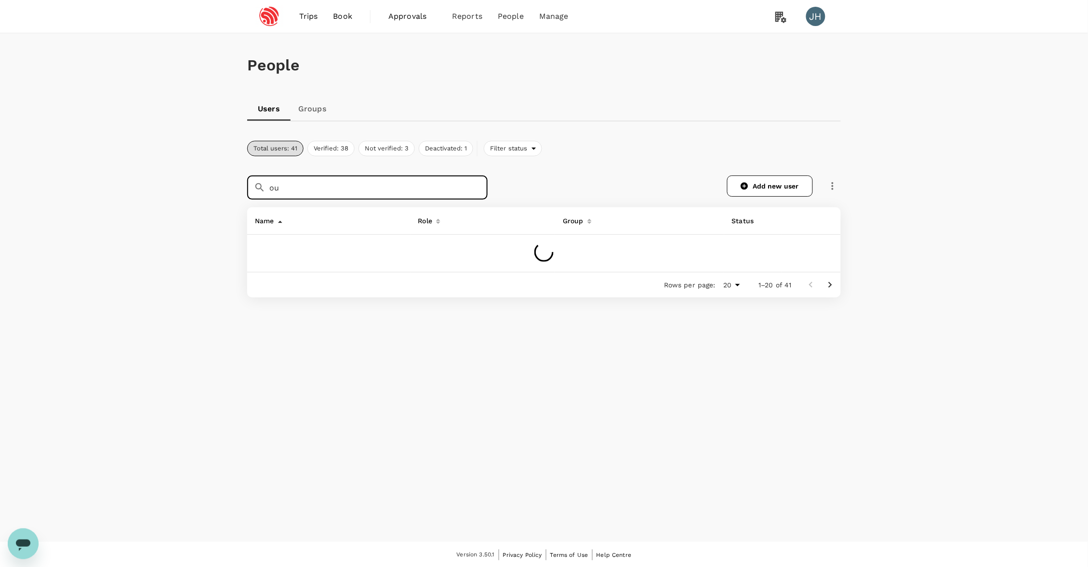
type input "ou"
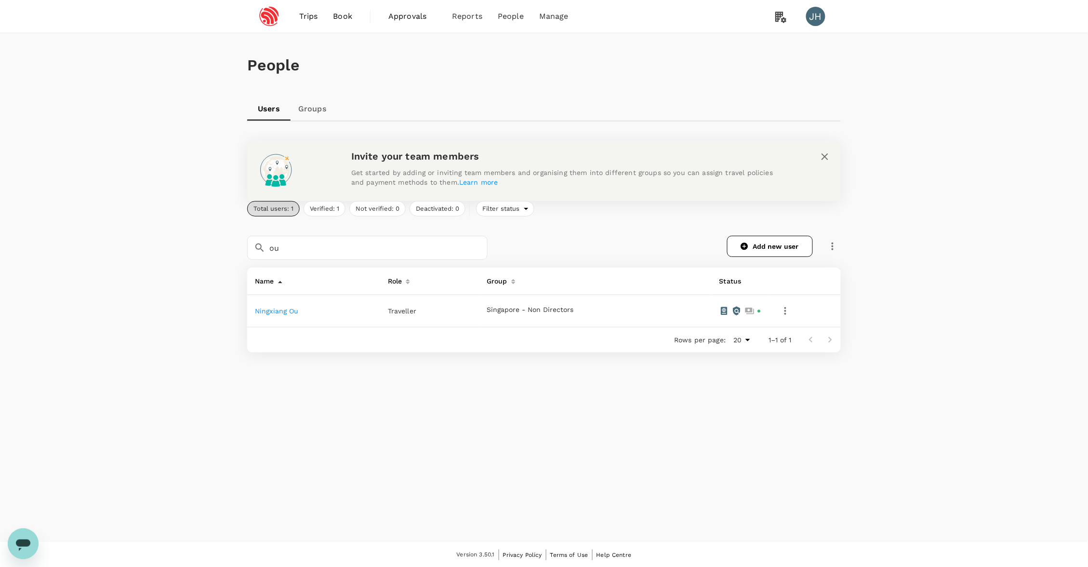
click at [288, 309] on link "Ningxiang Ou" at bounding box center [277, 311] width 44 height 8
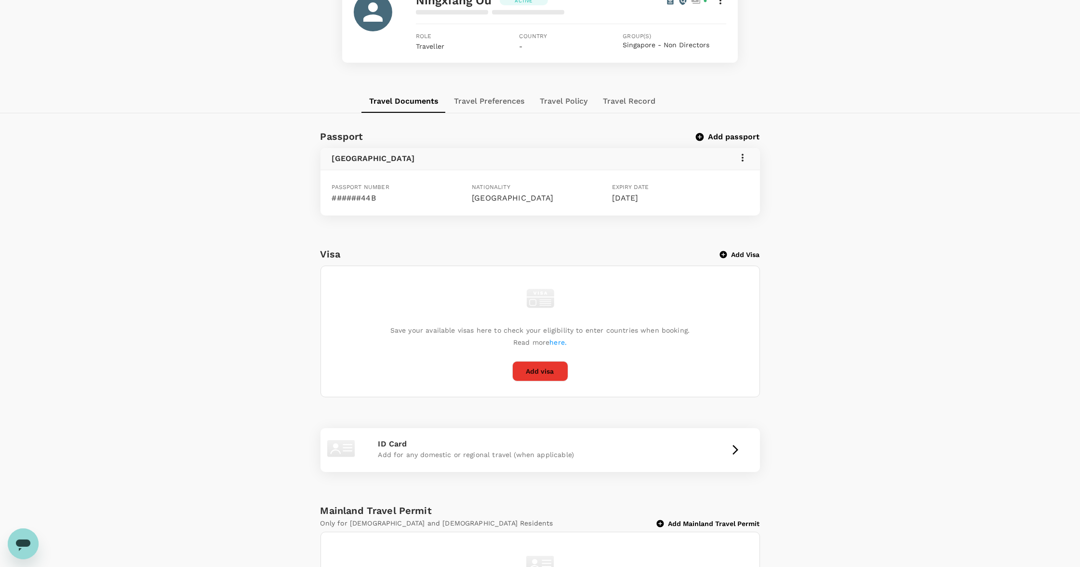
scroll to position [182, 0]
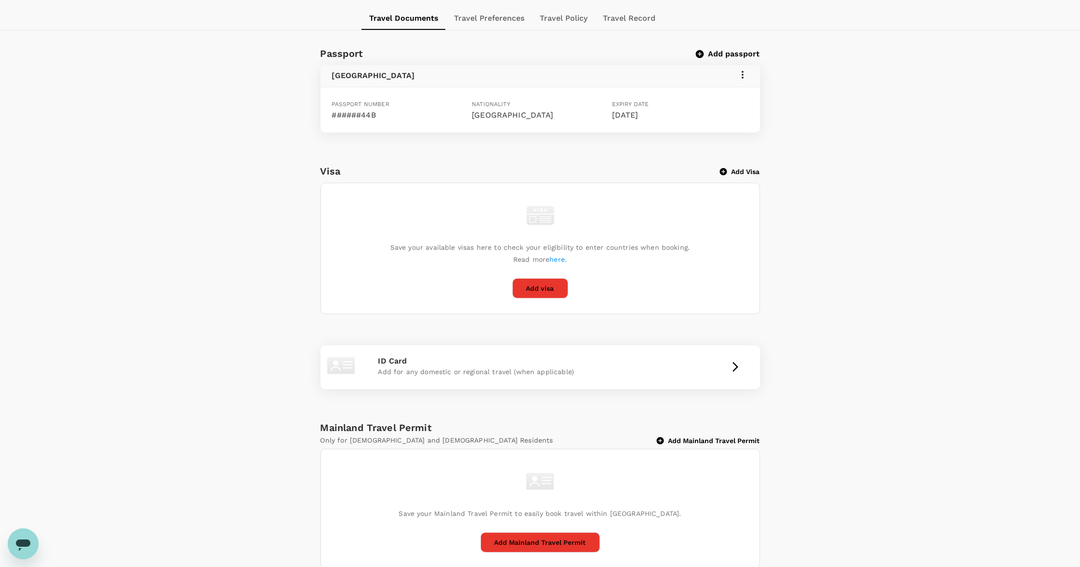
click at [743, 80] on icon at bounding box center [743, 75] width 12 height 12
click at [813, 75] on div at bounding box center [544, 283] width 1088 height 567
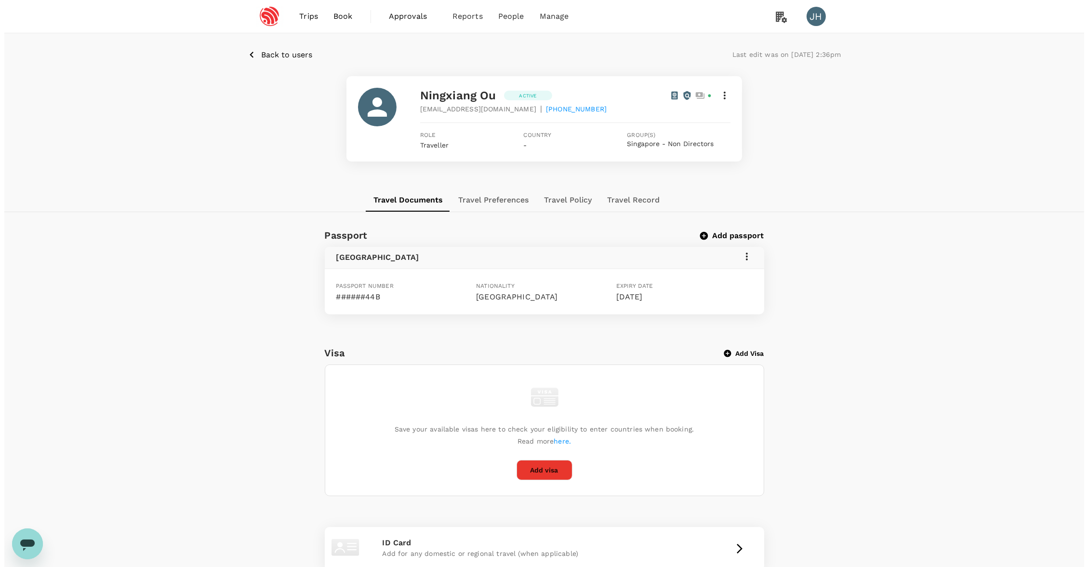
scroll to position [0, 0]
click at [330, 14] on span "Book" at bounding box center [338, 17] width 19 height 12
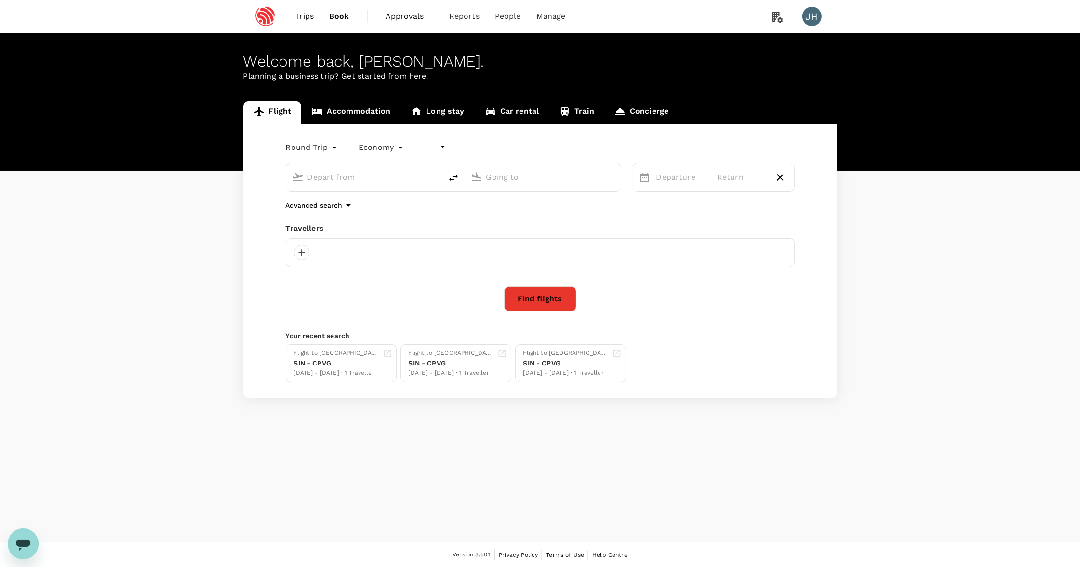
type input "undefined, undefined (any)"
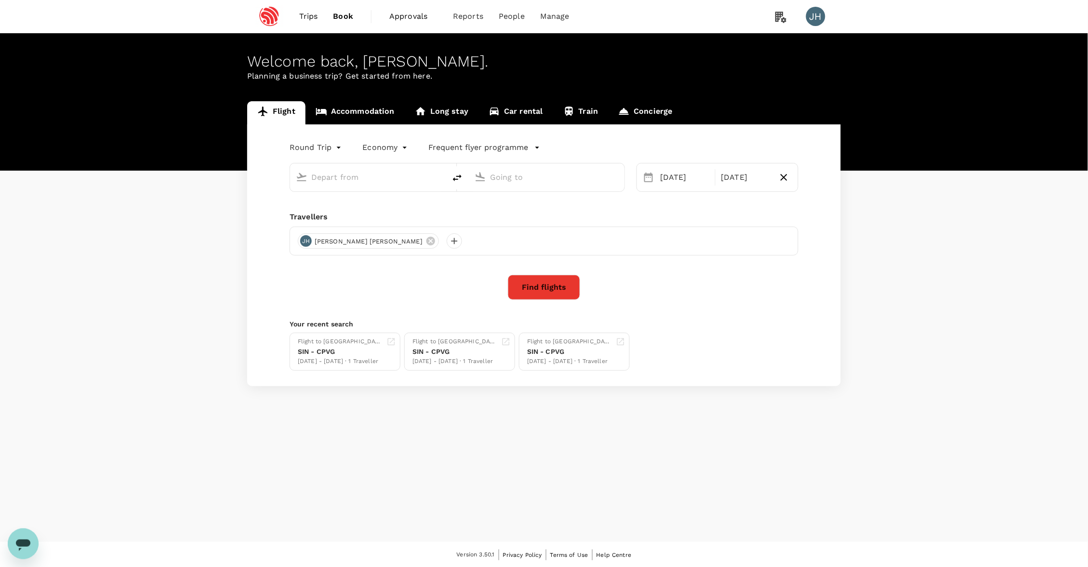
type input "Singapore Changi (SIN)"
type input "[GEOGRAPHIC_DATA], [GEOGRAPHIC_DATA] (any)"
type input "Singapore Changi (SIN)"
type input "[GEOGRAPHIC_DATA], [GEOGRAPHIC_DATA] (any)"
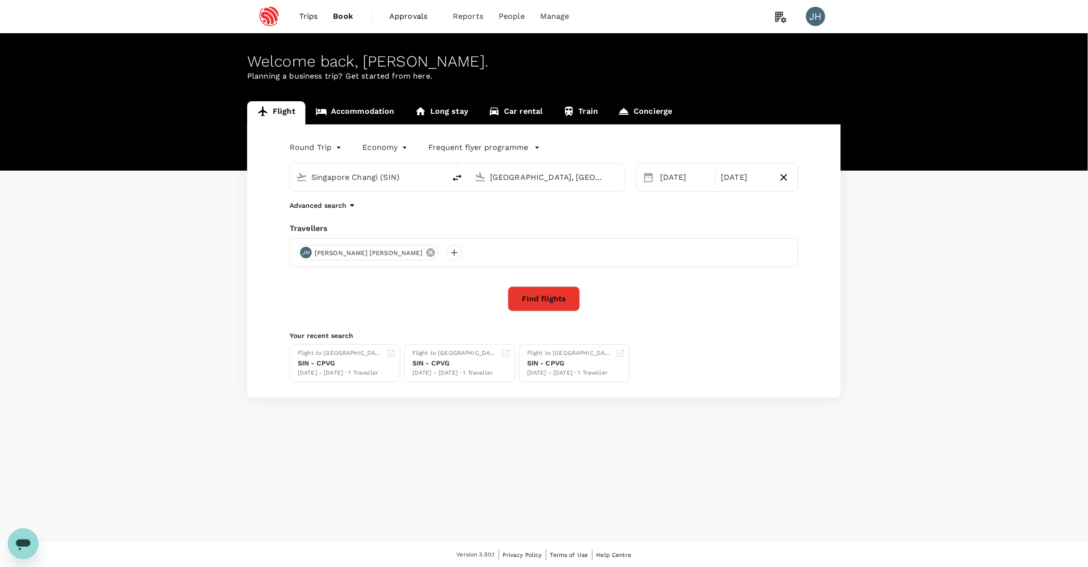
click at [425, 257] on icon at bounding box center [430, 252] width 11 height 11
click at [306, 256] on div at bounding box center [305, 252] width 15 height 15
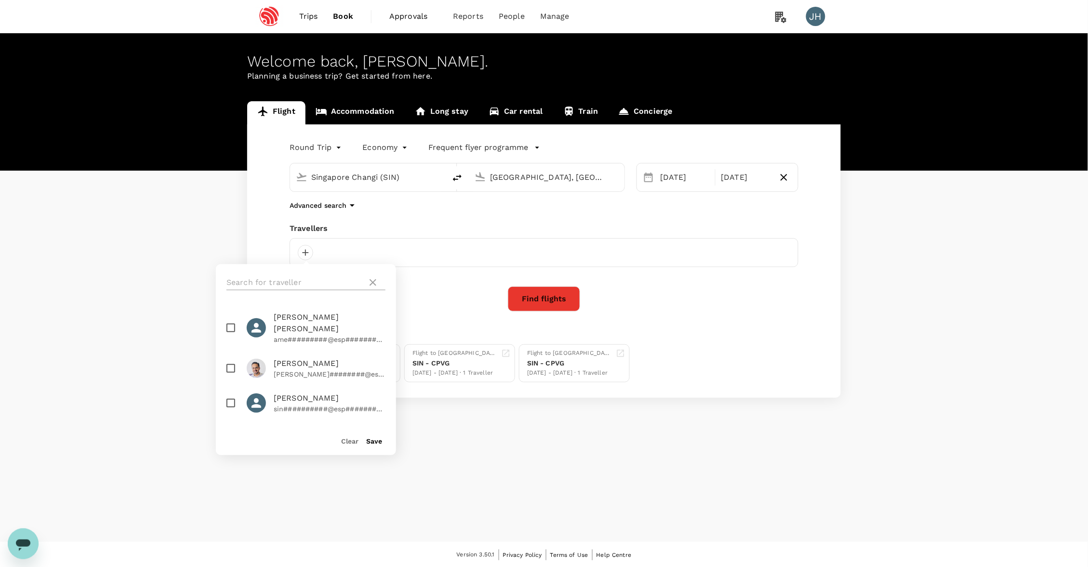
click at [320, 278] on input "text" at bounding box center [294, 282] width 137 height 15
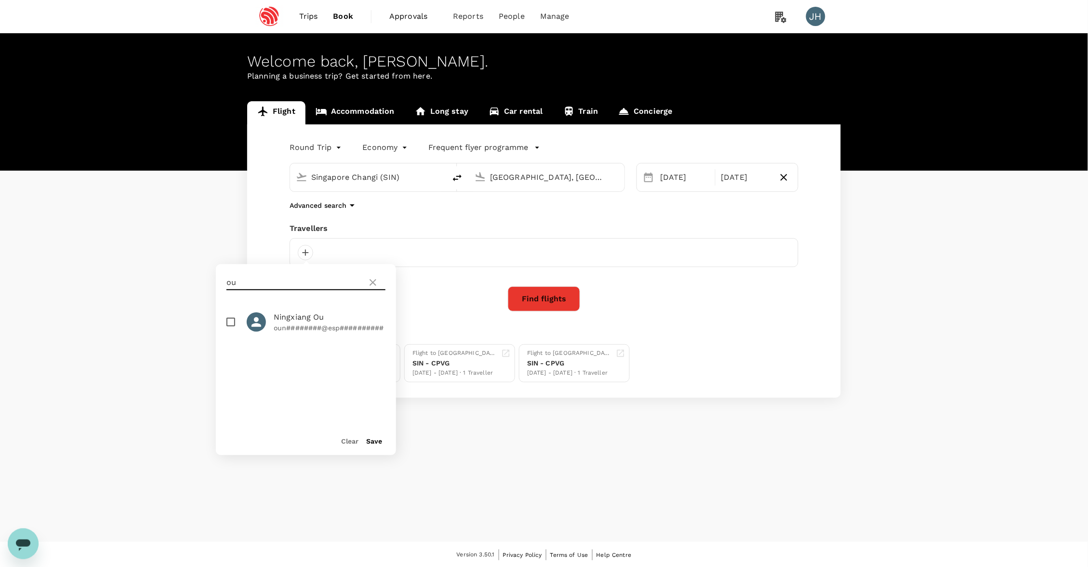
type input "ou"
click at [235, 319] on input "checkbox" at bounding box center [231, 322] width 20 height 20
checkbox input "true"
click at [376, 444] on button "Save" at bounding box center [374, 441] width 16 height 8
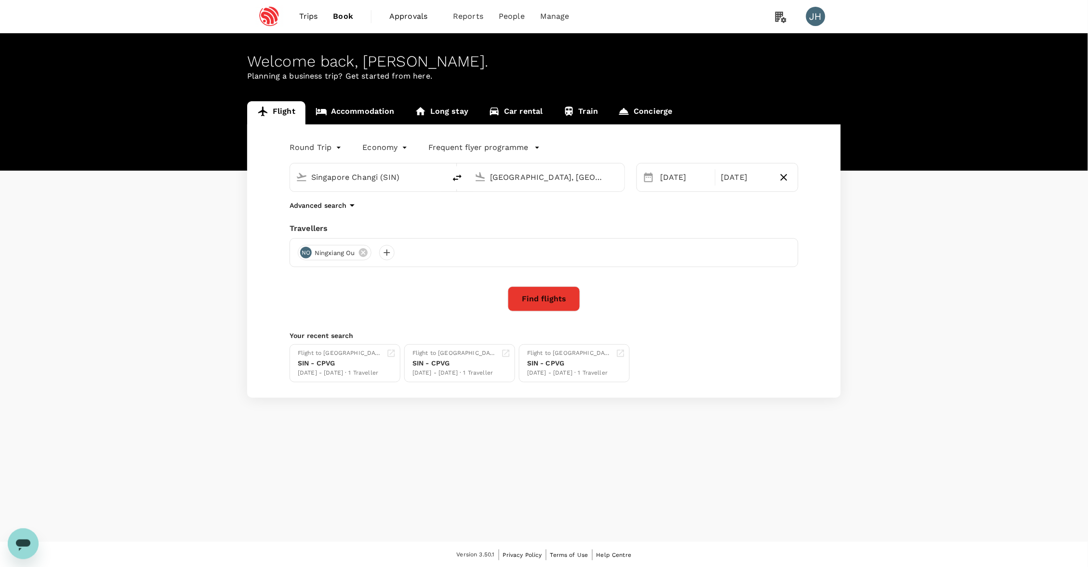
drag, startPoint x: 534, startPoint y: 298, endPoint x: 704, endPoint y: 219, distance: 187.7
click at [705, 219] on div "Round Trip roundtrip Economy economy Frequent flyer programme Singapore Changi …" at bounding box center [544, 260] width 594 height 273
click at [684, 181] on div "[DATE]" at bounding box center [684, 177] width 57 height 19
click at [549, 233] on div "Travellers" at bounding box center [544, 229] width 509 height 12
click at [551, 306] on button "Find flights" at bounding box center [544, 298] width 72 height 25
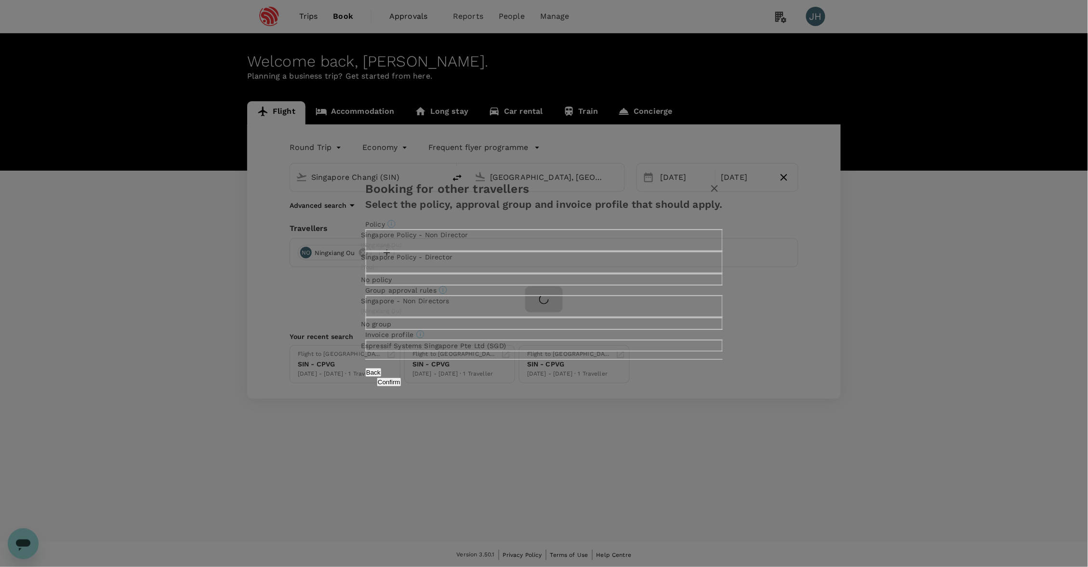
click at [401, 386] on button "Confirm" at bounding box center [389, 381] width 25 height 9
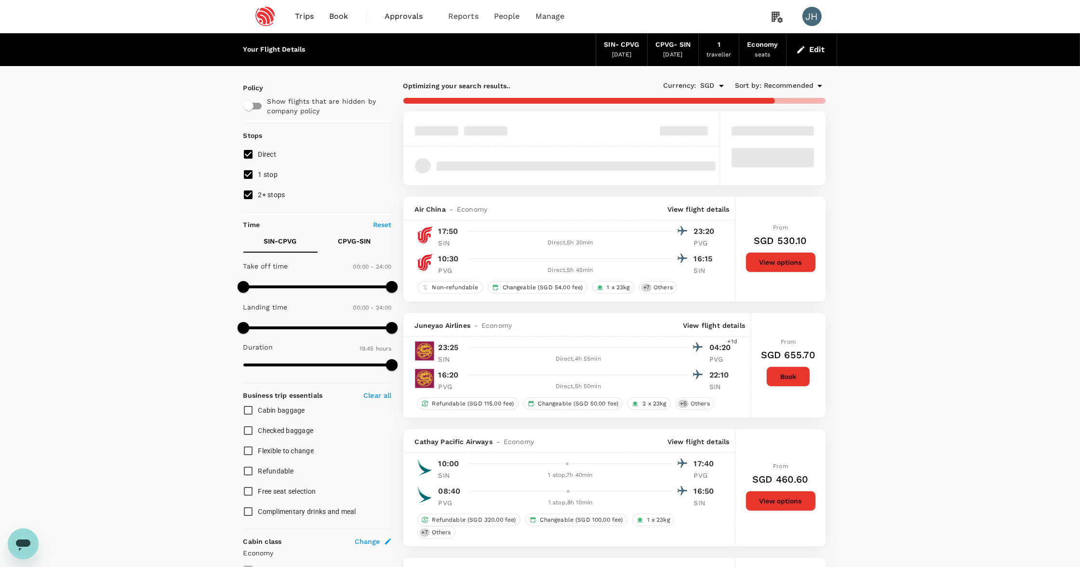
click at [244, 205] on input "2+ stops" at bounding box center [248, 195] width 20 height 20
checkbox input "false"
click at [244, 185] on input "1 stop" at bounding box center [248, 174] width 20 height 20
checkbox input "false"
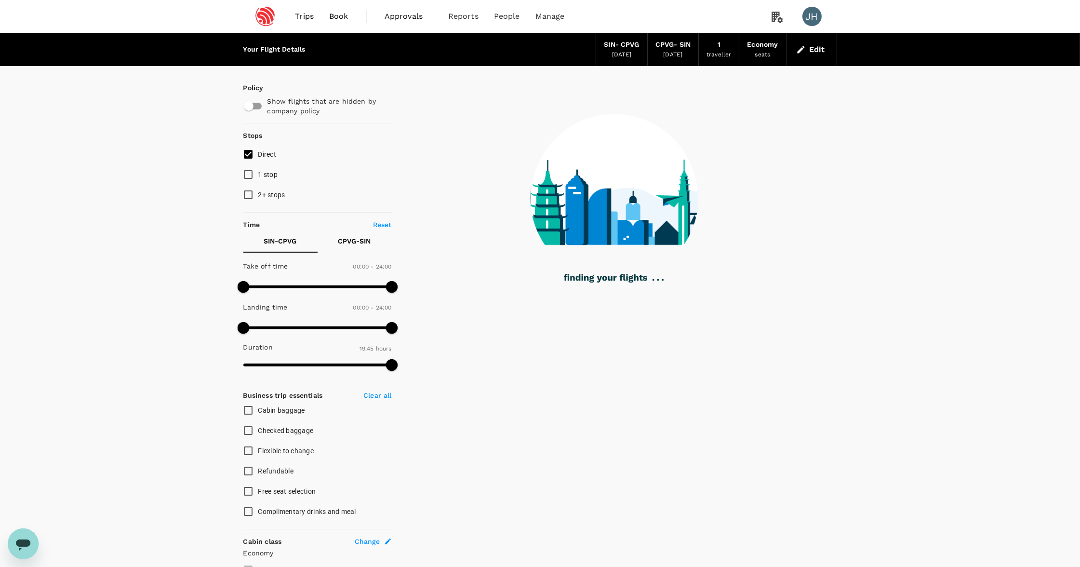
type input "1330"
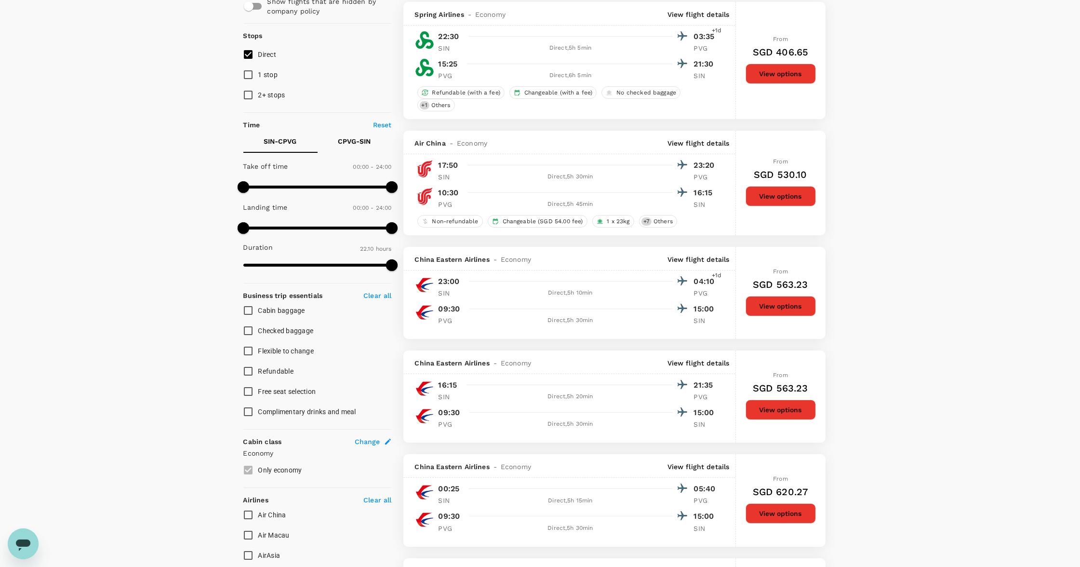
scroll to position [118, 0]
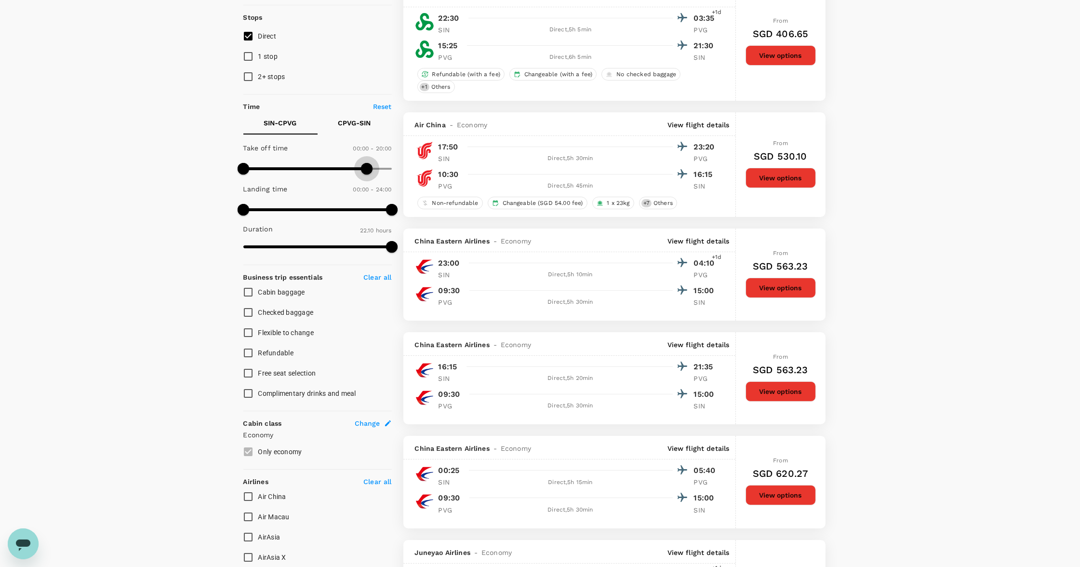
click at [367, 176] on span at bounding box center [317, 168] width 148 height 14
type input "1440"
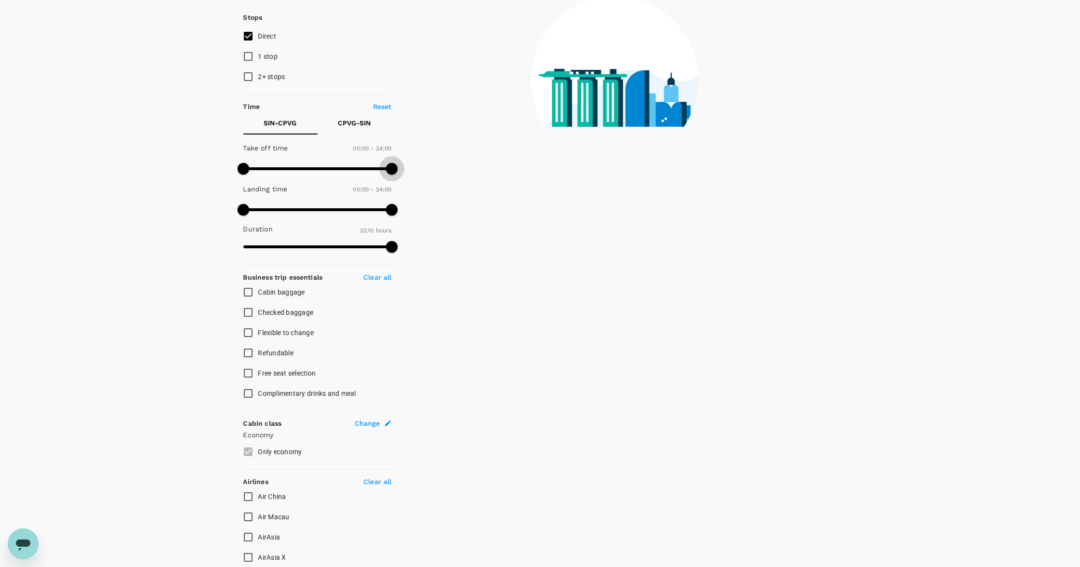
drag, startPoint x: 367, startPoint y: 176, endPoint x: 407, endPoint y: 177, distance: 40.0
click at [406, 177] on div "Policy Show flights that are hidden by company policy Stops Direct 1 stop 2+ st…" at bounding box center [540, 393] width 594 height 890
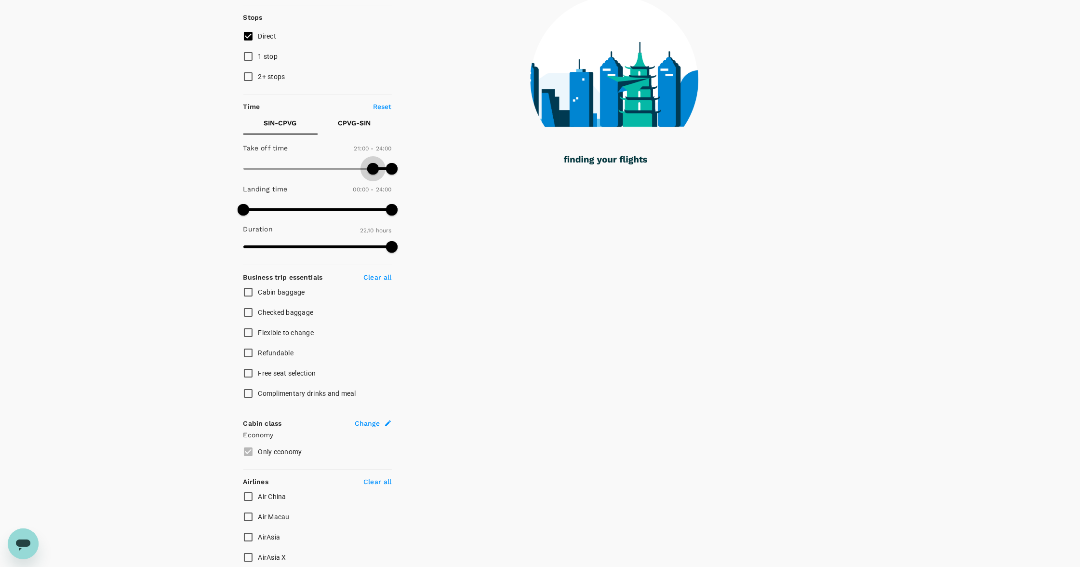
type input "1290"
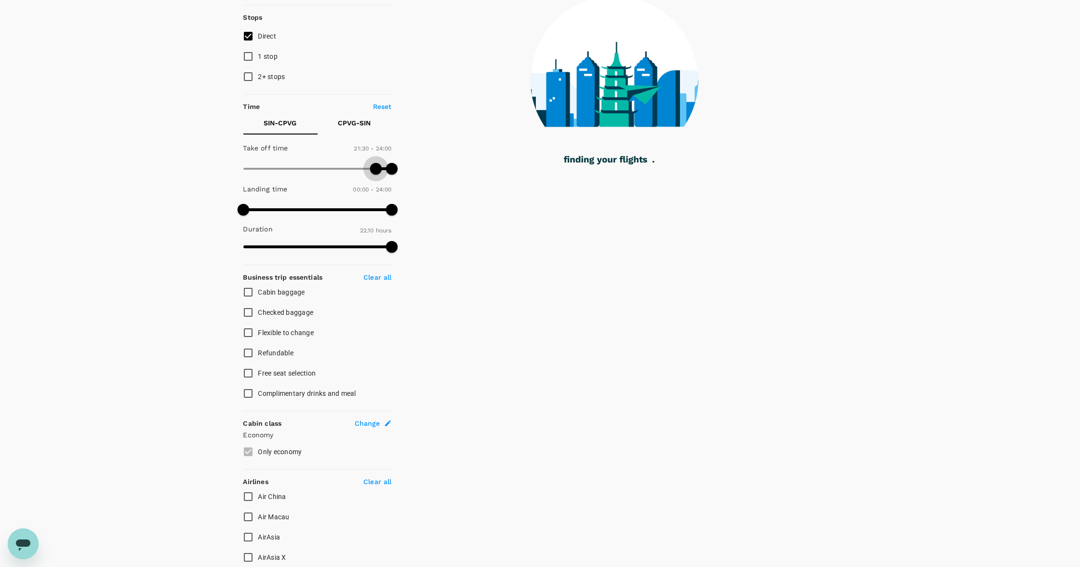
drag, startPoint x: 242, startPoint y: 171, endPoint x: 375, endPoint y: 174, distance: 133.5
click at [375, 174] on span at bounding box center [376, 169] width 12 height 12
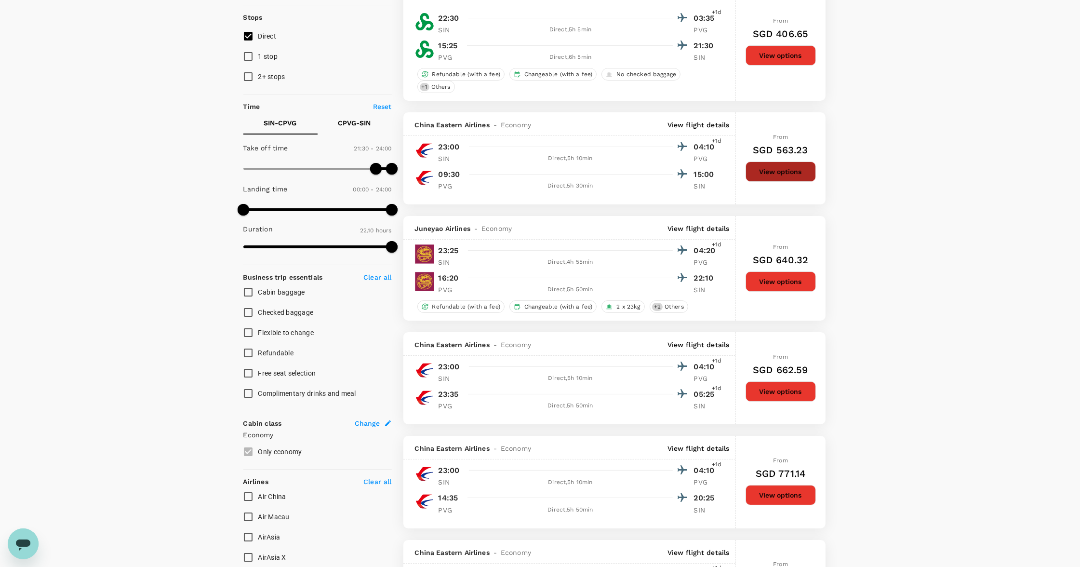
click at [760, 171] on button "View options" at bounding box center [780, 171] width 70 height 20
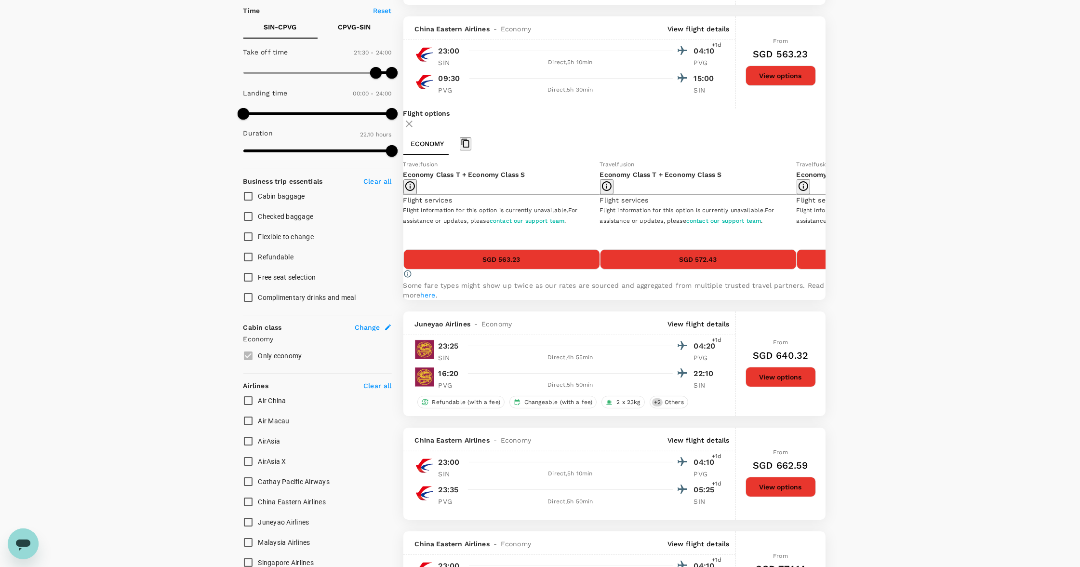
scroll to position [235, 0]
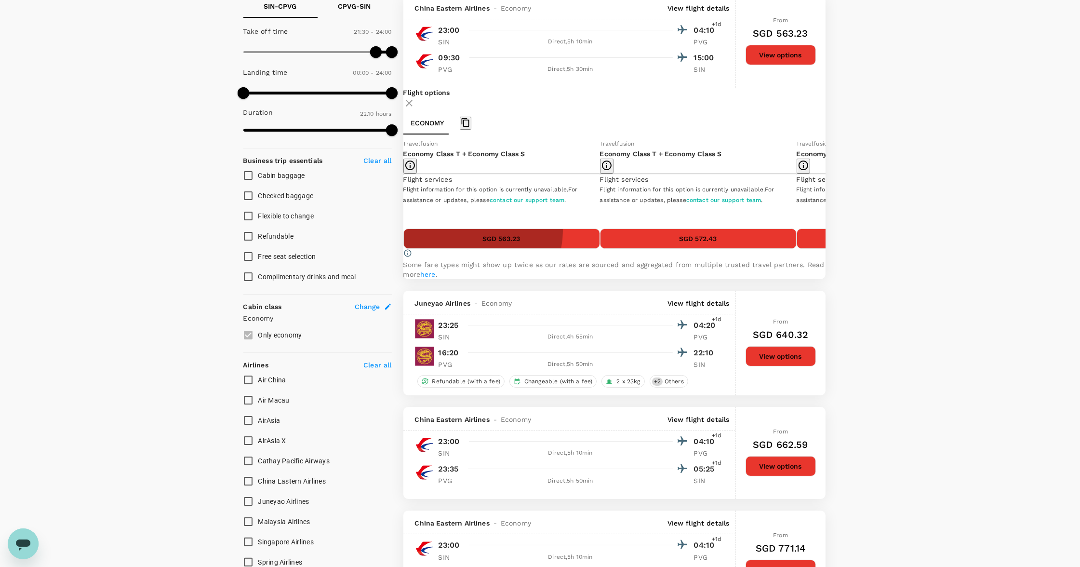
click at [506, 249] on button "SGD 563.23" at bounding box center [501, 238] width 197 height 20
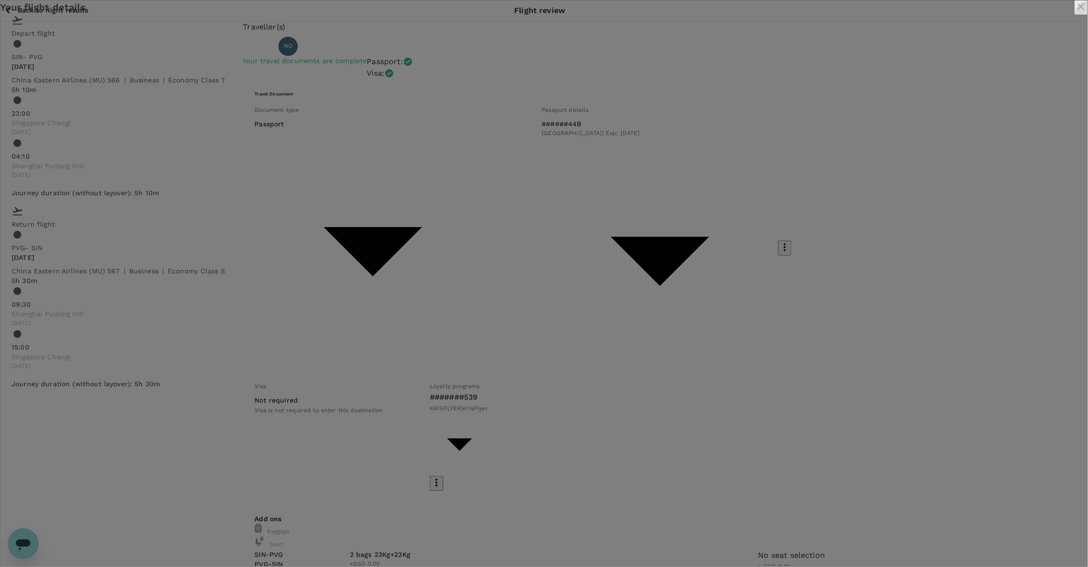
click at [1075, 13] on icon "close" at bounding box center [1081, 7] width 12 height 12
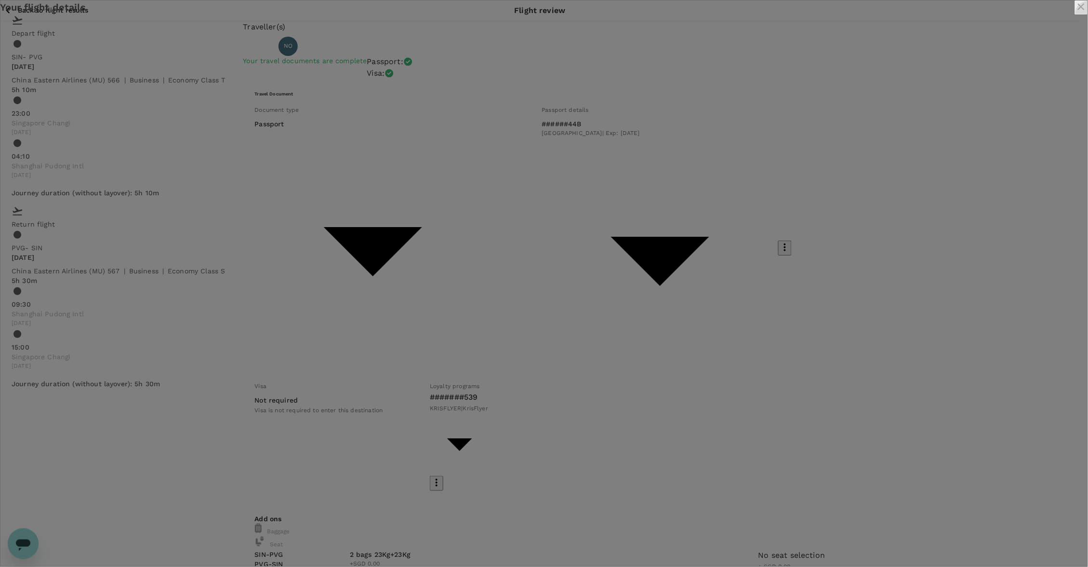
click at [1075, 13] on icon "close" at bounding box center [1081, 7] width 12 height 12
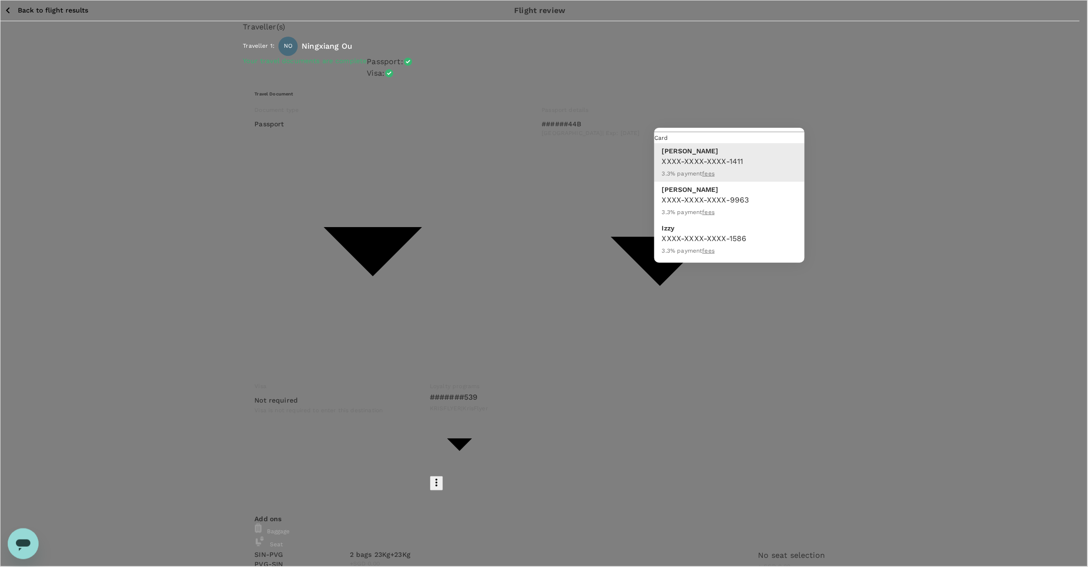
click at [844, 208] on div at bounding box center [544, 283] width 1088 height 567
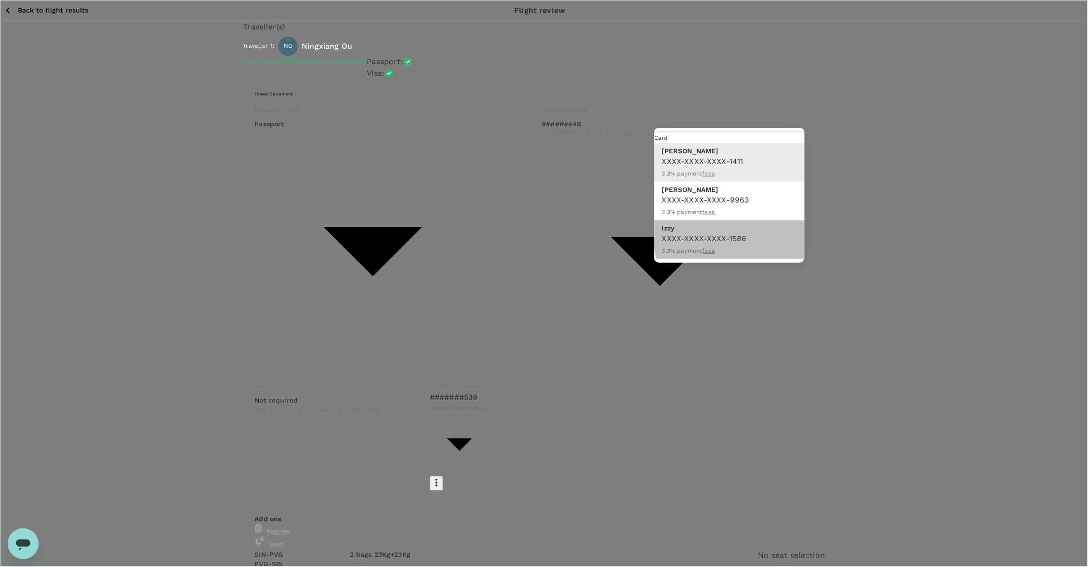
click at [776, 223] on p "Izzy" at bounding box center [729, 228] width 135 height 10
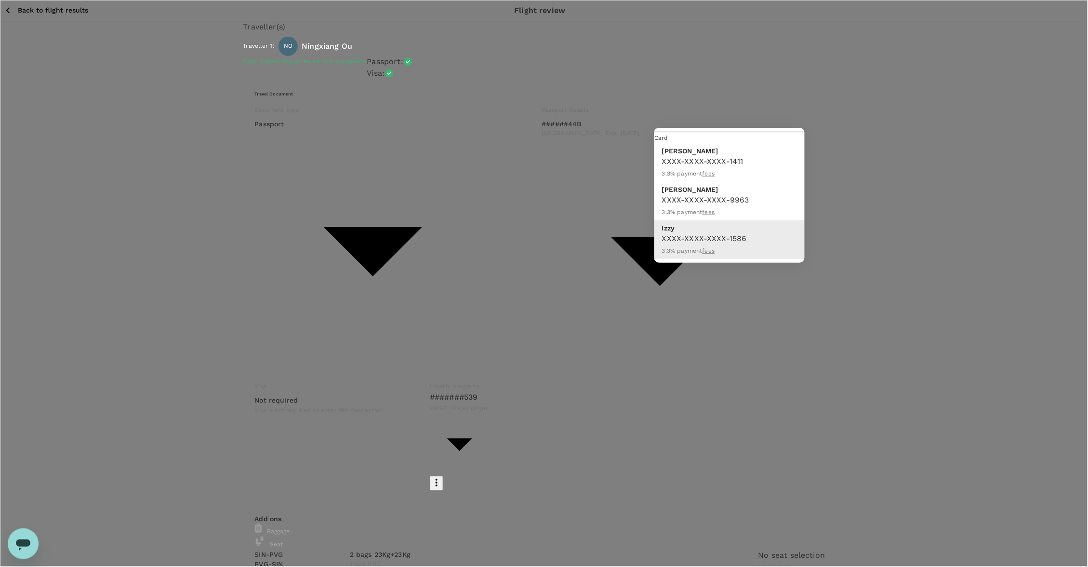
click at [773, 165] on div "XXXX-XXXX-XXXX-1411 3.3 % payment fees" at bounding box center [729, 167] width 135 height 23
type input "9c4236b1-475f-422d-9c09-8433c73e6af8"
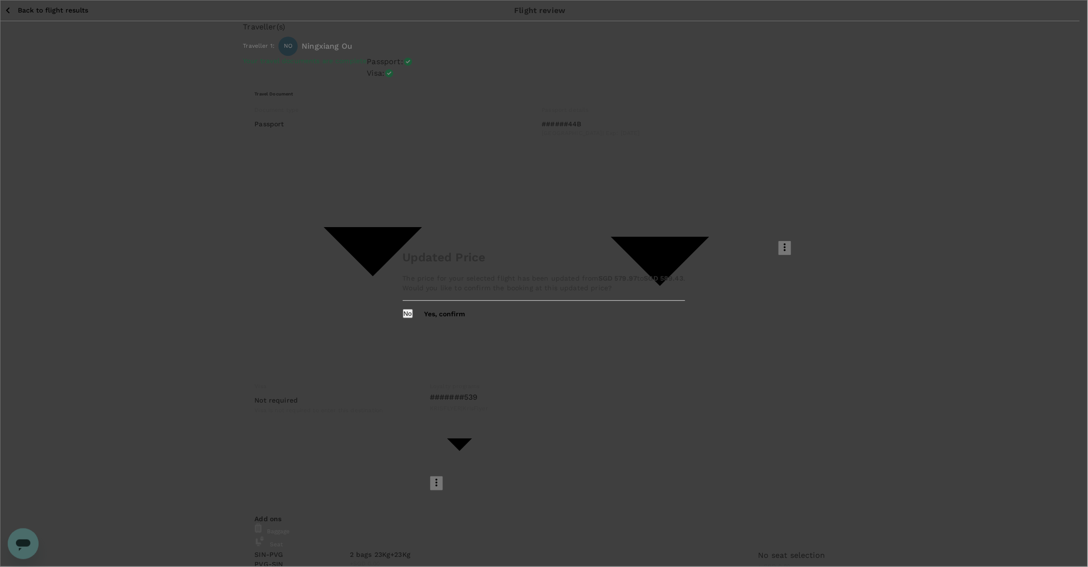
click at [685, 278] on div "Updated Price The price for your selected flight has been updated from SGD 579.…" at bounding box center [544, 283] width 1088 height 567
click at [465, 318] on button "Yes, confirm" at bounding box center [444, 314] width 41 height 8
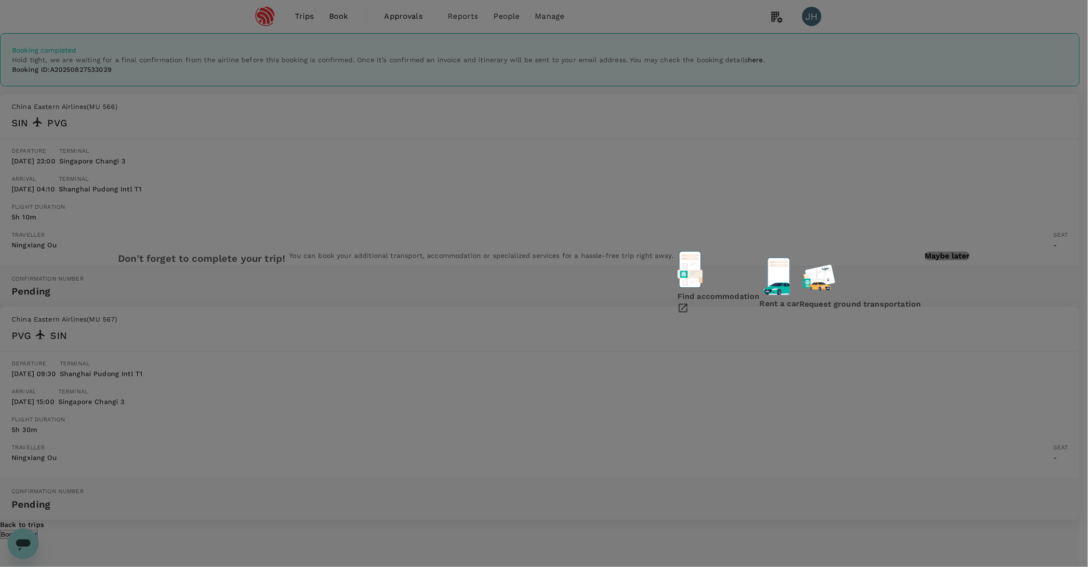
click at [925, 260] on p "Maybe later" at bounding box center [947, 256] width 45 height 9
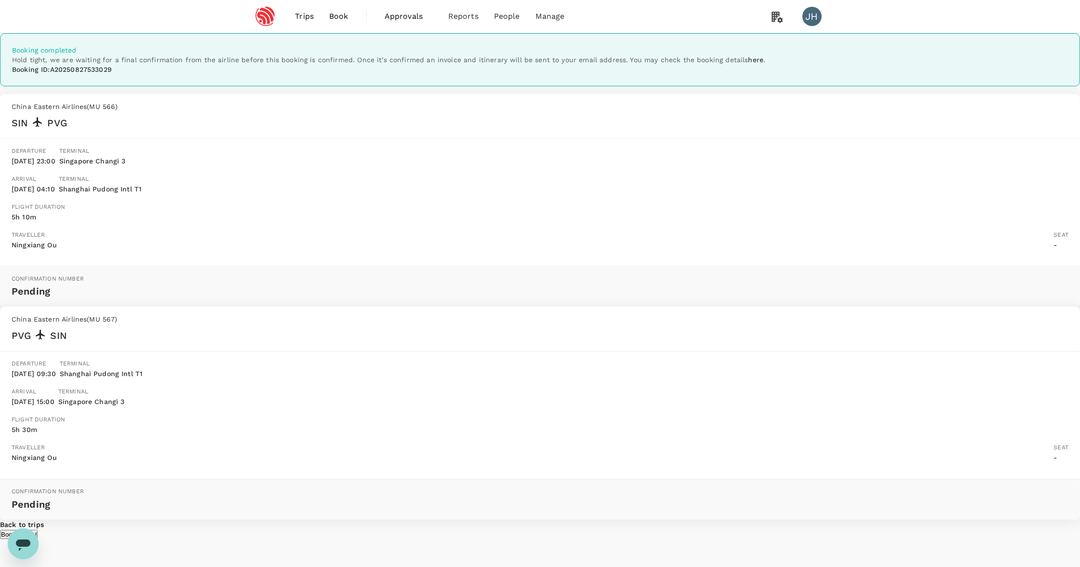
click at [331, 7] on link "Book" at bounding box center [338, 16] width 35 height 33
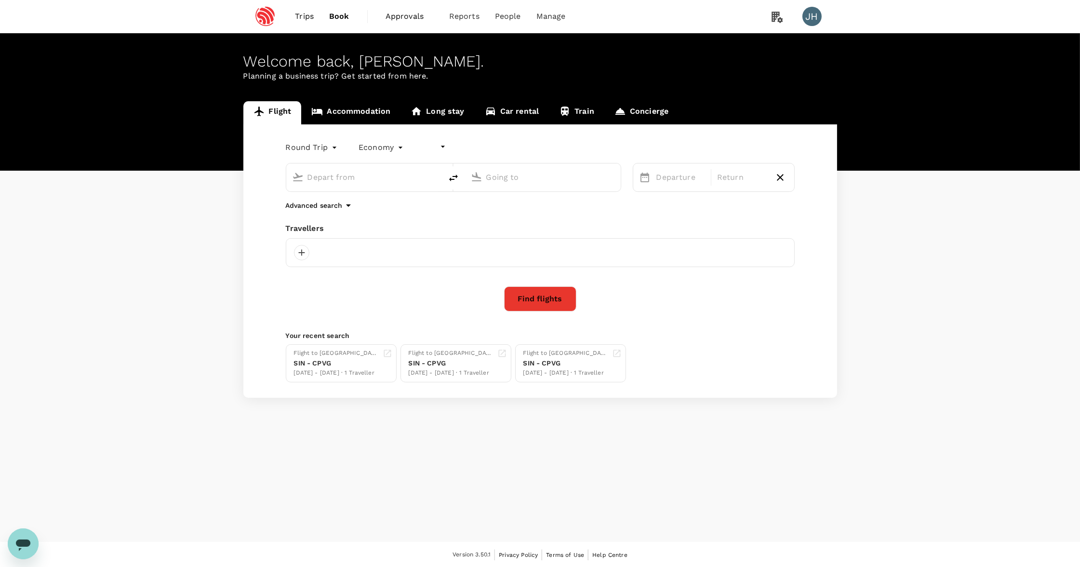
type input "undefined, undefined (any)"
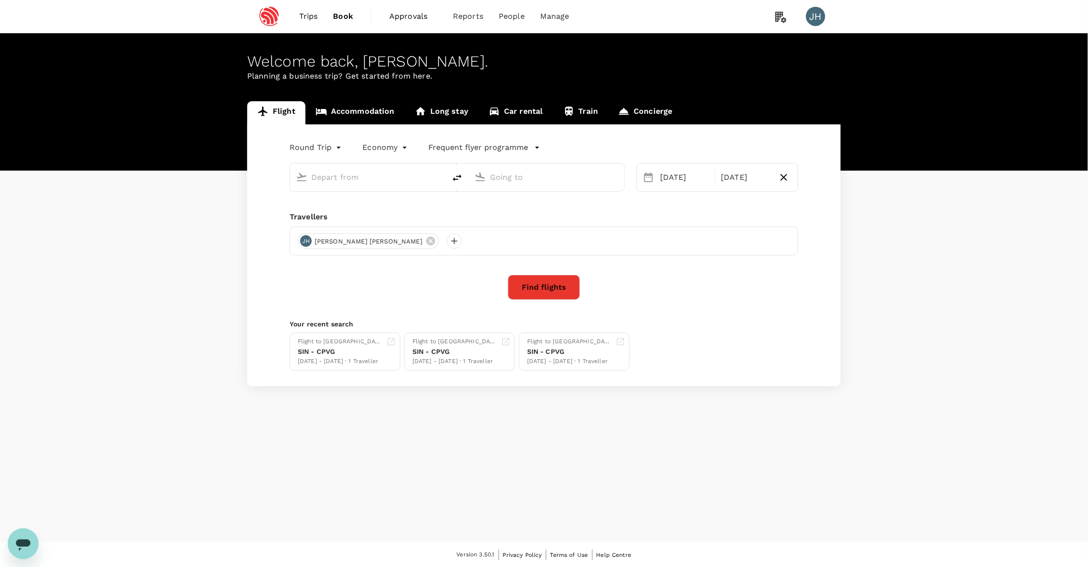
type input "Singapore Changi (SIN)"
type input "[GEOGRAPHIC_DATA], [GEOGRAPHIC_DATA] (any)"
type input "Singapore Changi (SIN)"
type input "[GEOGRAPHIC_DATA], [GEOGRAPHIC_DATA] (any)"
click at [338, 181] on input "Singapore Changi (SIN)" at bounding box center [368, 177] width 114 height 15
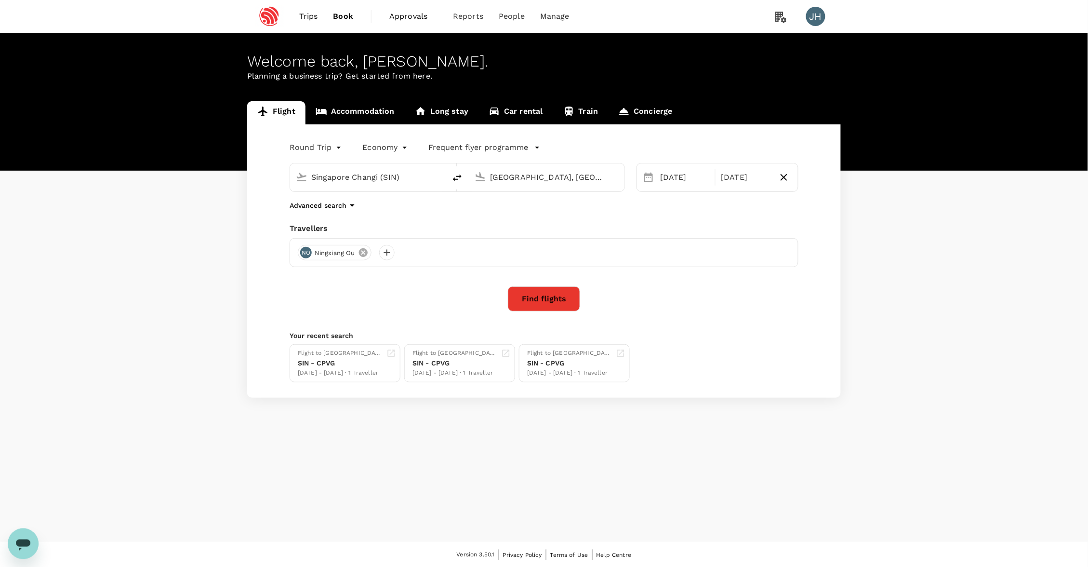
click at [367, 256] on icon at bounding box center [363, 252] width 9 height 9
click at [304, 255] on div at bounding box center [305, 252] width 15 height 15
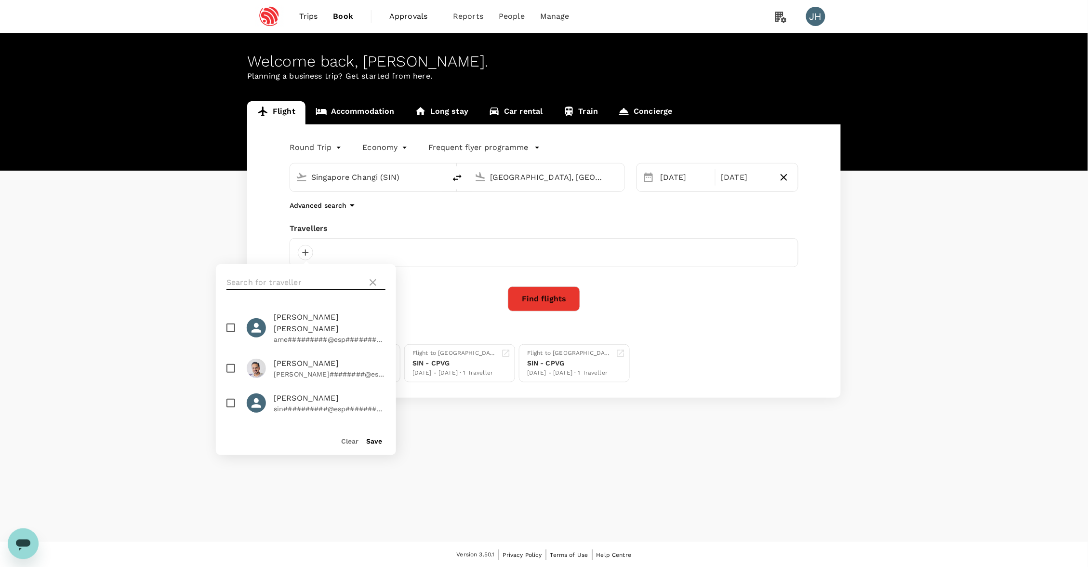
click at [322, 281] on input "text" at bounding box center [294, 282] width 137 height 15
type input "jero"
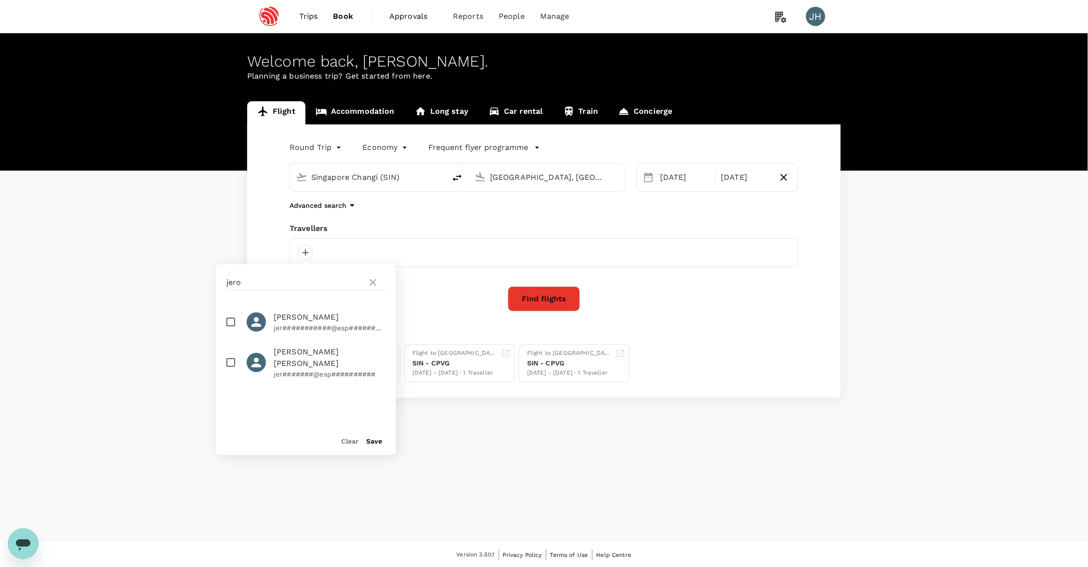
click at [278, 317] on span "[PERSON_NAME]" at bounding box center [330, 317] width 112 height 12
checkbox input "true"
click at [375, 438] on button "Save" at bounding box center [374, 441] width 16 height 8
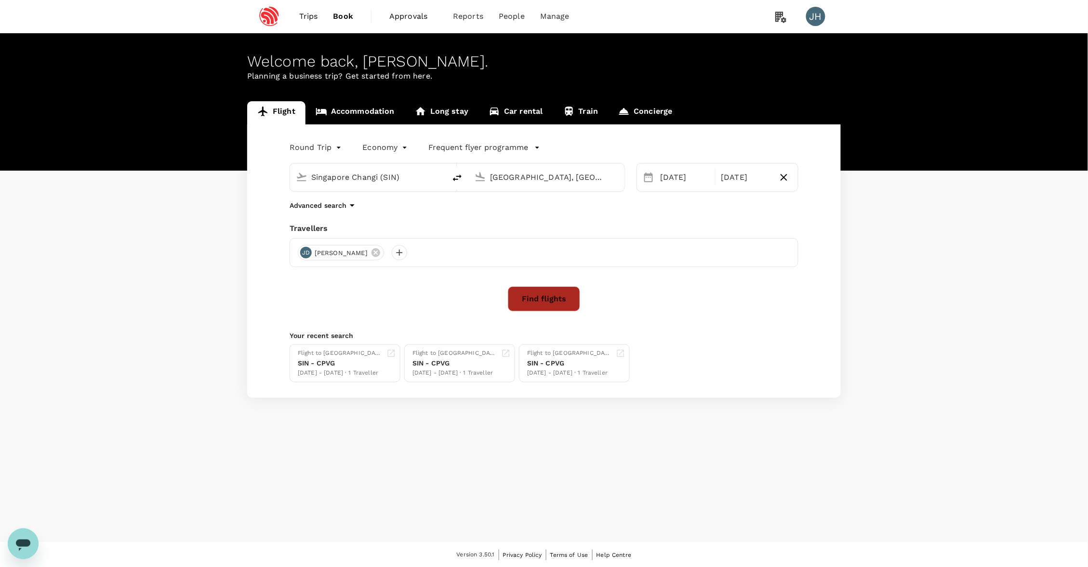
click at [555, 300] on button "Find flights" at bounding box center [544, 298] width 72 height 25
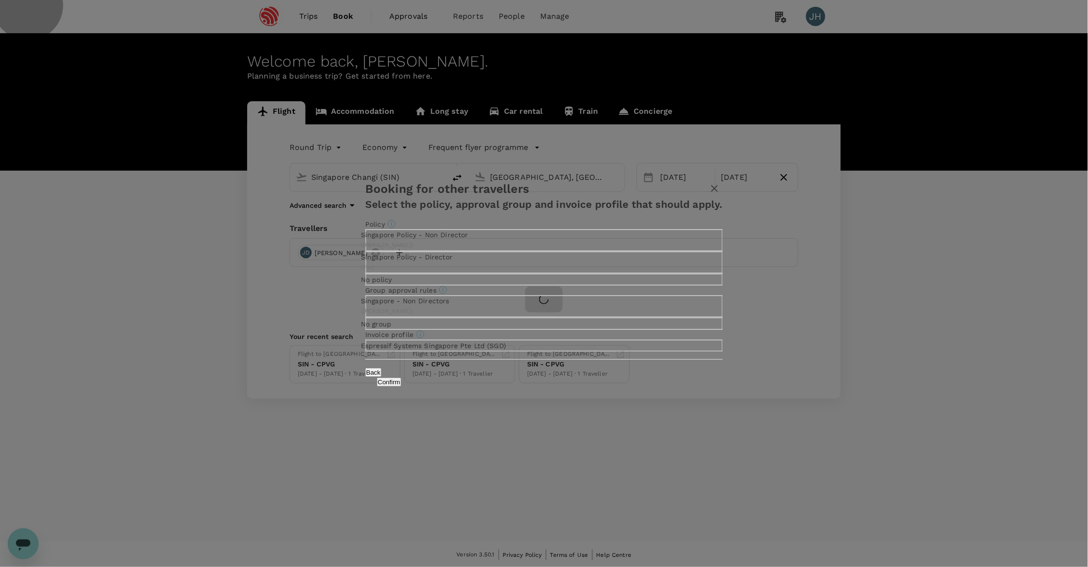
click at [401, 386] on button "Confirm" at bounding box center [389, 381] width 25 height 9
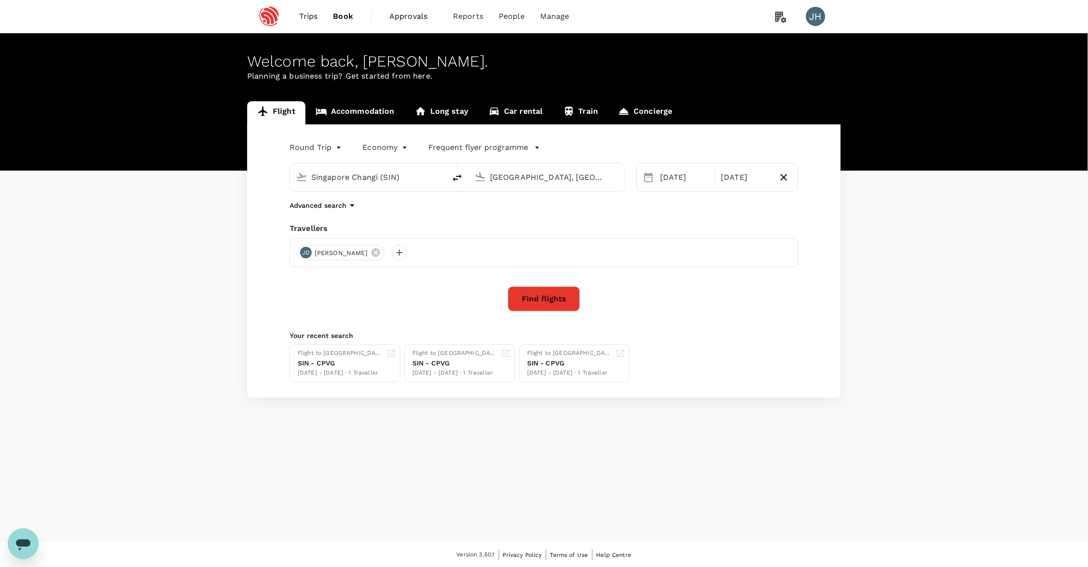
click at [529, 296] on button "Find flights" at bounding box center [544, 298] width 72 height 25
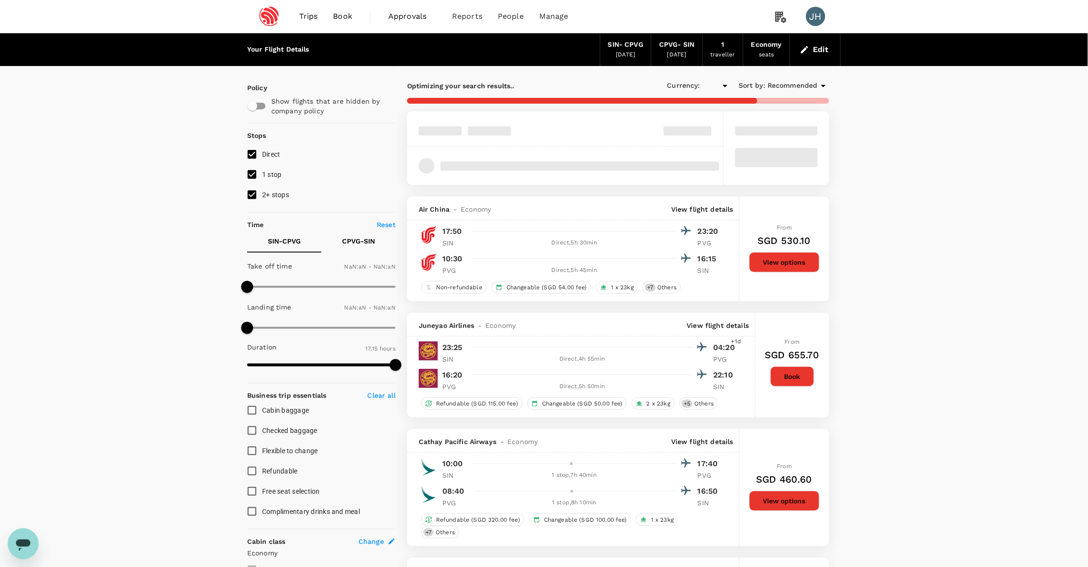
type input "SGD"
type input "1440"
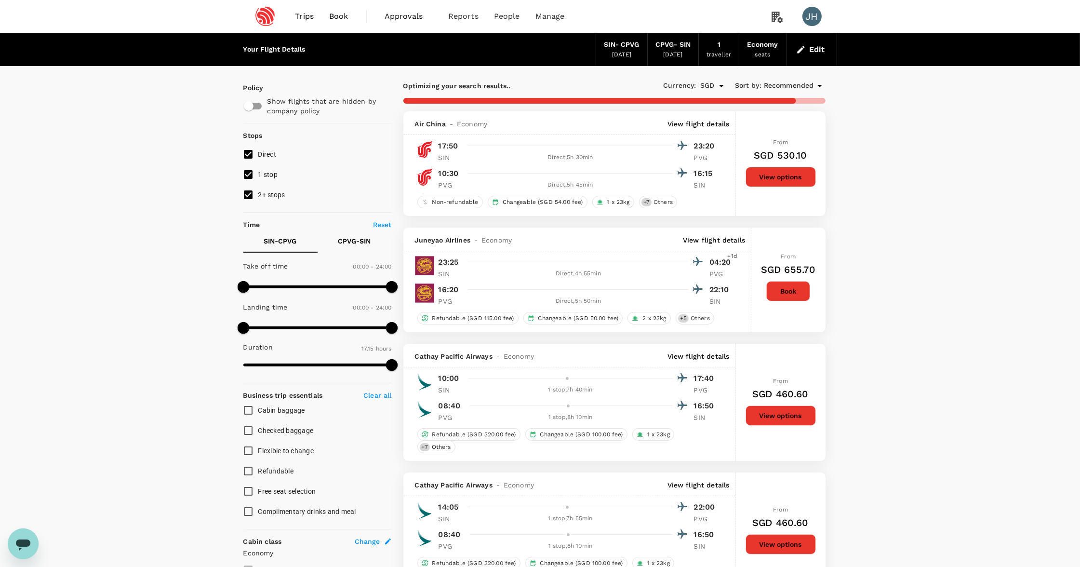
type input "1330"
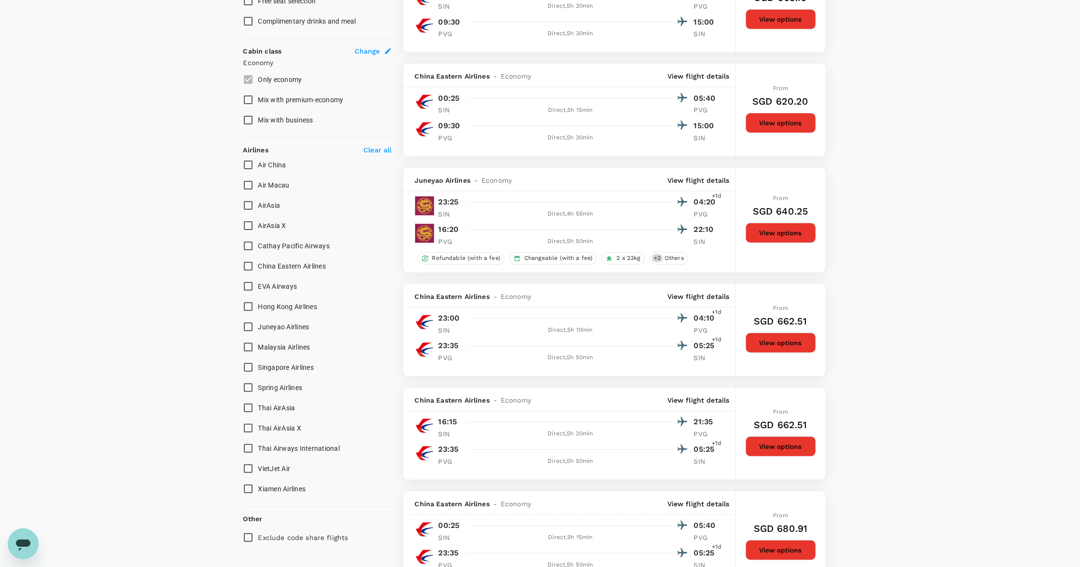
scroll to position [296, 0]
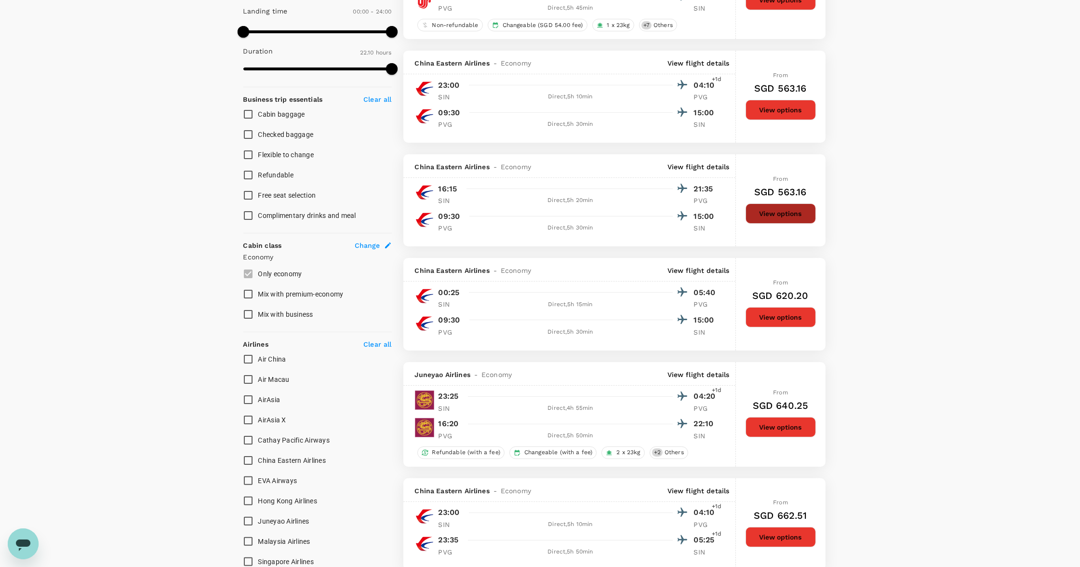
click at [782, 224] on button "View options" at bounding box center [780, 213] width 70 height 20
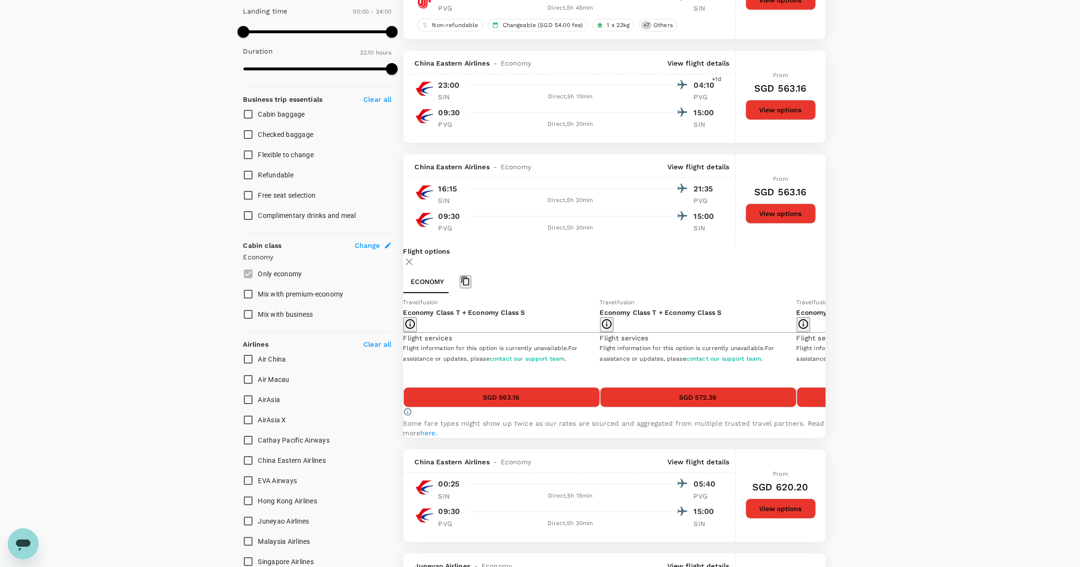
scroll to position [465, 0]
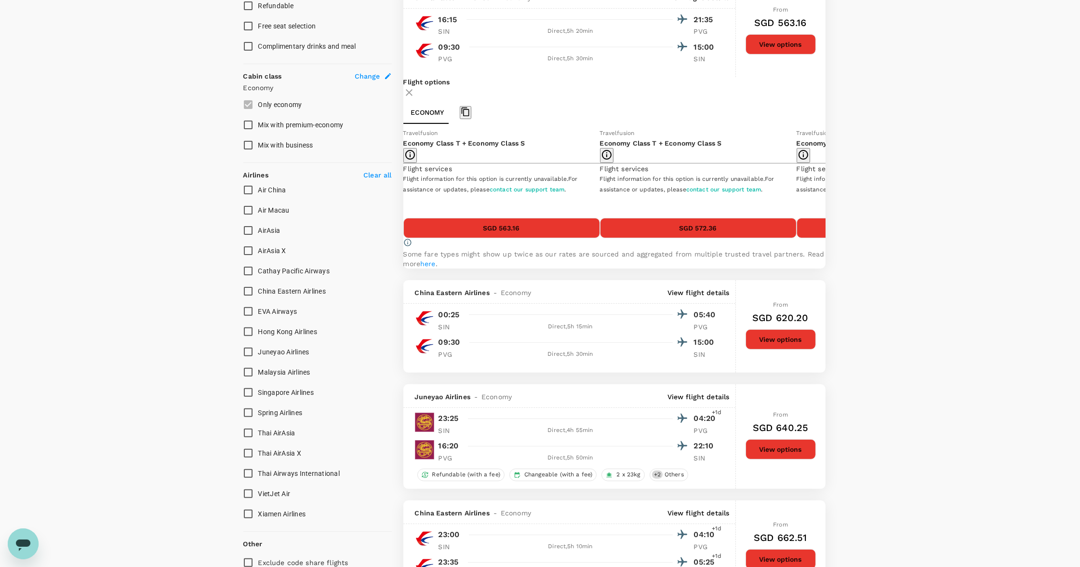
click at [506, 238] on button "SGD 563.16" at bounding box center [501, 228] width 197 height 20
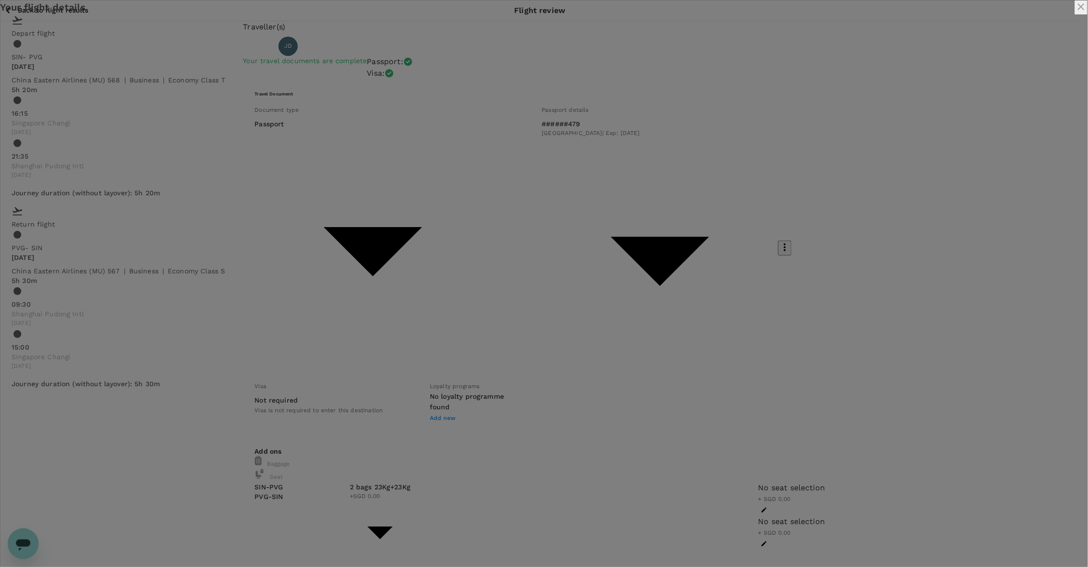
click at [1078, 10] on icon "close" at bounding box center [1081, 6] width 7 height 7
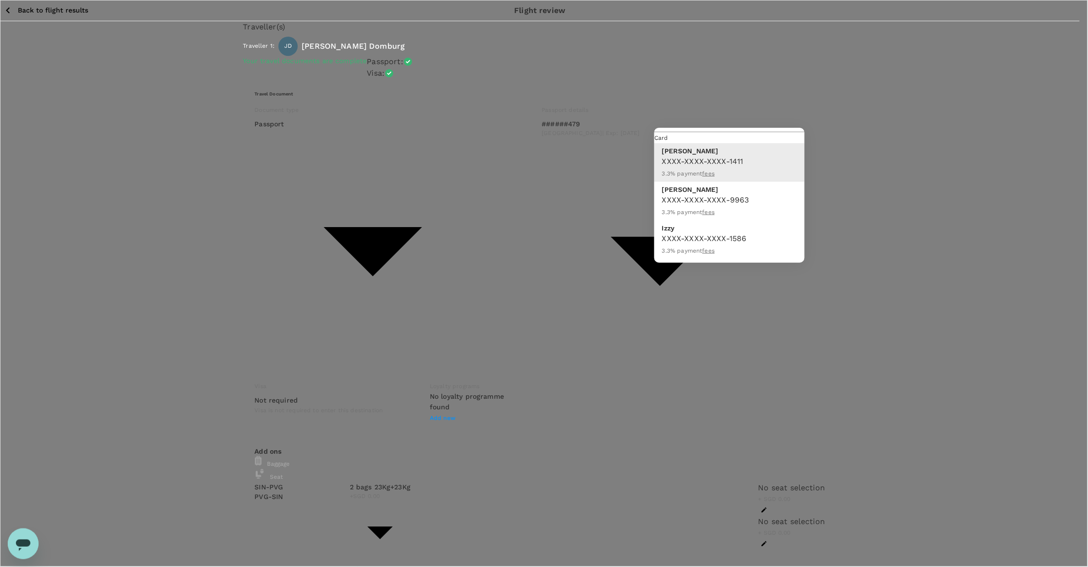
click at [731, 156] on p "[PERSON_NAME]" at bounding box center [729, 151] width 135 height 10
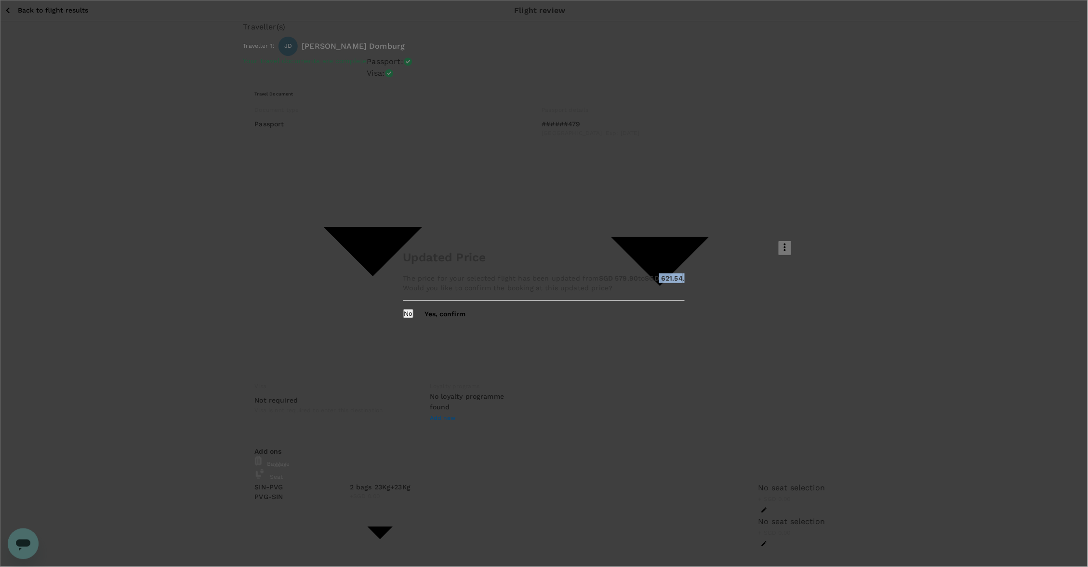
drag, startPoint x: 531, startPoint y: 271, endPoint x: 577, endPoint y: 269, distance: 46.3
click at [577, 273] on p "The price for your selected flight has been updated from SGD 579.90 to SGD 621.…" at bounding box center [544, 278] width 282 height 10
click at [466, 318] on button "Yes, confirm" at bounding box center [445, 314] width 41 height 8
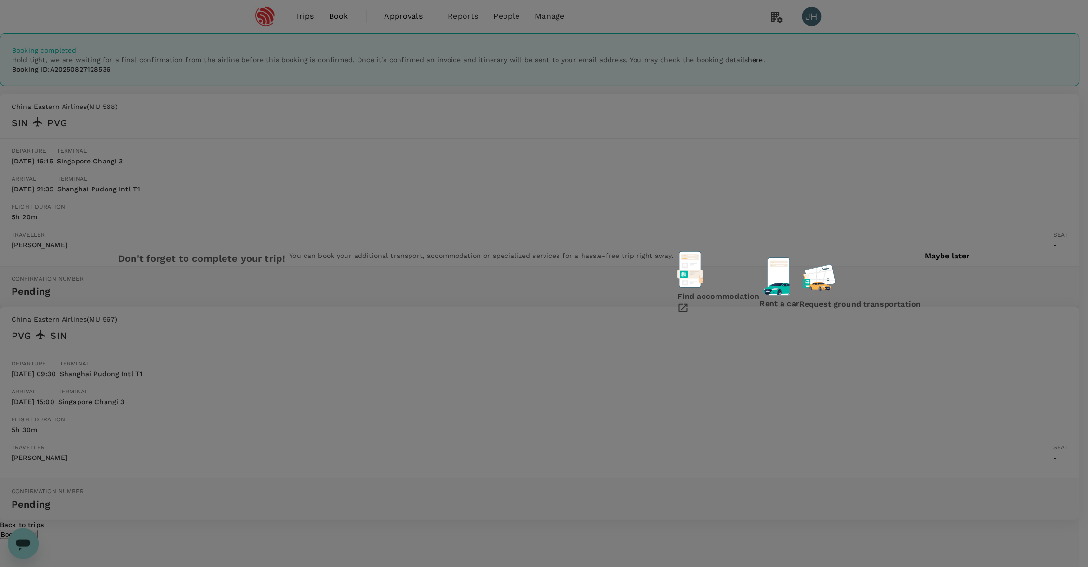
click at [925, 260] on p "Maybe later" at bounding box center [947, 256] width 45 height 9
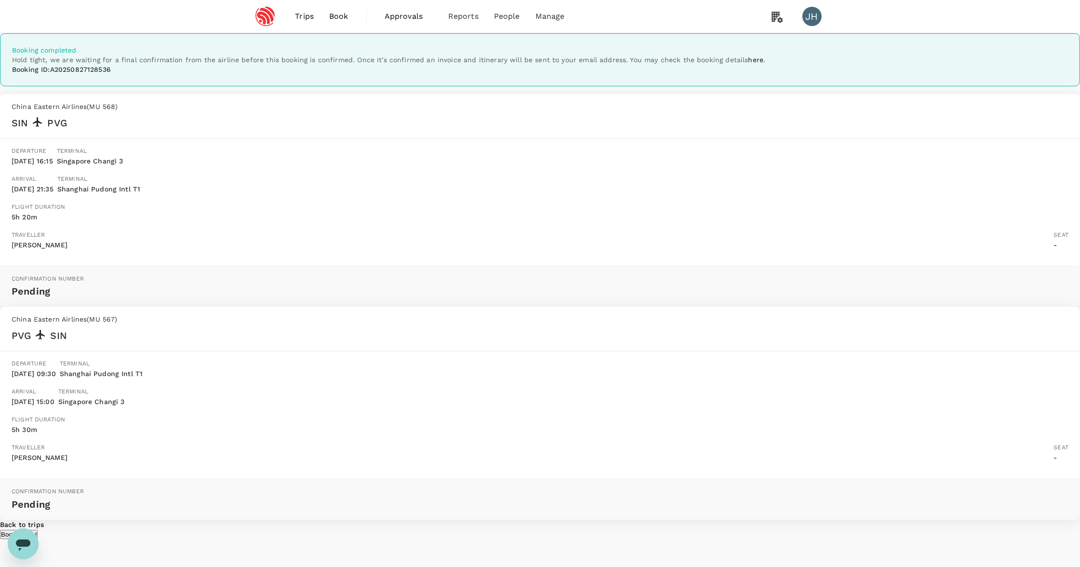
click at [328, 14] on link "Book" at bounding box center [338, 16] width 35 height 33
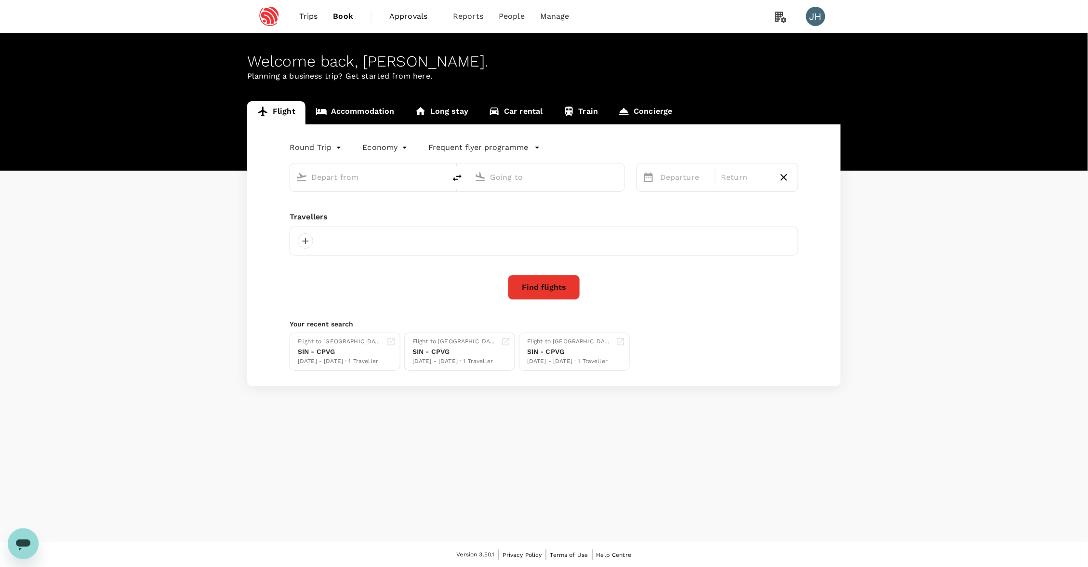
click at [317, 16] on span "Trips" at bounding box center [308, 17] width 19 height 12
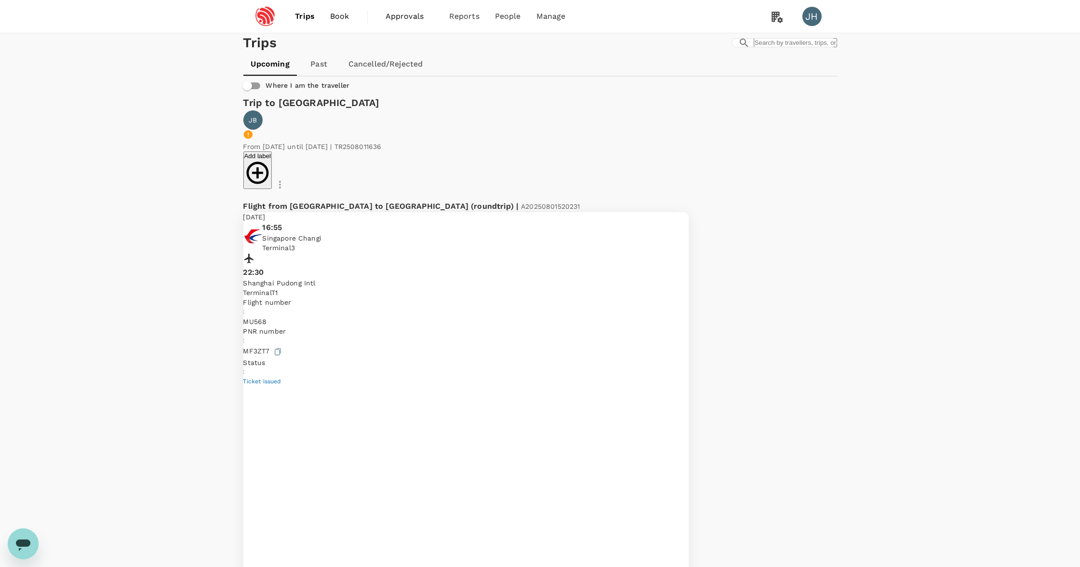
click at [349, 8] on link "Book" at bounding box center [339, 16] width 35 height 33
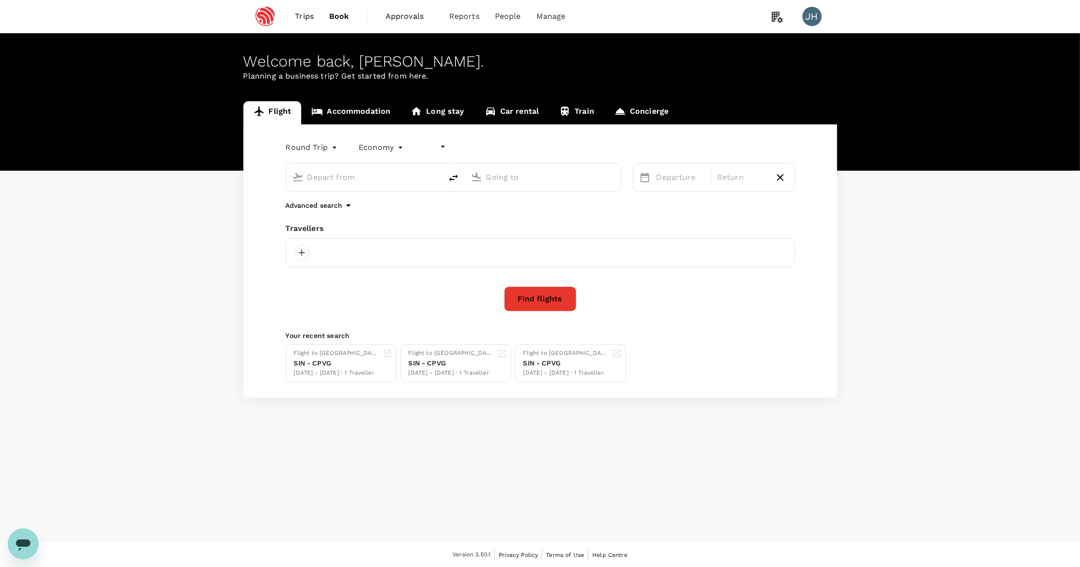
type input "undefined, undefined (any)"
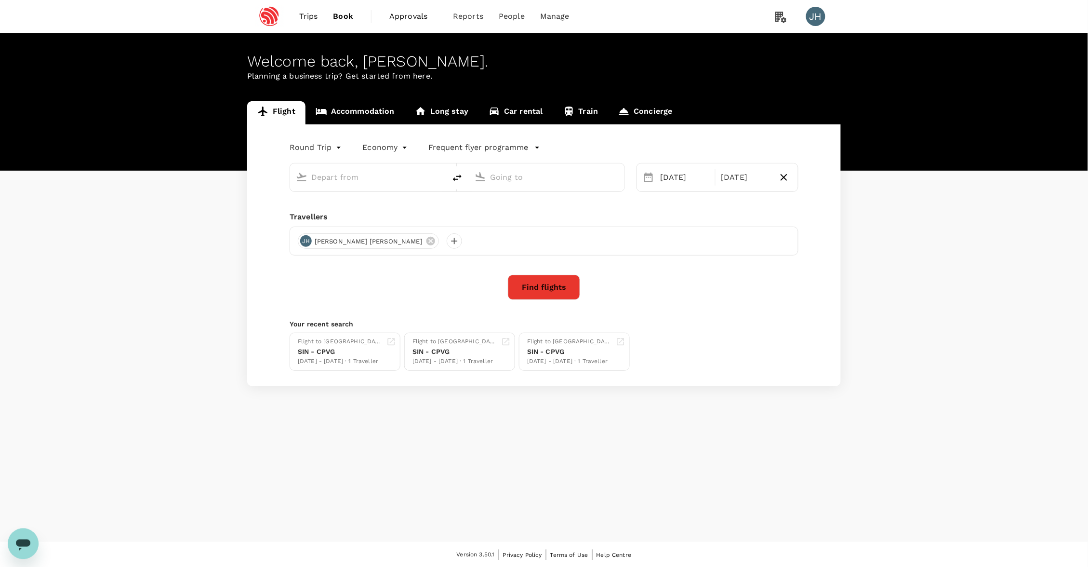
type input "Singapore Changi (SIN)"
type input "[GEOGRAPHIC_DATA], [GEOGRAPHIC_DATA] (any)"
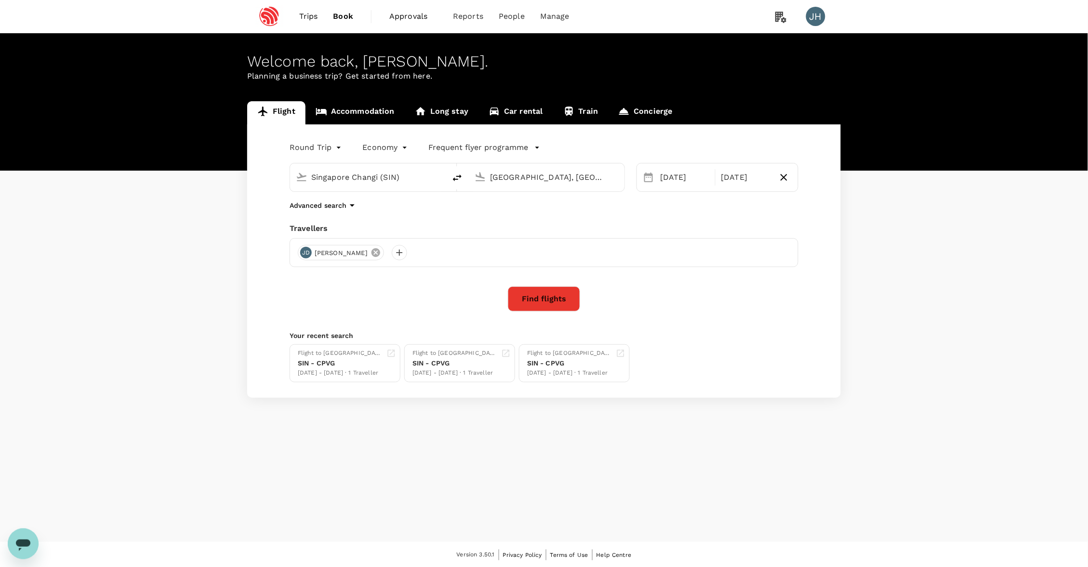
click at [381, 255] on icon at bounding box center [376, 252] width 11 height 11
click at [301, 254] on div at bounding box center [305, 252] width 15 height 15
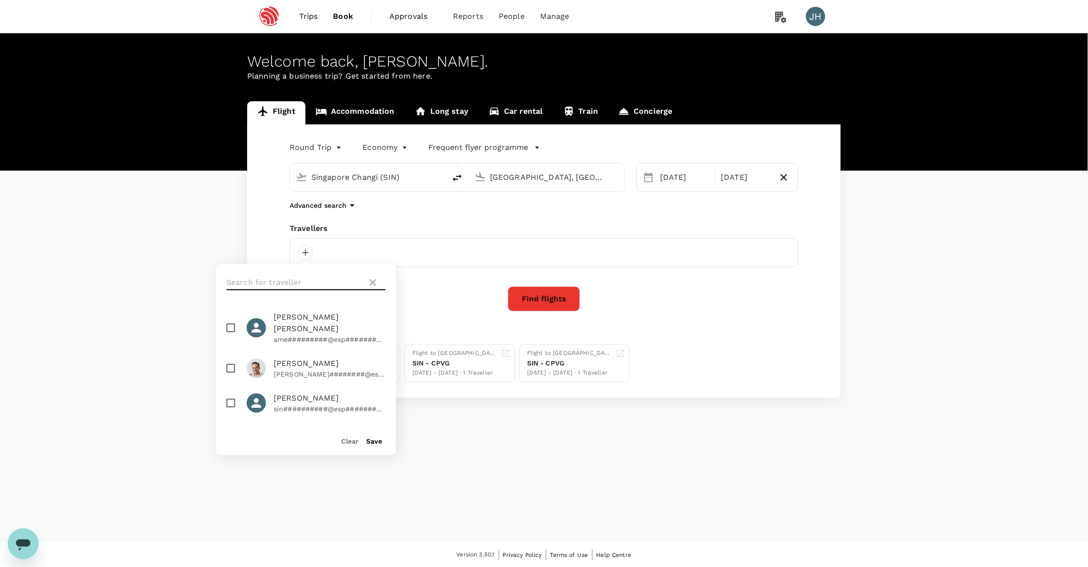
click at [314, 285] on input "text" at bounding box center [294, 282] width 137 height 15
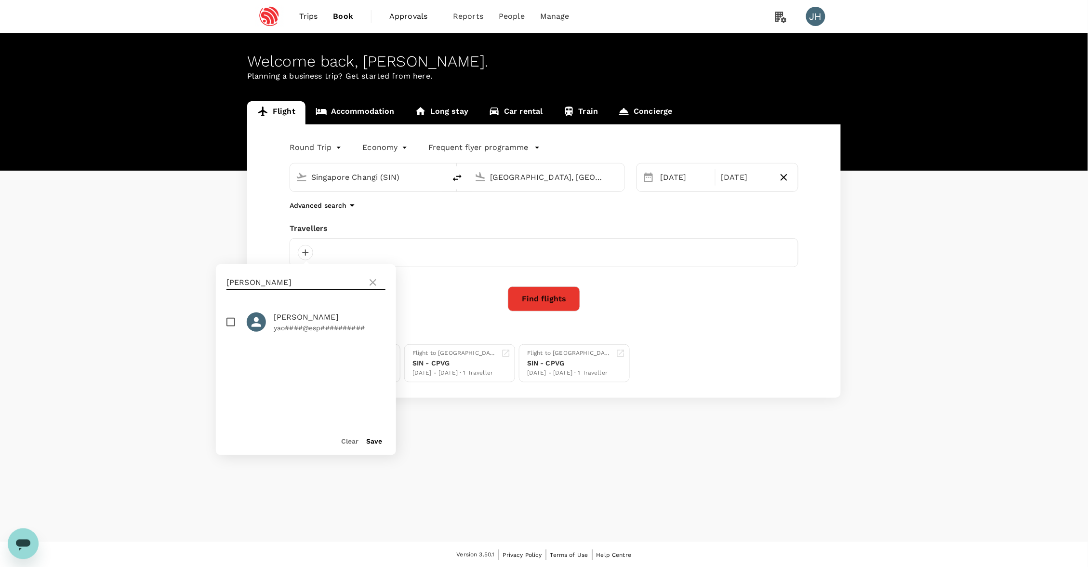
type input "[PERSON_NAME]"
click at [232, 325] on input "checkbox" at bounding box center [231, 322] width 20 height 20
checkbox input "true"
click at [665, 182] on div "[DATE]" at bounding box center [684, 177] width 57 height 19
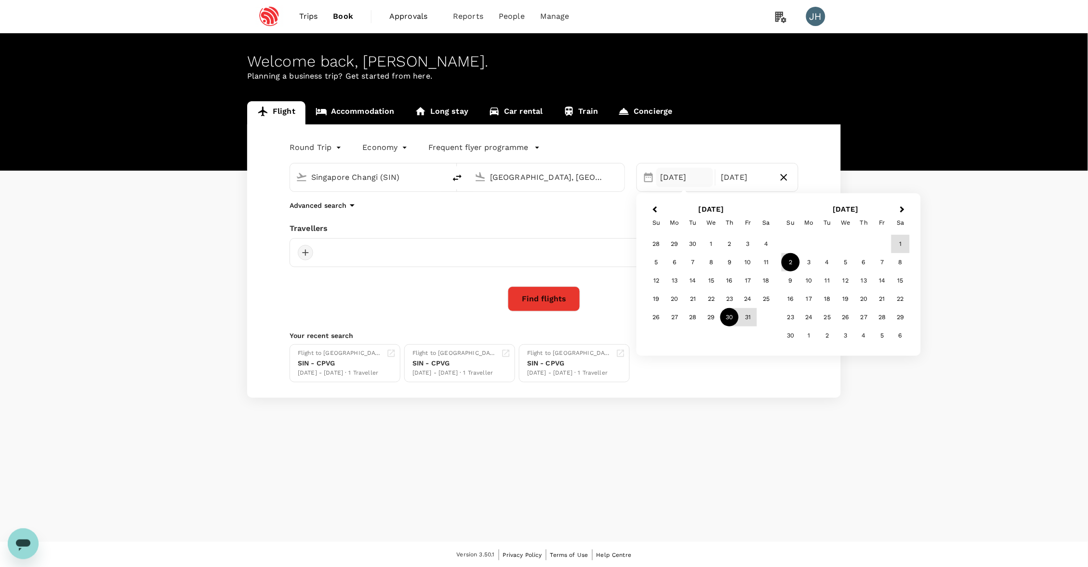
click at [309, 256] on div at bounding box center [305, 252] width 15 height 15
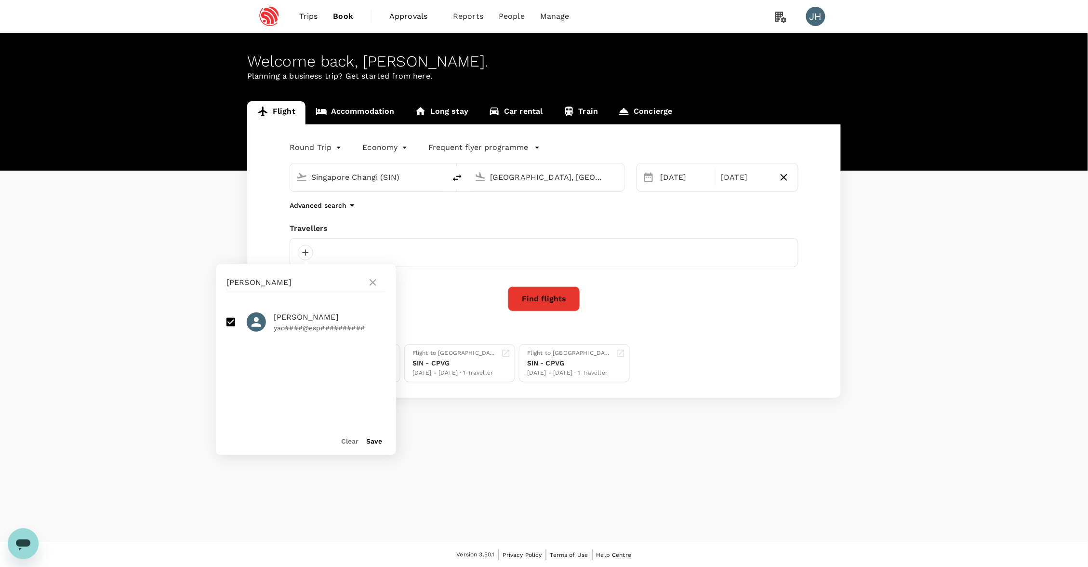
click at [373, 442] on button "Save" at bounding box center [374, 441] width 16 height 8
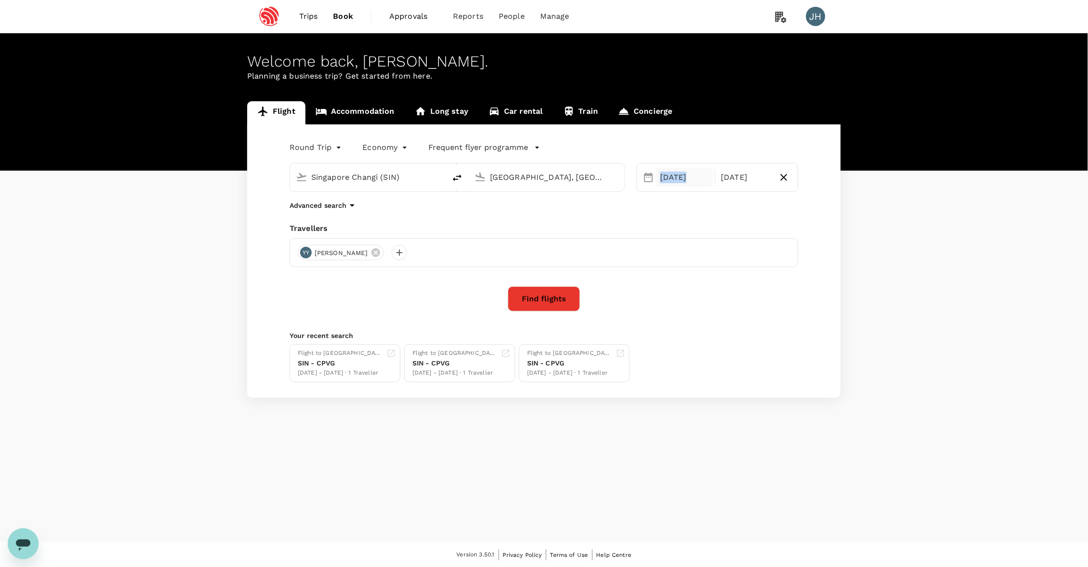
click at [688, 173] on div "[DATE]" at bounding box center [684, 177] width 57 height 19
click at [659, 207] on button "Previous Month" at bounding box center [653, 209] width 15 height 15
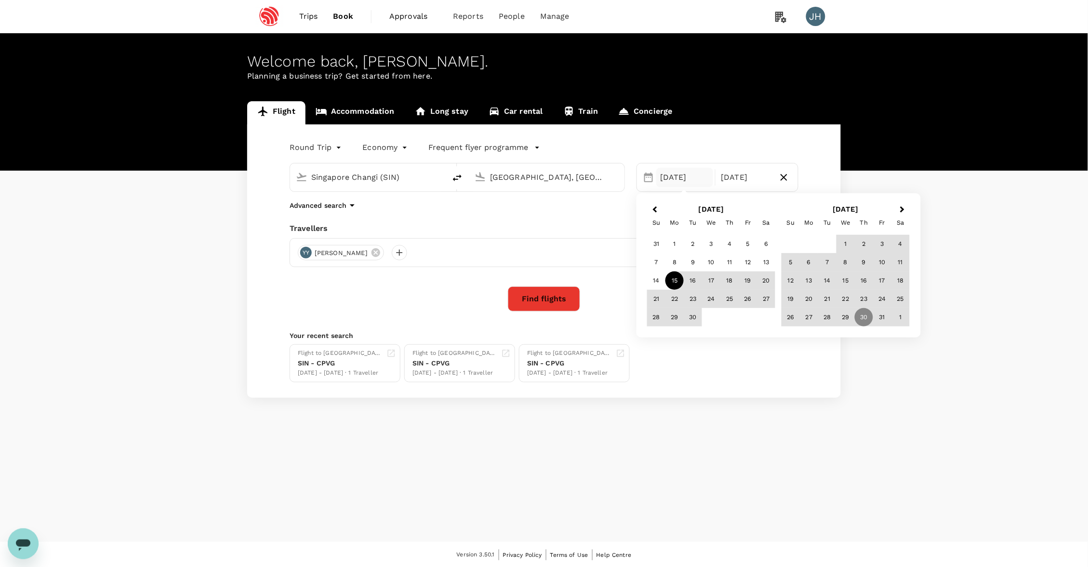
click at [675, 279] on div "15" at bounding box center [674, 280] width 18 height 18
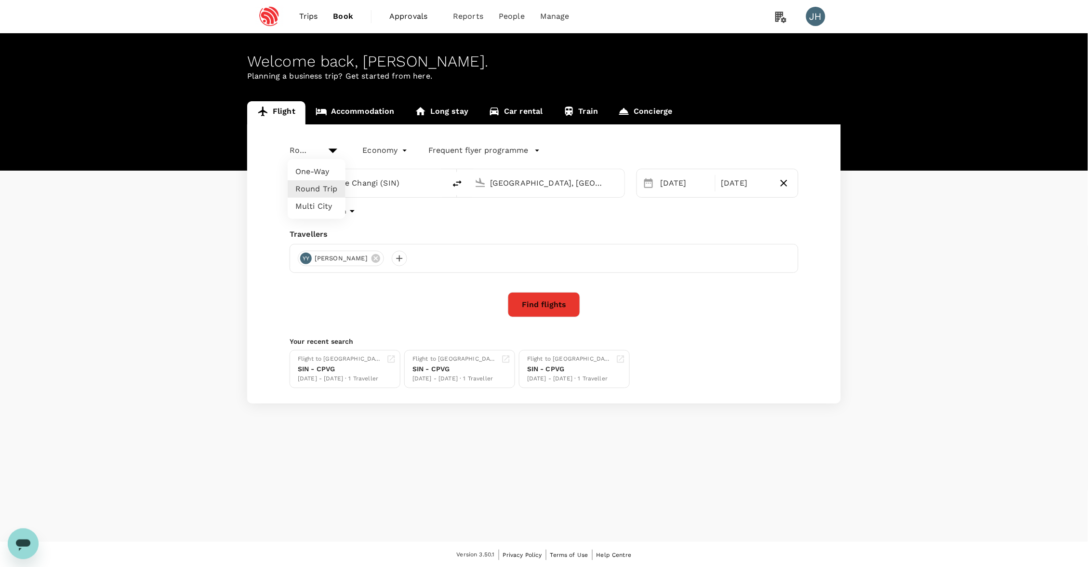
click at [291, 148] on body "Trips Book Approvals 0 Reports People Manage JH Welcome back , [PERSON_NAME] . …" at bounding box center [544, 284] width 1088 height 568
click at [302, 169] on li "One-Way" at bounding box center [317, 171] width 58 height 17
type input "oneway"
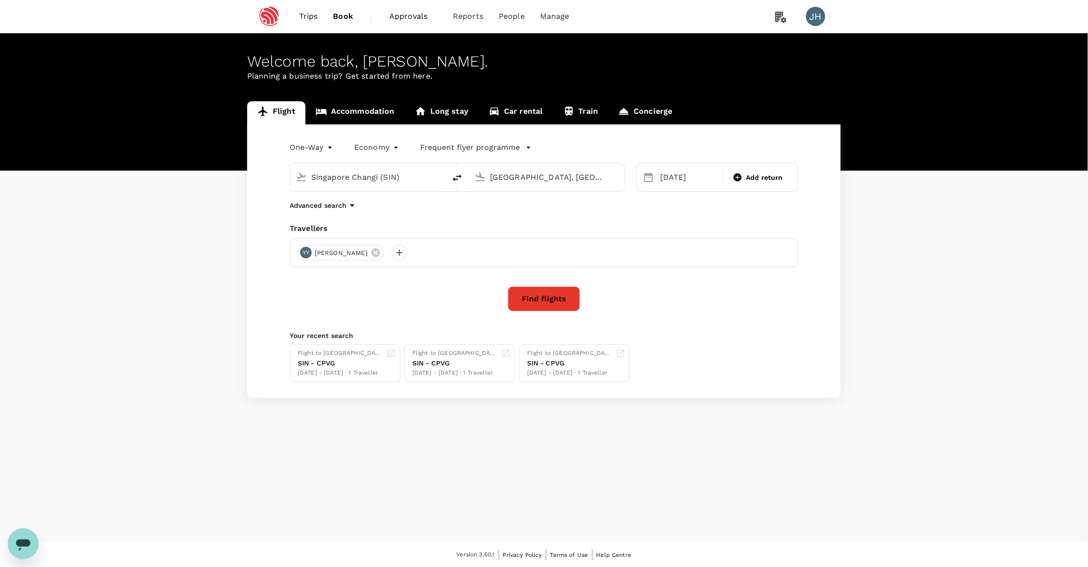
click at [560, 291] on button "Find flights" at bounding box center [544, 298] width 72 height 25
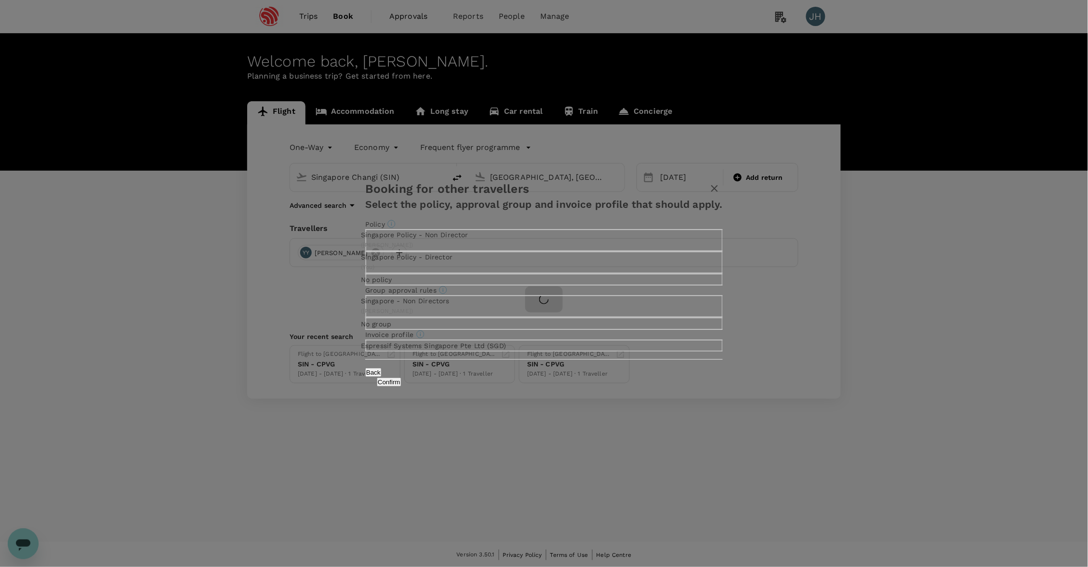
click at [401, 386] on button "Confirm" at bounding box center [389, 381] width 25 height 9
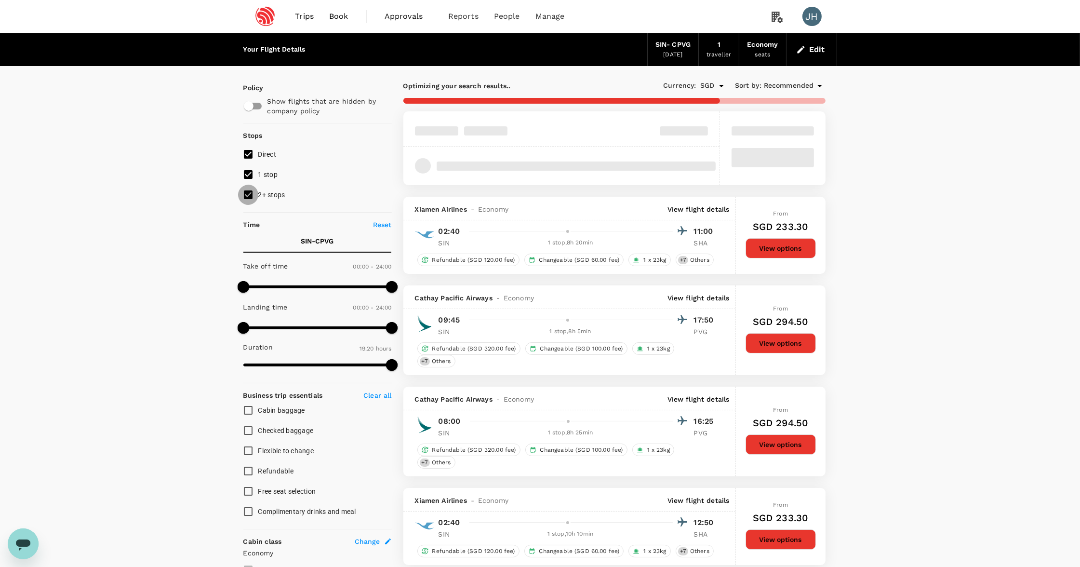
click at [258, 201] on input "2+ stops" at bounding box center [248, 195] width 20 height 20
checkbox input "false"
click at [248, 178] on input "1 stop" at bounding box center [248, 174] width 20 height 20
checkbox input "false"
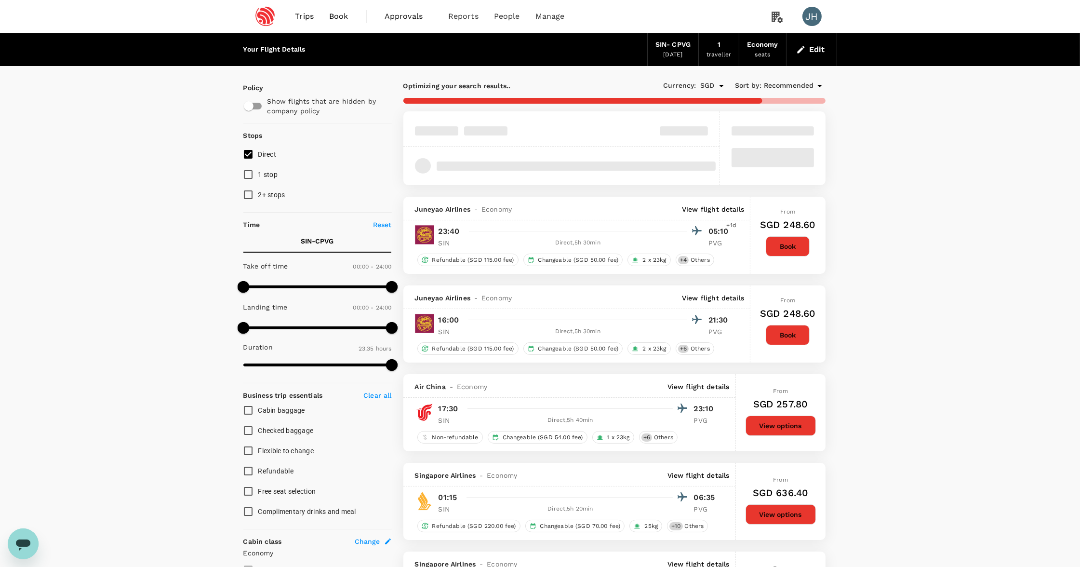
click at [788, 88] on span "Recommended" at bounding box center [789, 85] width 50 height 11
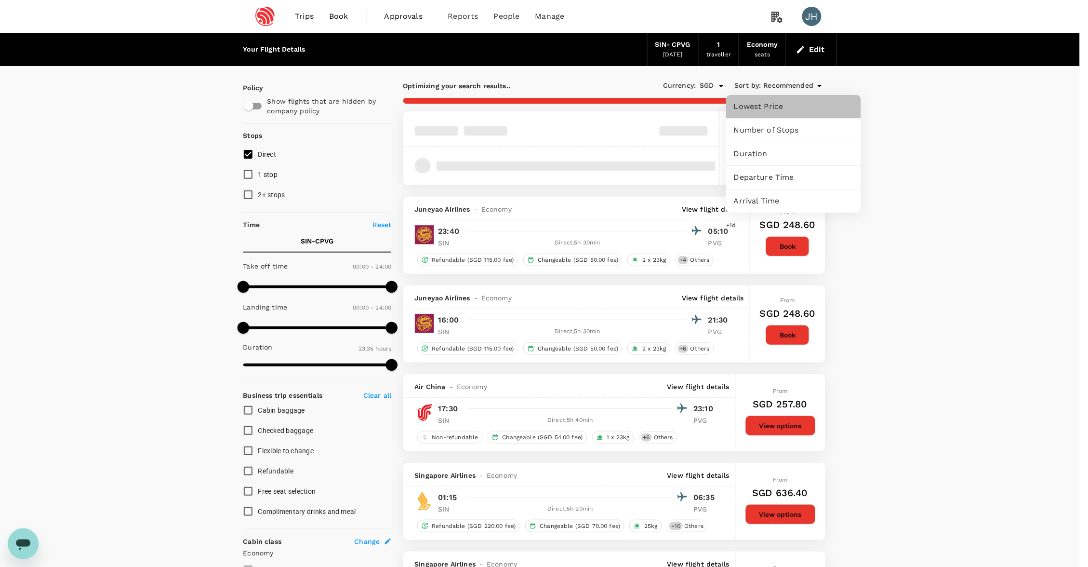
click at [783, 102] on span "Lowest Price" at bounding box center [793, 107] width 119 height 12
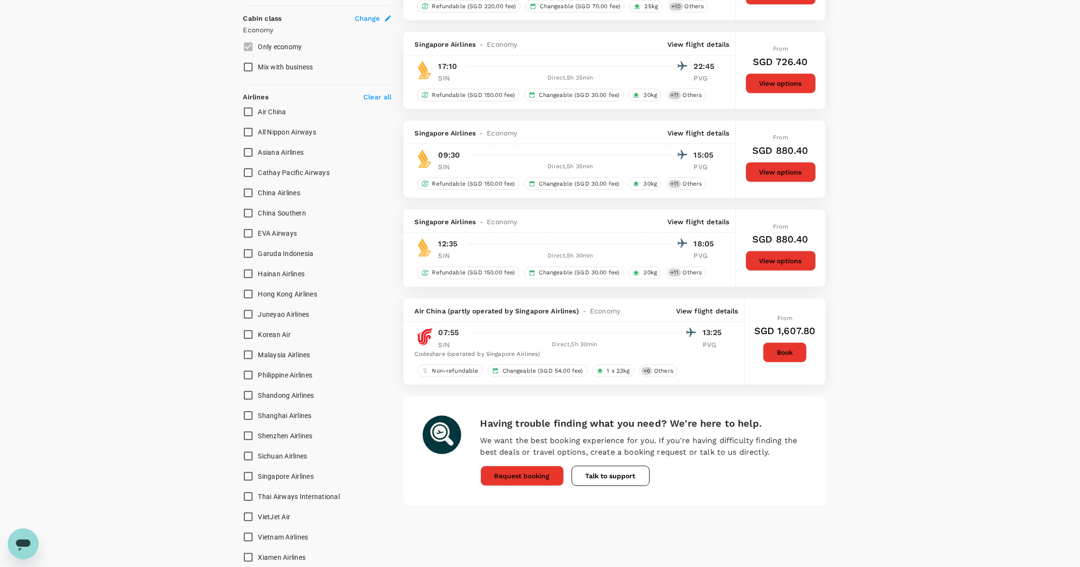
scroll to position [555, 0]
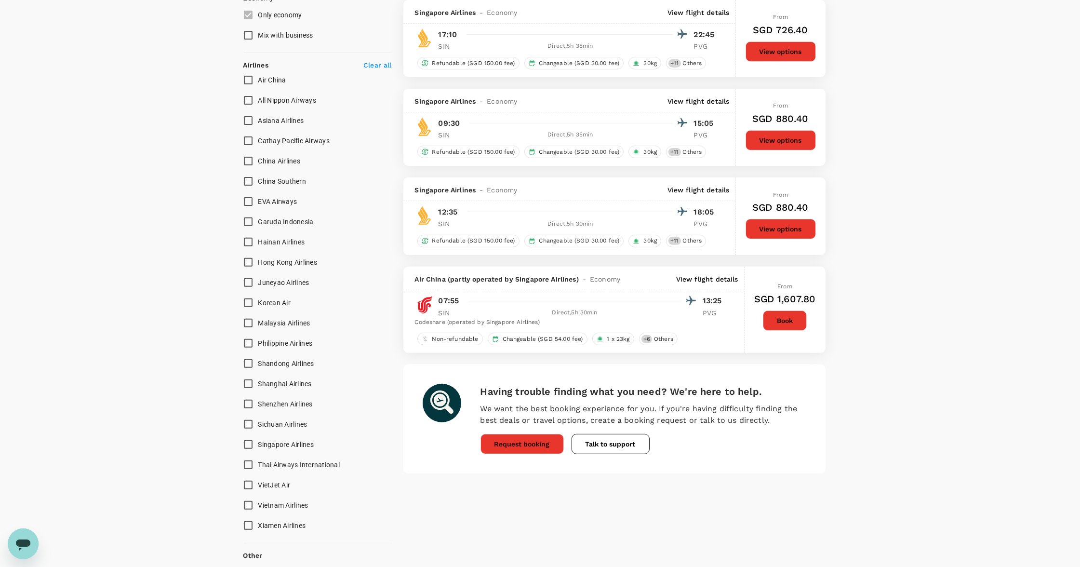
type input "1790"
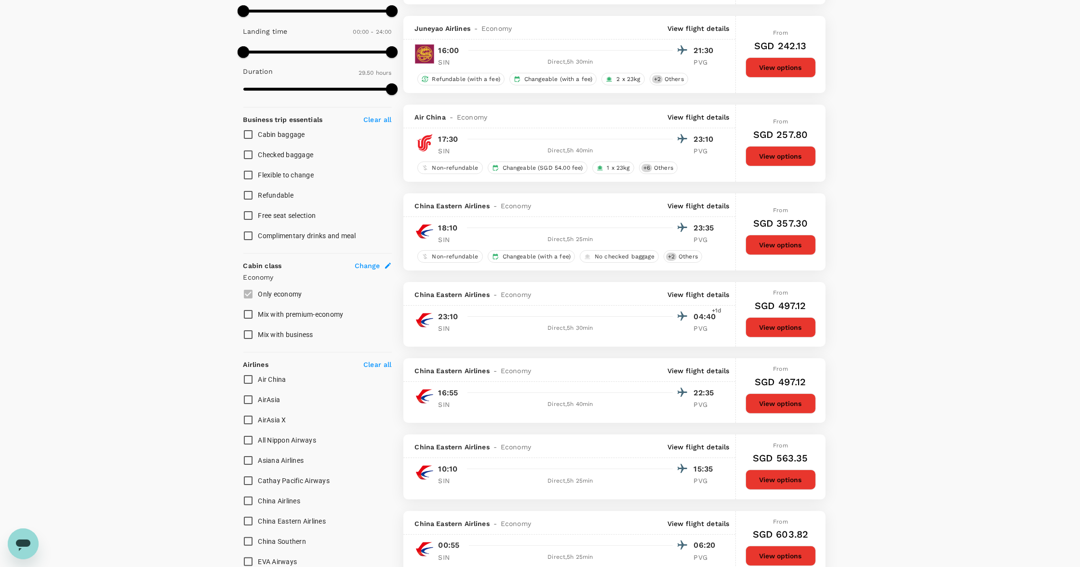
scroll to position [0, 0]
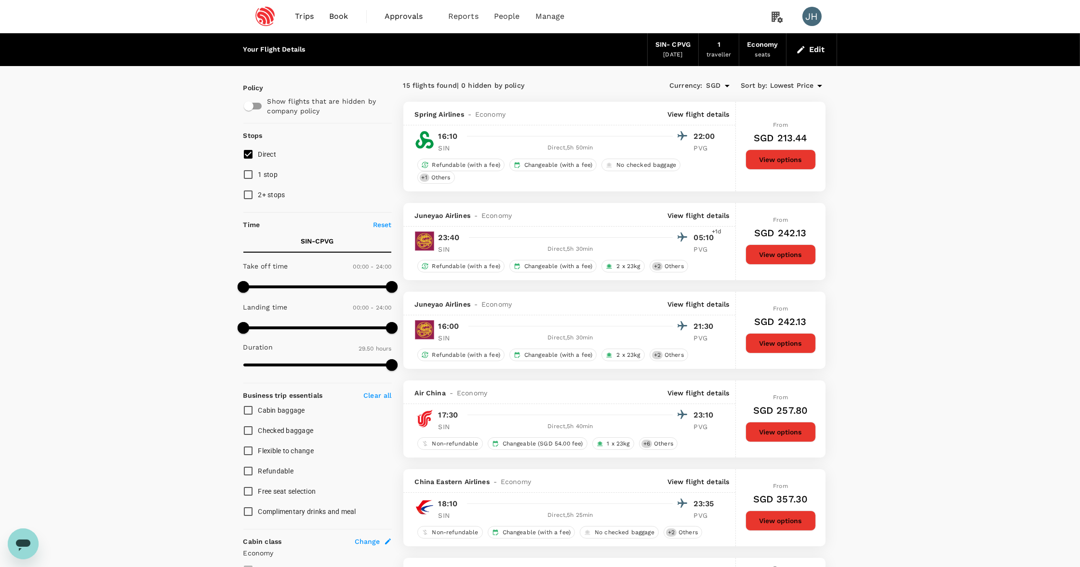
click at [824, 50] on button "Edit" at bounding box center [811, 49] width 35 height 15
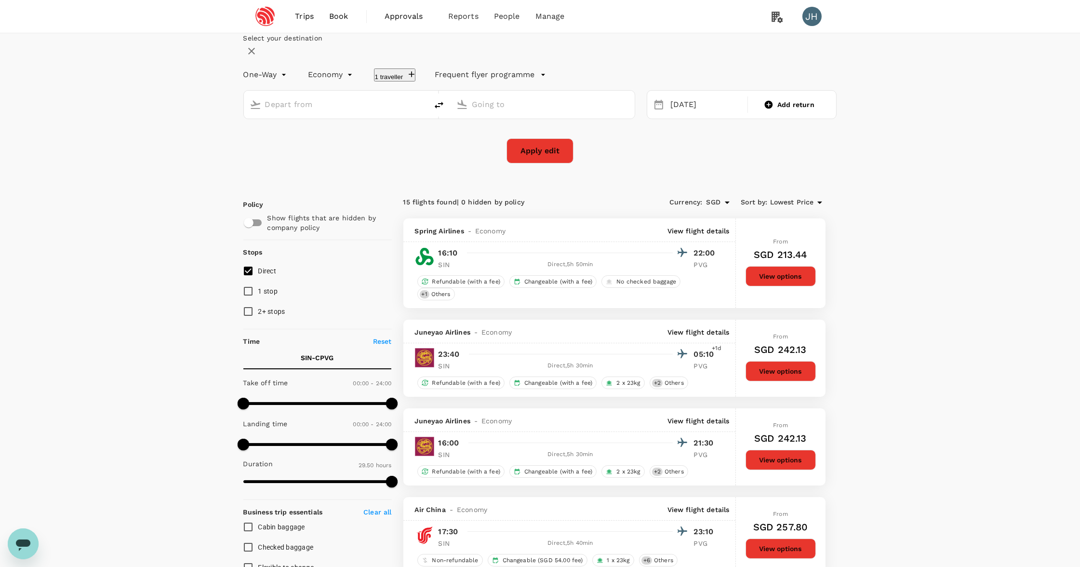
type input "Singapore Changi (SIN)"
type input "[GEOGRAPHIC_DATA], [GEOGRAPHIC_DATA] (any)"
click at [666, 114] on div "[DATE]" at bounding box center [705, 104] width 79 height 19
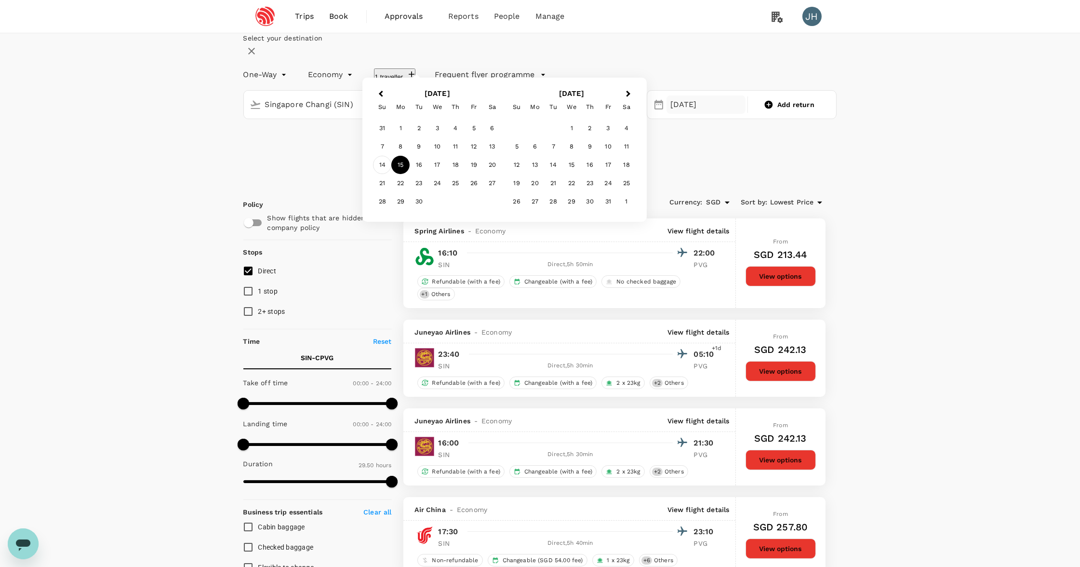
click at [391, 174] on div "14" at bounding box center [382, 165] width 18 height 18
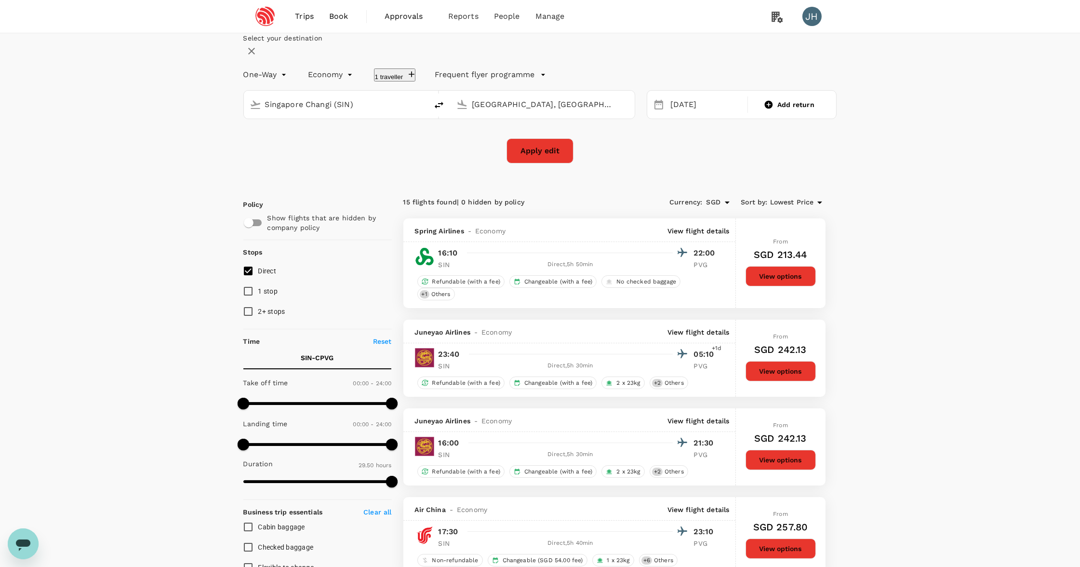
click at [550, 163] on button "Apply edit" at bounding box center [539, 150] width 67 height 25
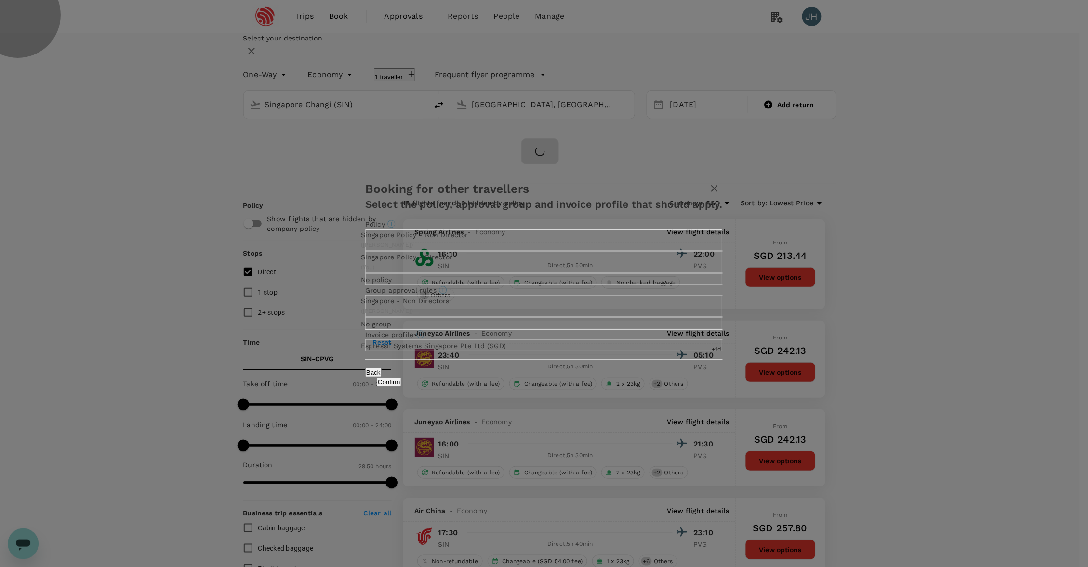
click at [401, 386] on button "Confirm" at bounding box center [389, 381] width 25 height 9
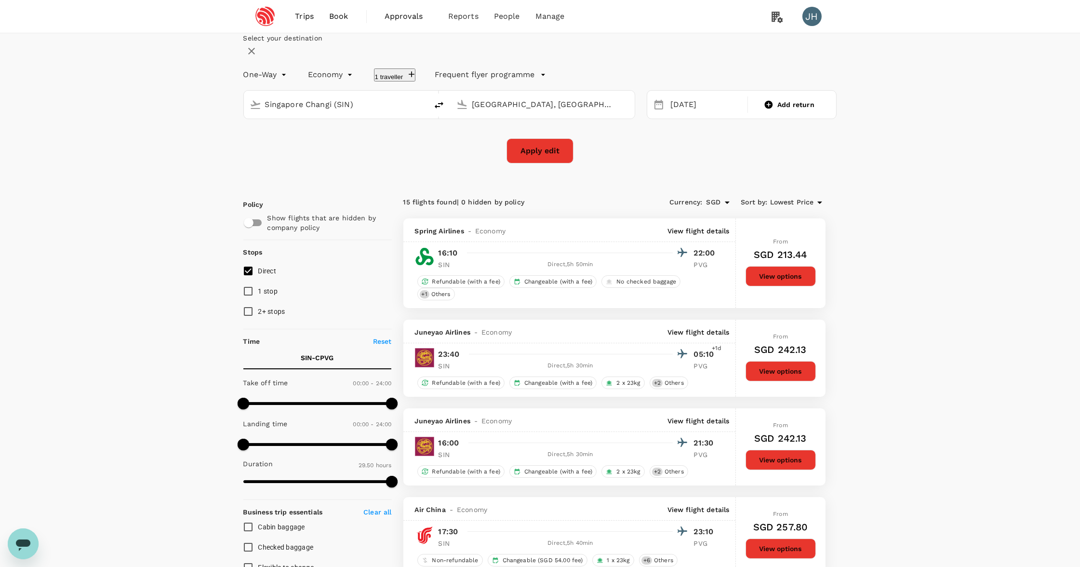
checkbox input "false"
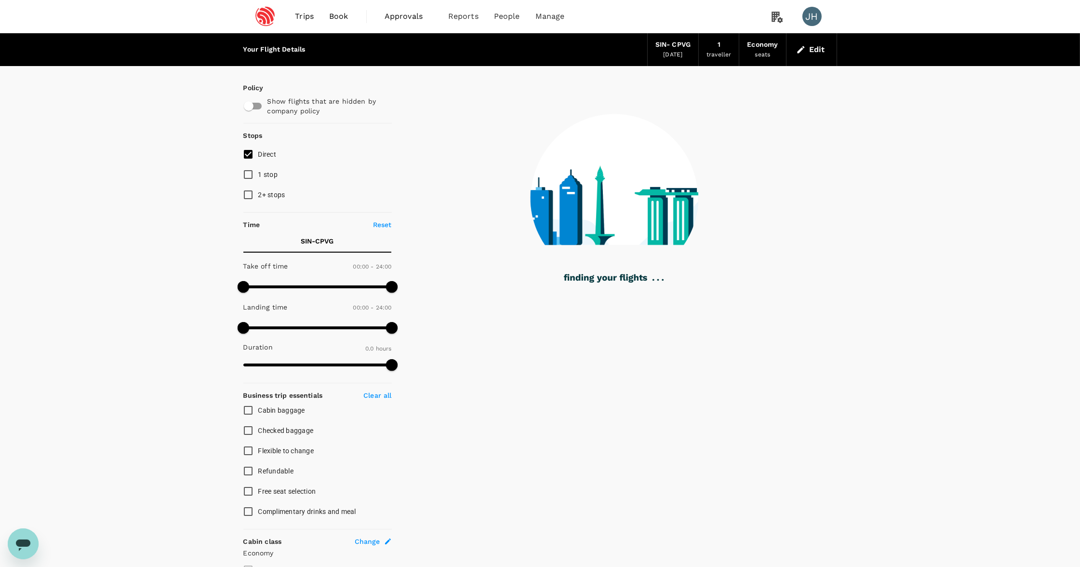
type input "1160"
checkbox input "true"
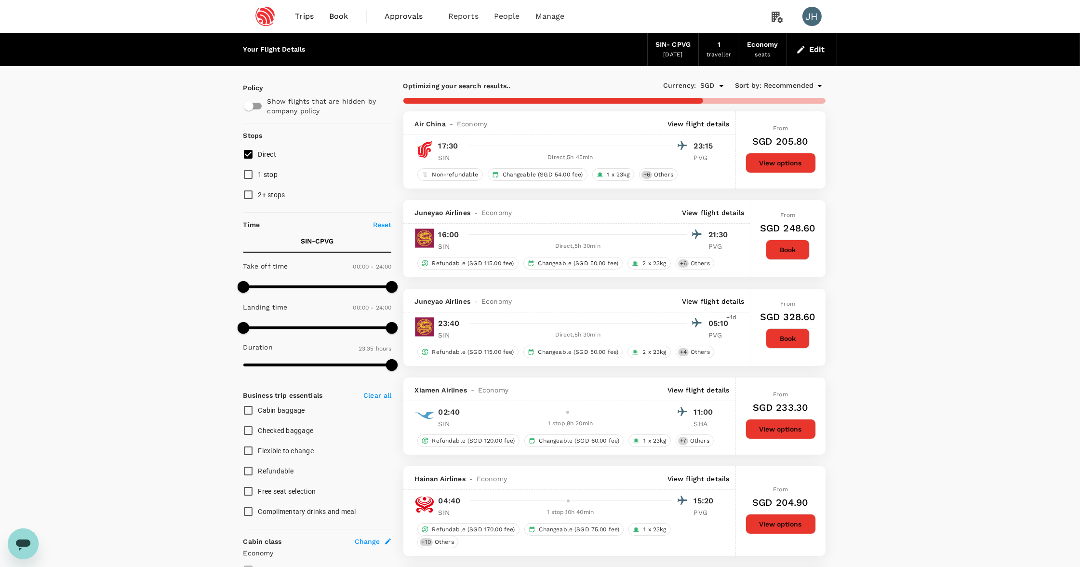
type input "1415"
click at [252, 197] on input "2+ stops" at bounding box center [248, 195] width 20 height 20
checkbox input "true"
click at [249, 175] on input "1 stop" at bounding box center [248, 174] width 20 height 20
checkbox input "true"
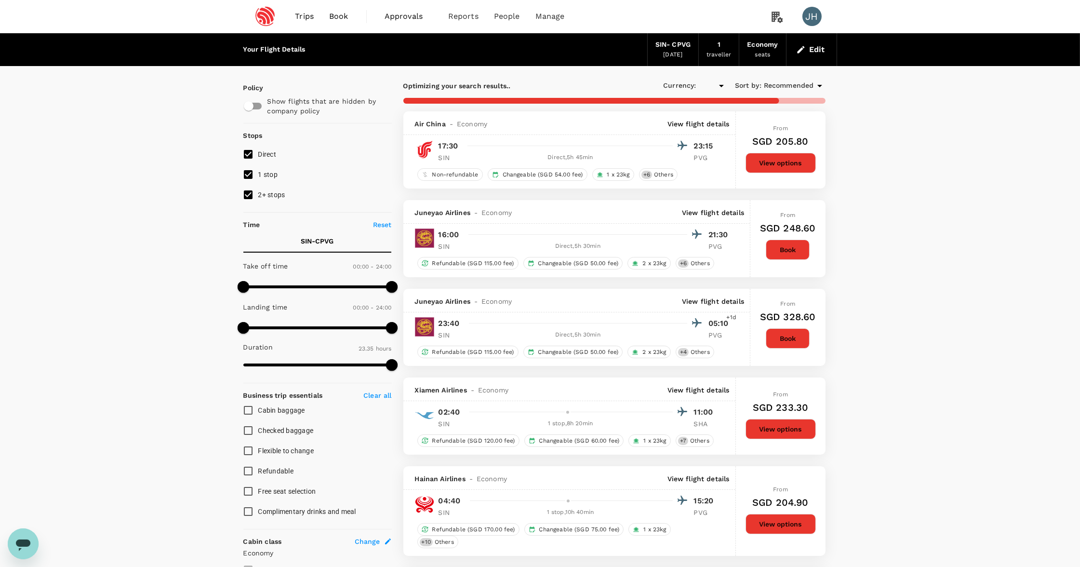
type input "SGD"
click at [258, 199] on input "2+ stops" at bounding box center [248, 195] width 20 height 20
checkbox input "false"
click at [258, 175] on input "1 stop" at bounding box center [248, 174] width 20 height 20
checkbox input "false"
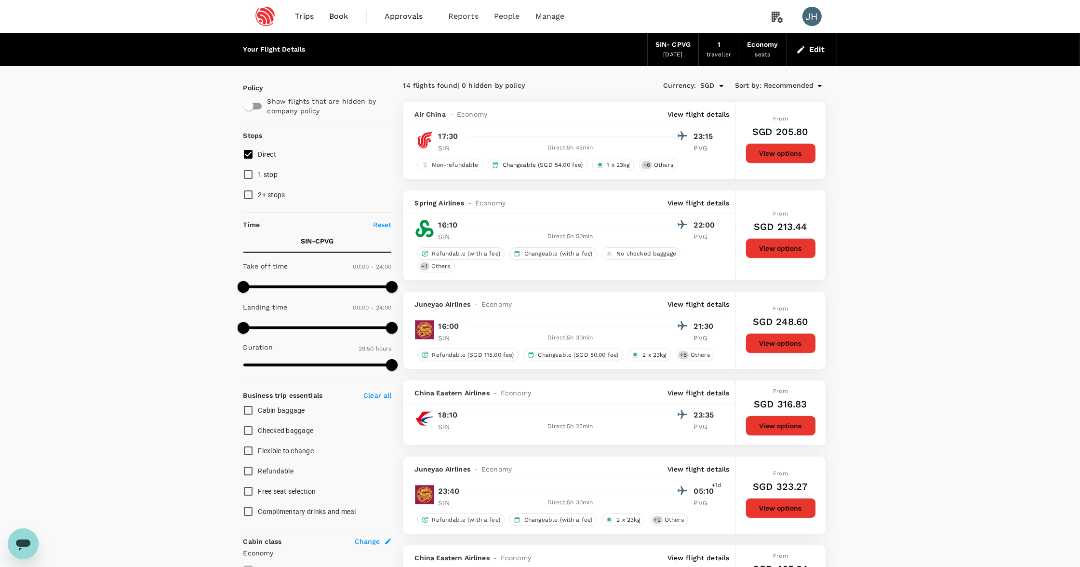
click at [794, 78] on div "Currency : SGD Sort by : Recommended" at bounding box center [719, 86] width 211 height 16
click at [788, 89] on span "Recommended" at bounding box center [789, 85] width 50 height 11
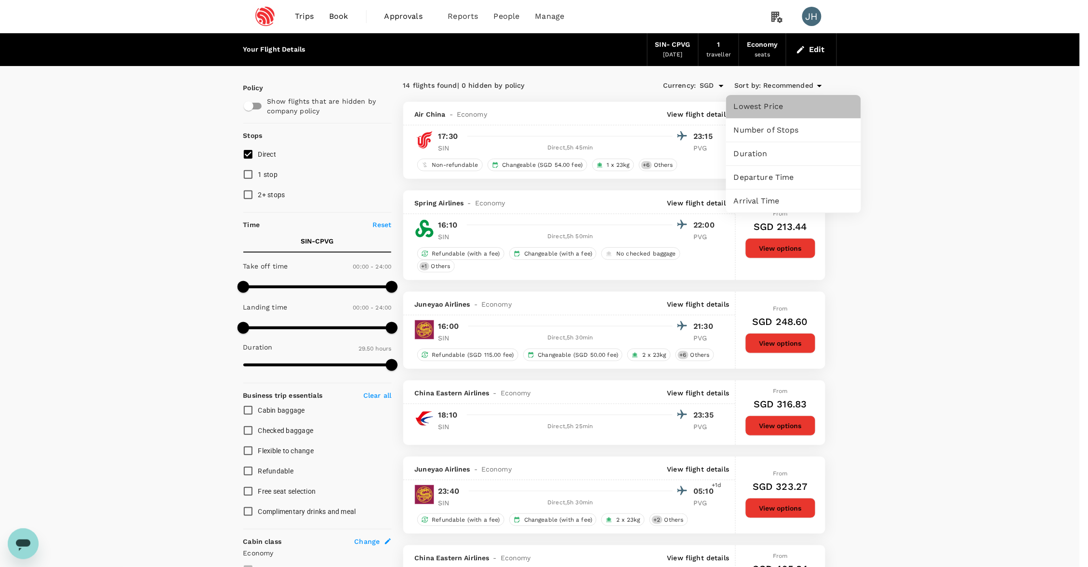
click at [765, 110] on span "Lowest Price" at bounding box center [793, 107] width 119 height 12
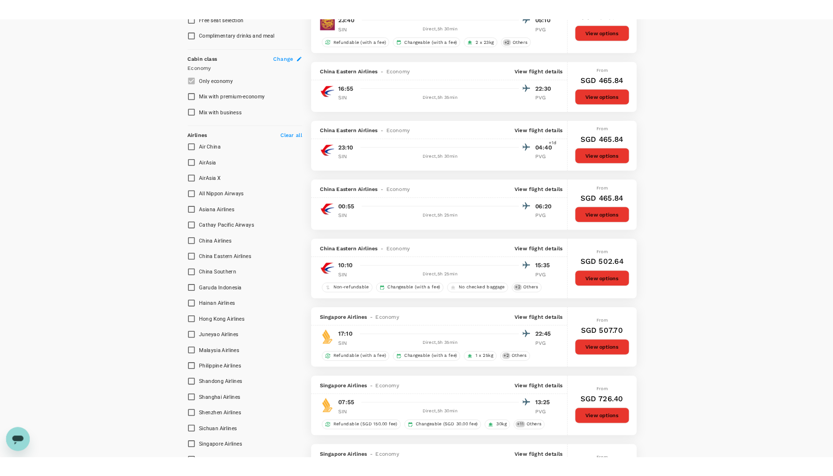
scroll to position [537, 0]
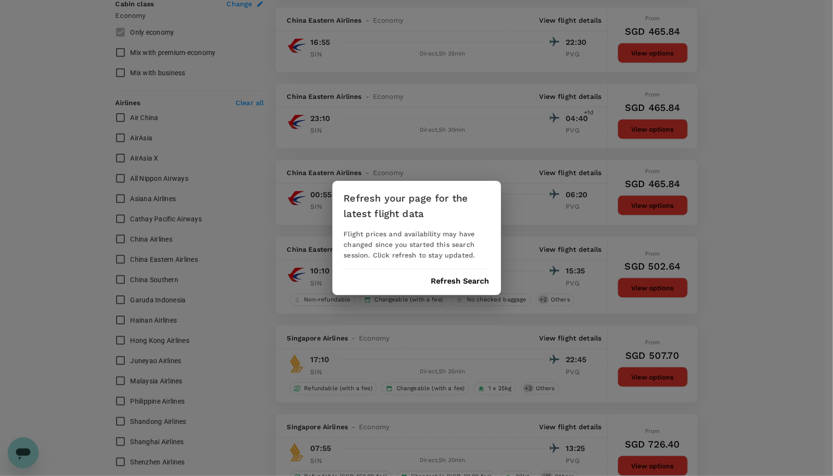
click at [460, 277] on button "Refresh Search" at bounding box center [460, 281] width 58 height 9
click at [461, 280] on div "Refreshing..." at bounding box center [417, 281] width 146 height 9
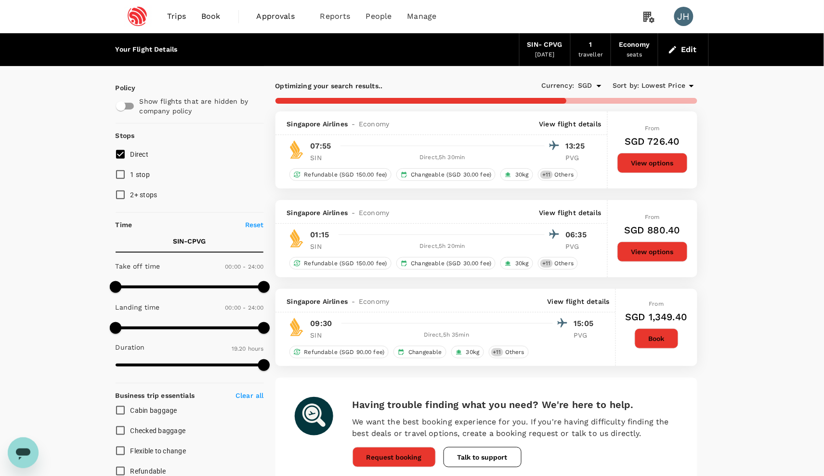
click at [549, 55] on div "[DATE]" at bounding box center [544, 55] width 19 height 10
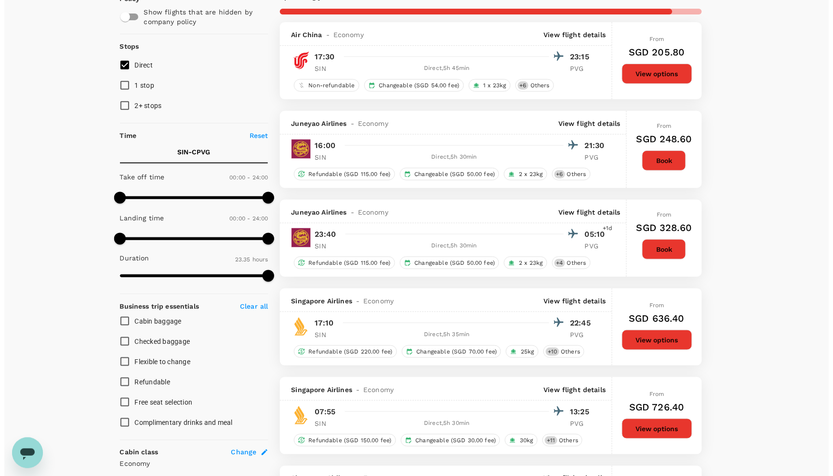
scroll to position [121, 0]
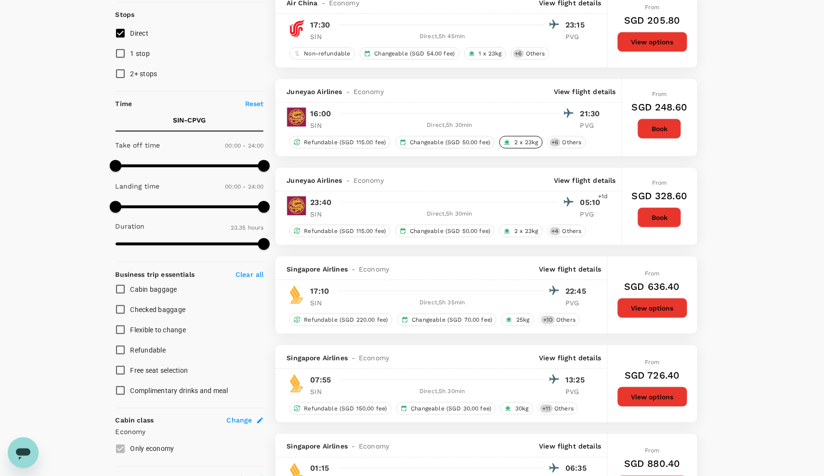
type input "1790"
